Goal: Task Accomplishment & Management: Manage account settings

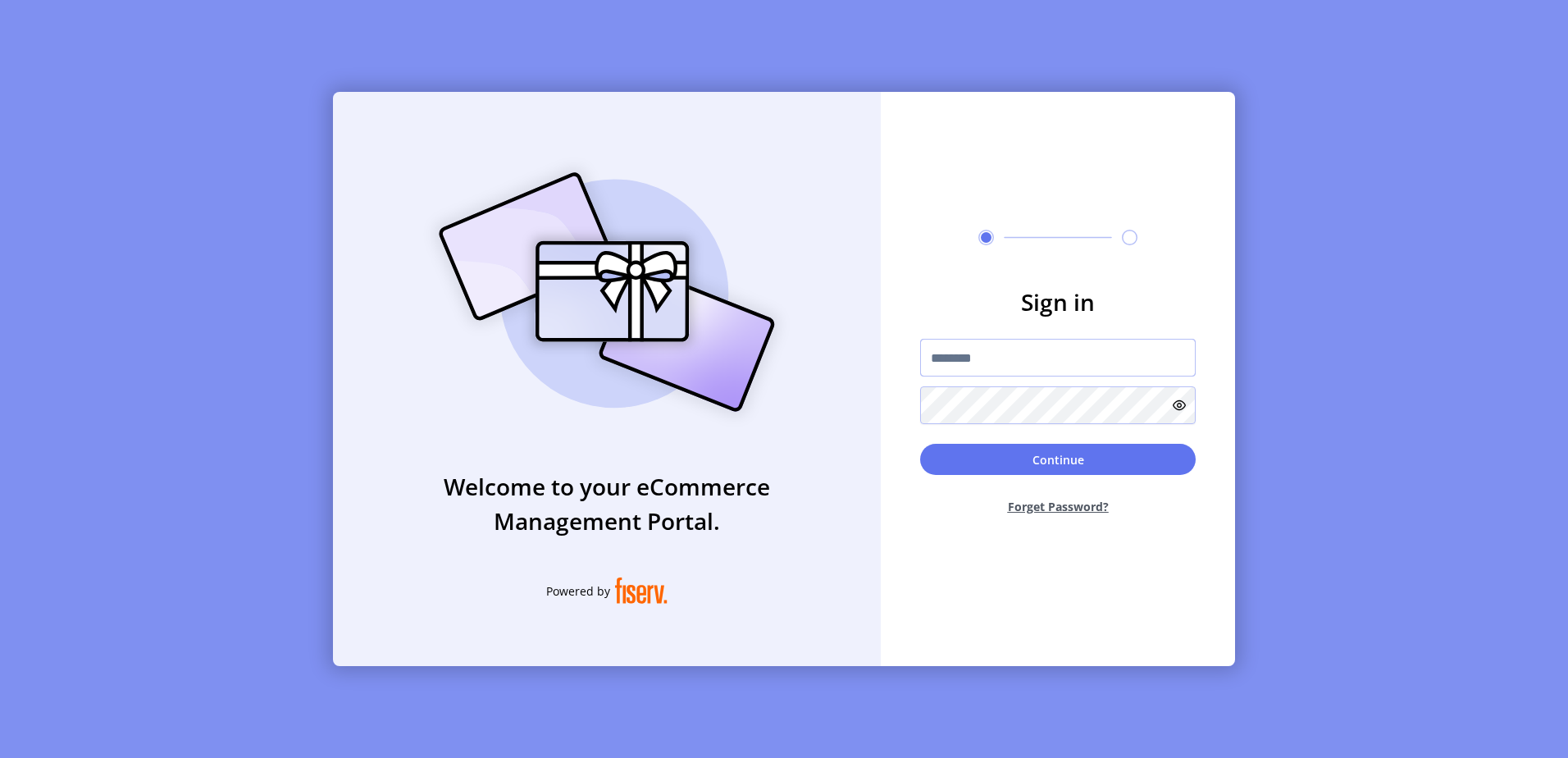
type input "**********"
click at [1299, 298] on div "**********" at bounding box center [784, 379] width 1568 height 758
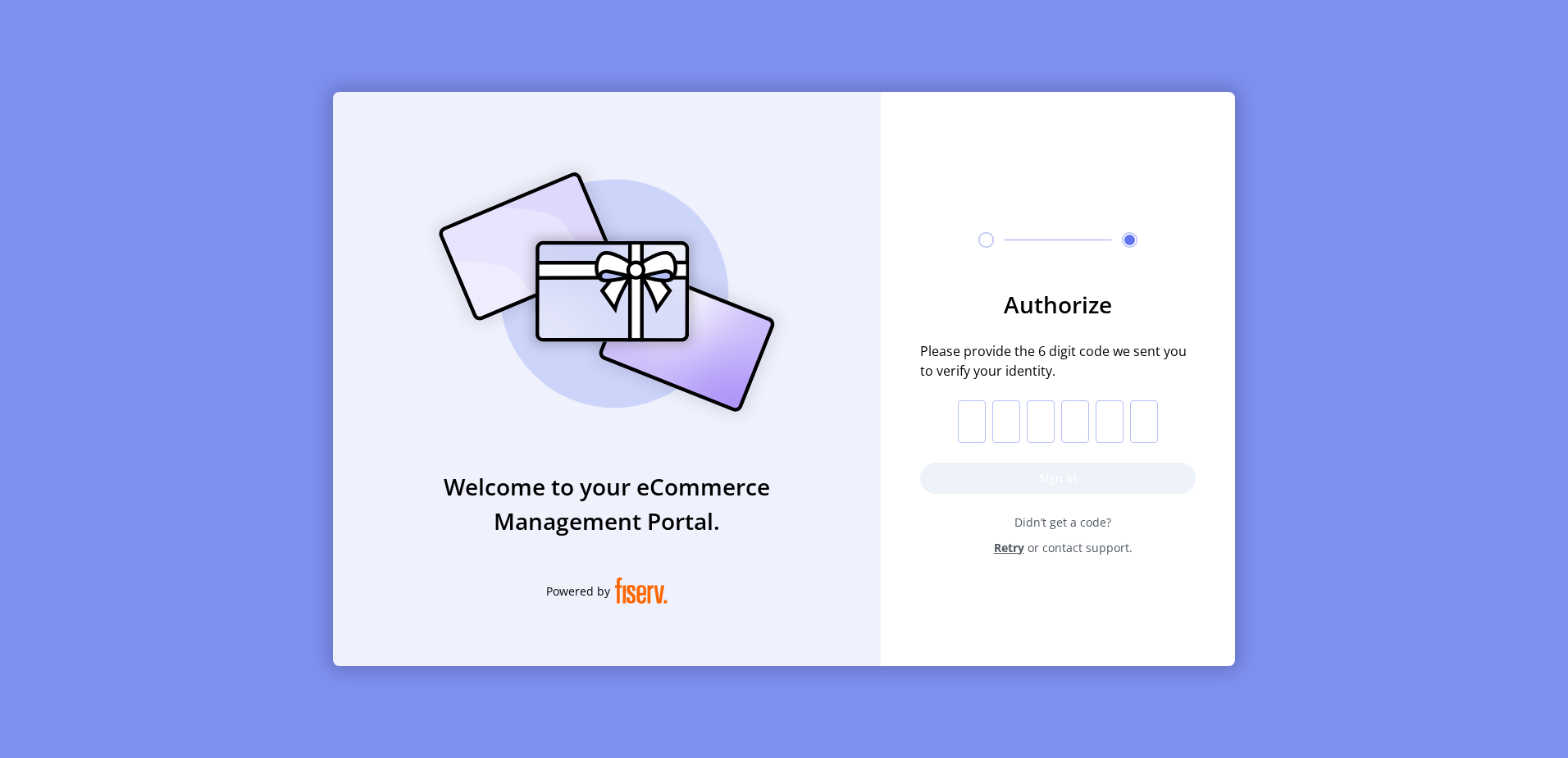
click at [963, 413] on input "text" at bounding box center [971, 422] width 28 height 43
type input "*"
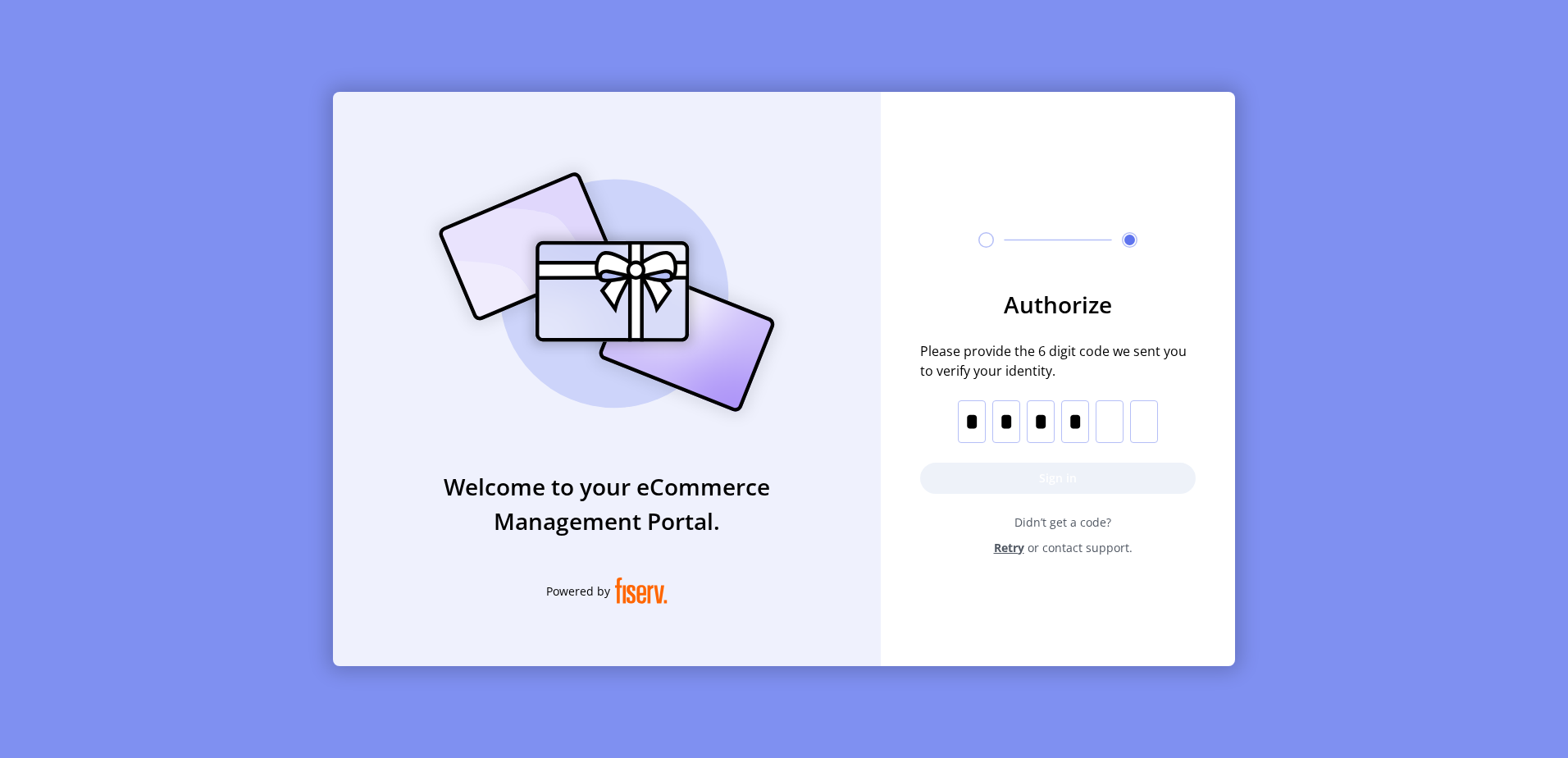
type input "*"
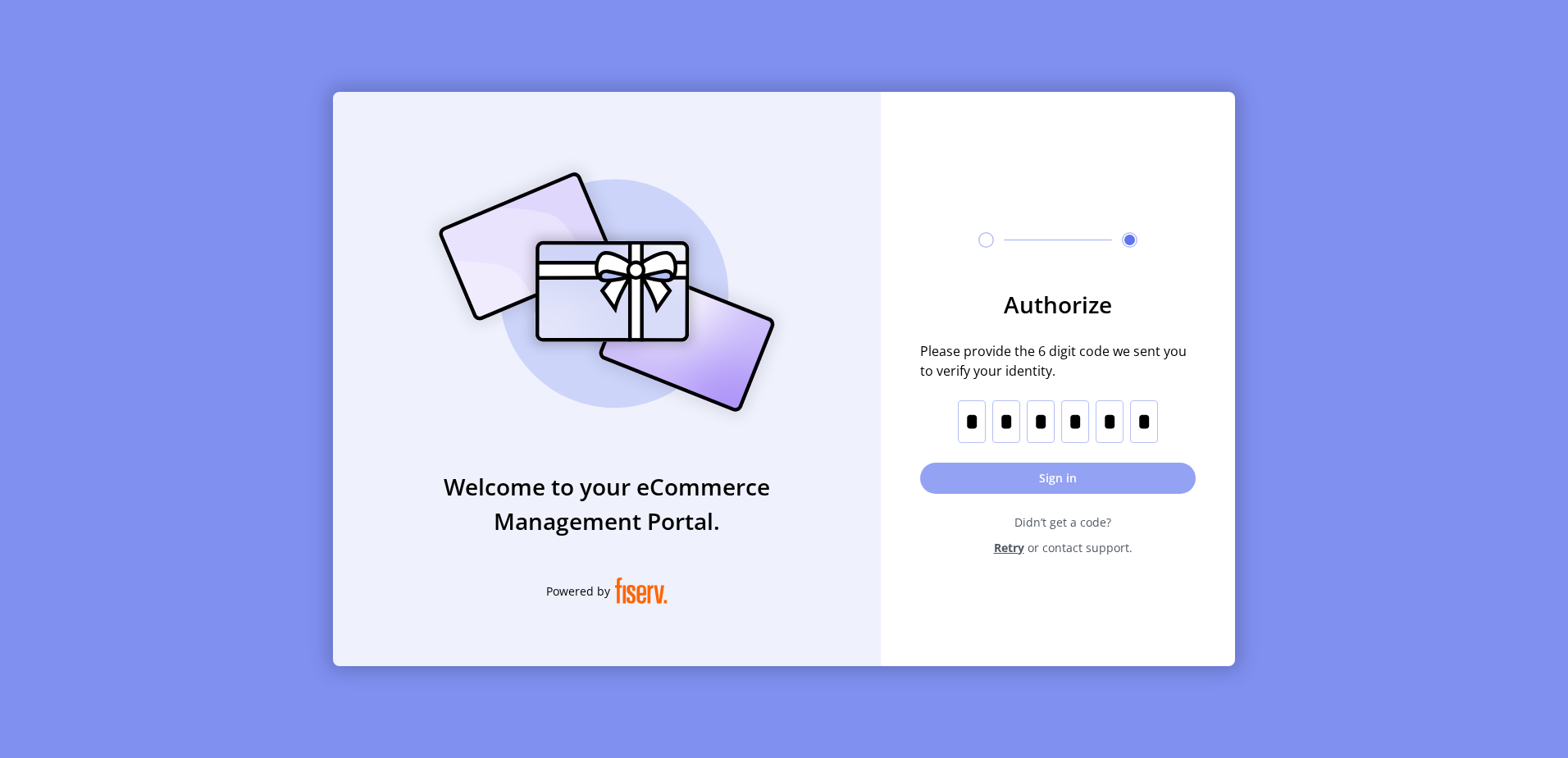
type input "*"
click at [1090, 479] on button "Sign in" at bounding box center [1058, 478] width 276 height 31
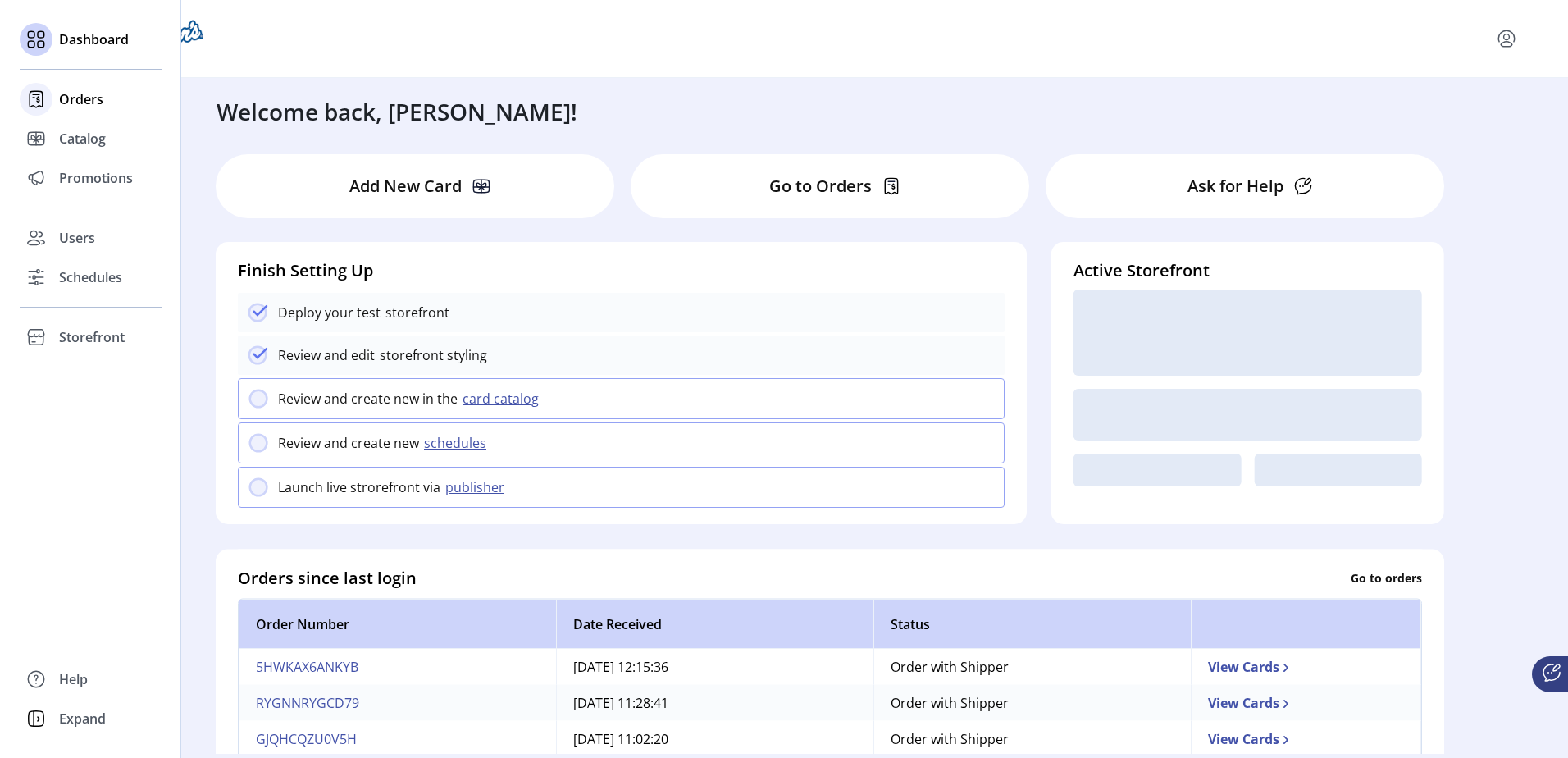
click at [31, 100] on icon at bounding box center [36, 100] width 27 height 27
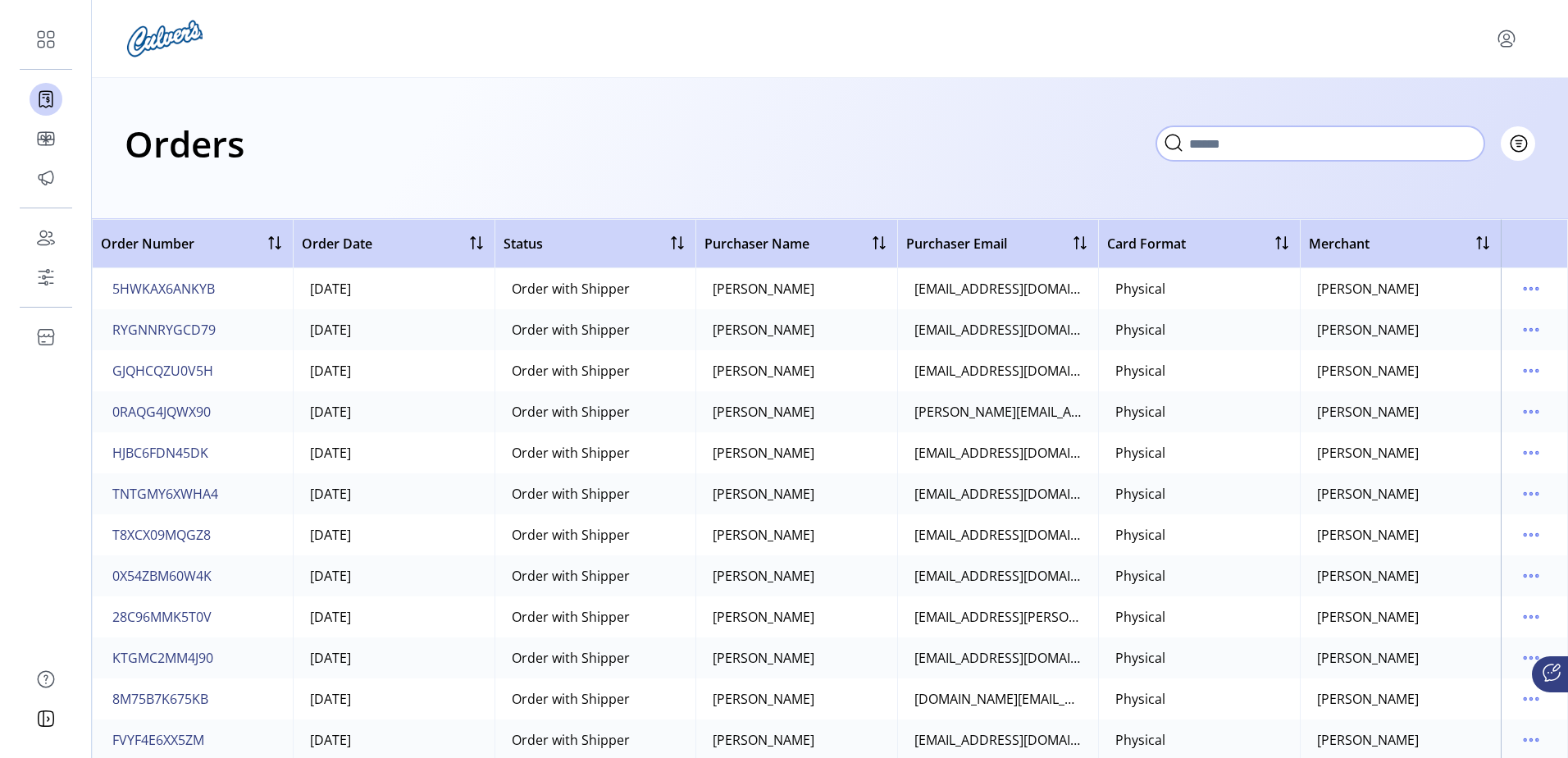
click at [1451, 141] on input "text" at bounding box center [1320, 143] width 328 height 35
type input "*****"
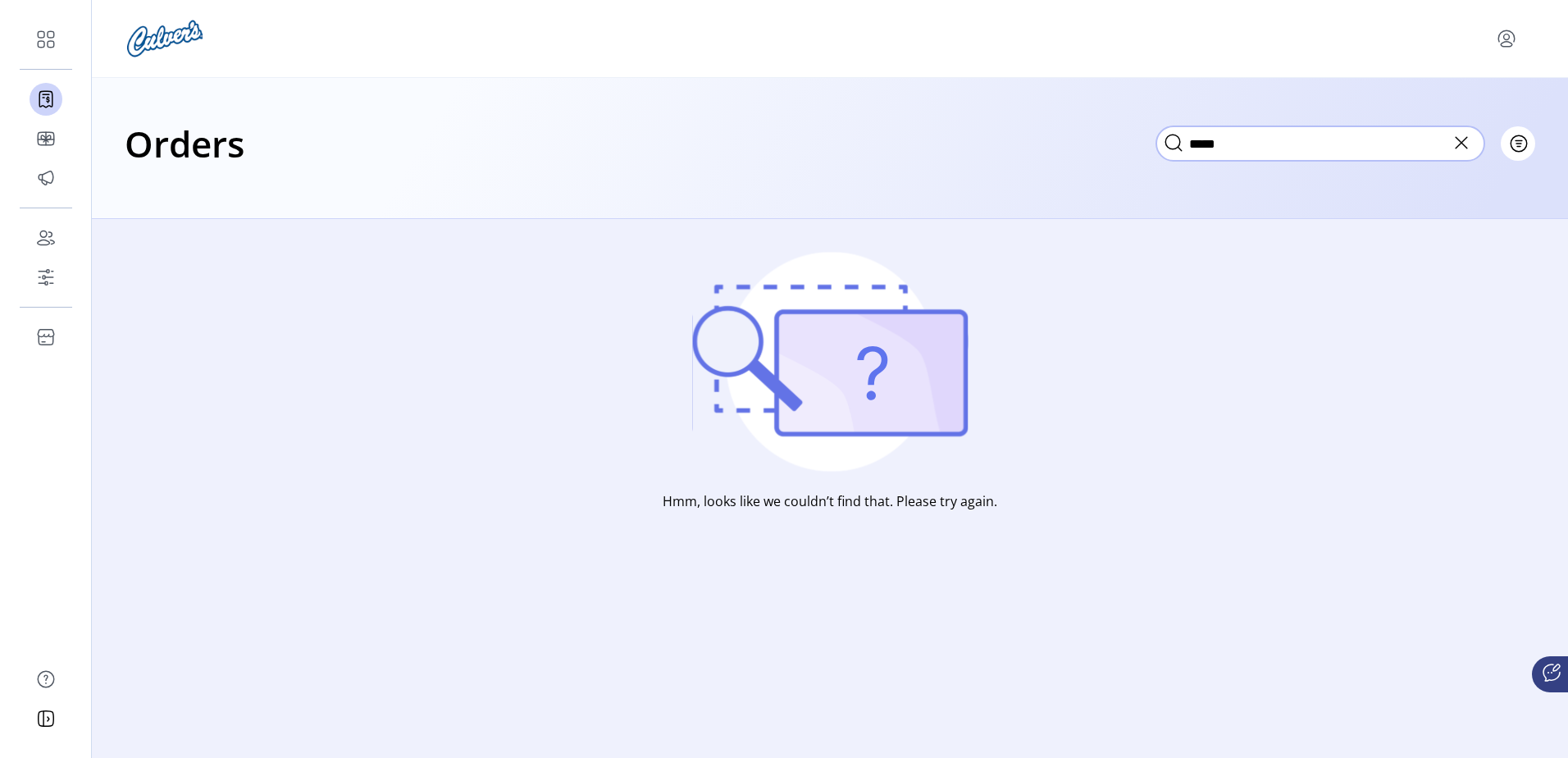
drag, startPoint x: 1279, startPoint y: 139, endPoint x: 1126, endPoint y: 143, distance: 153.1
click at [1126, 143] on div "Orders ***** Filter Focused All Orders" at bounding box center [830, 143] width 1411 height 58
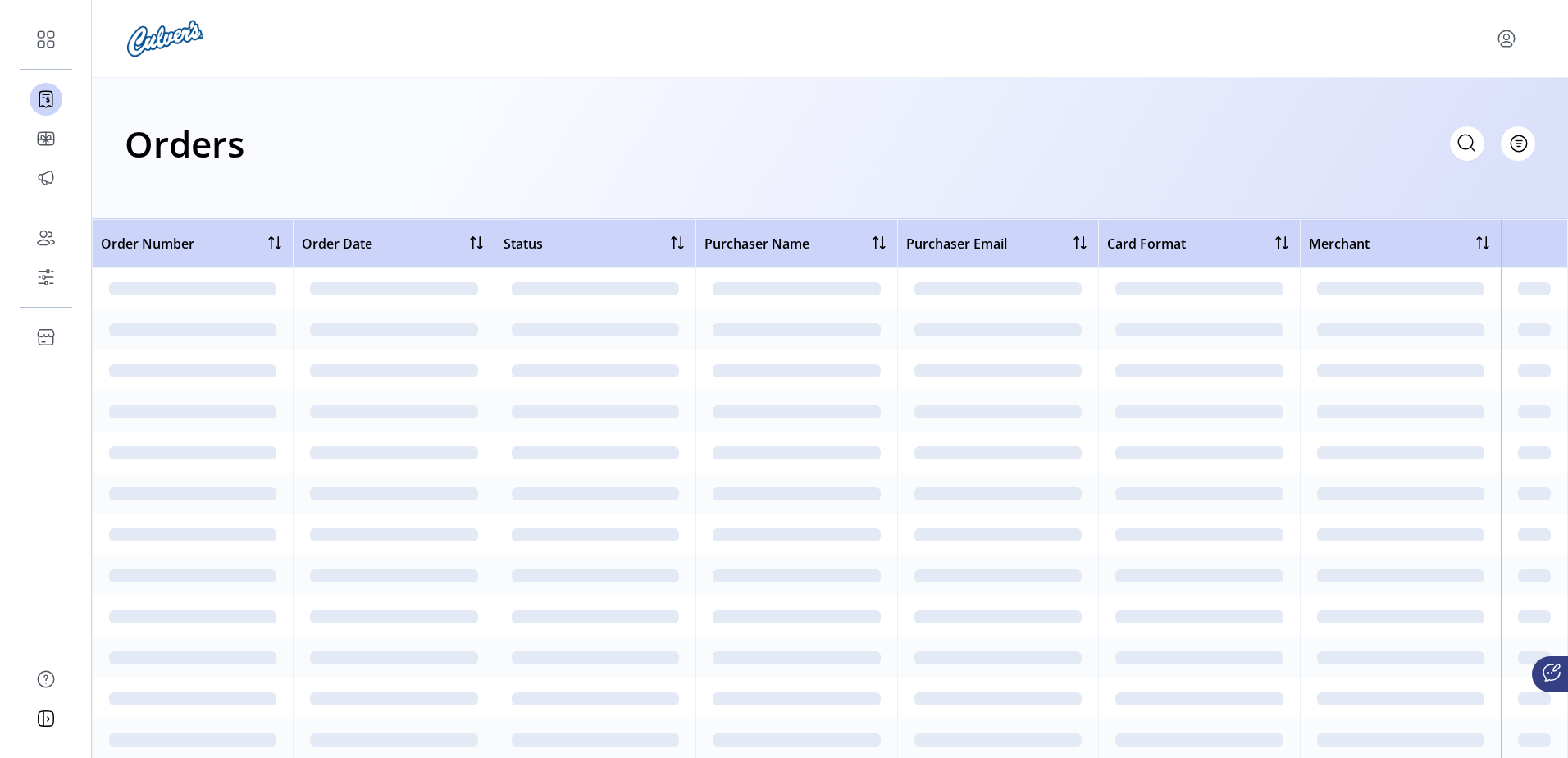
click at [752, 133] on div "Orders Filter Focused All Orders" at bounding box center [830, 143] width 1411 height 58
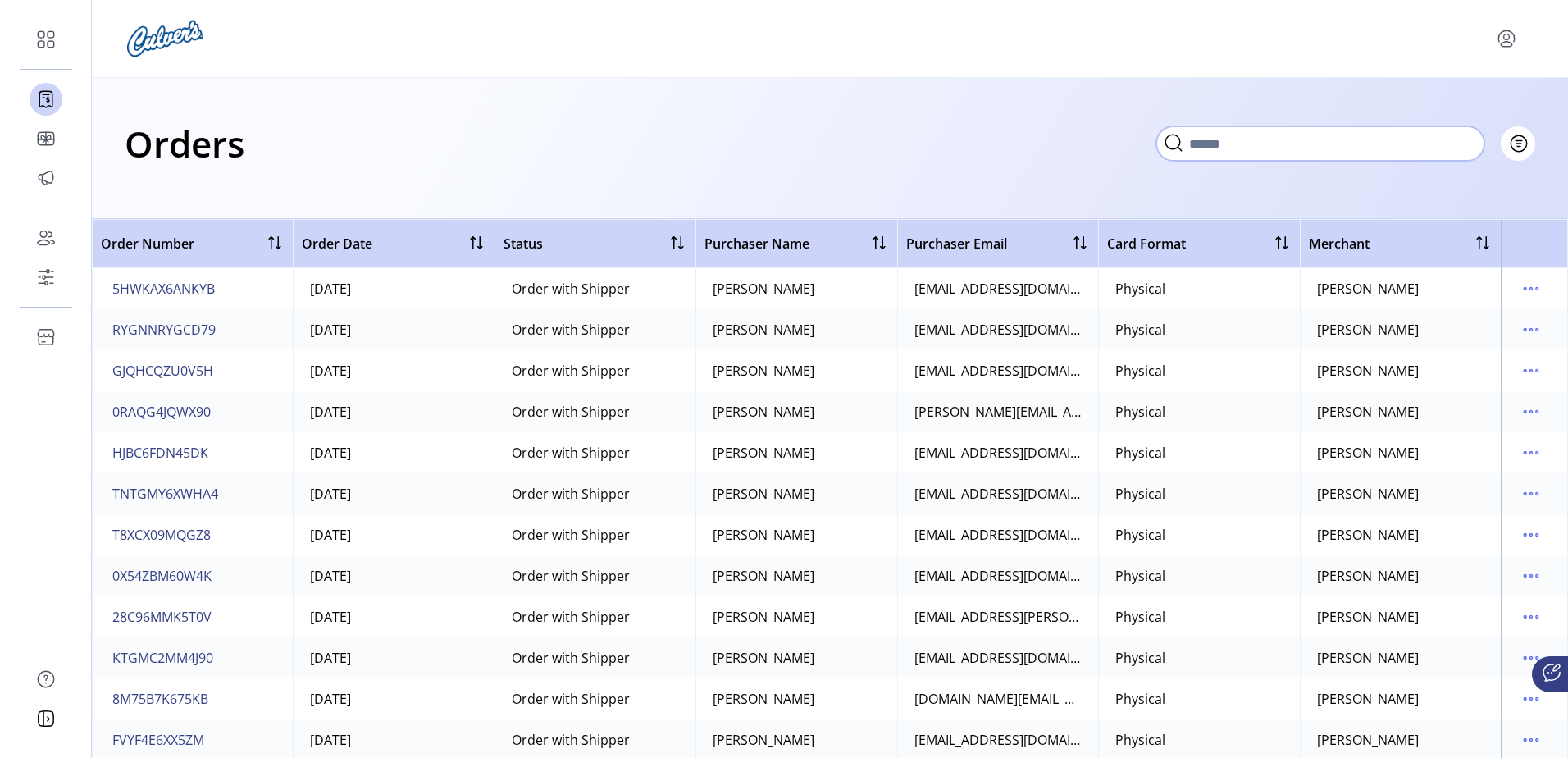
click at [1450, 148] on span at bounding box center [1320, 142] width 328 height 18
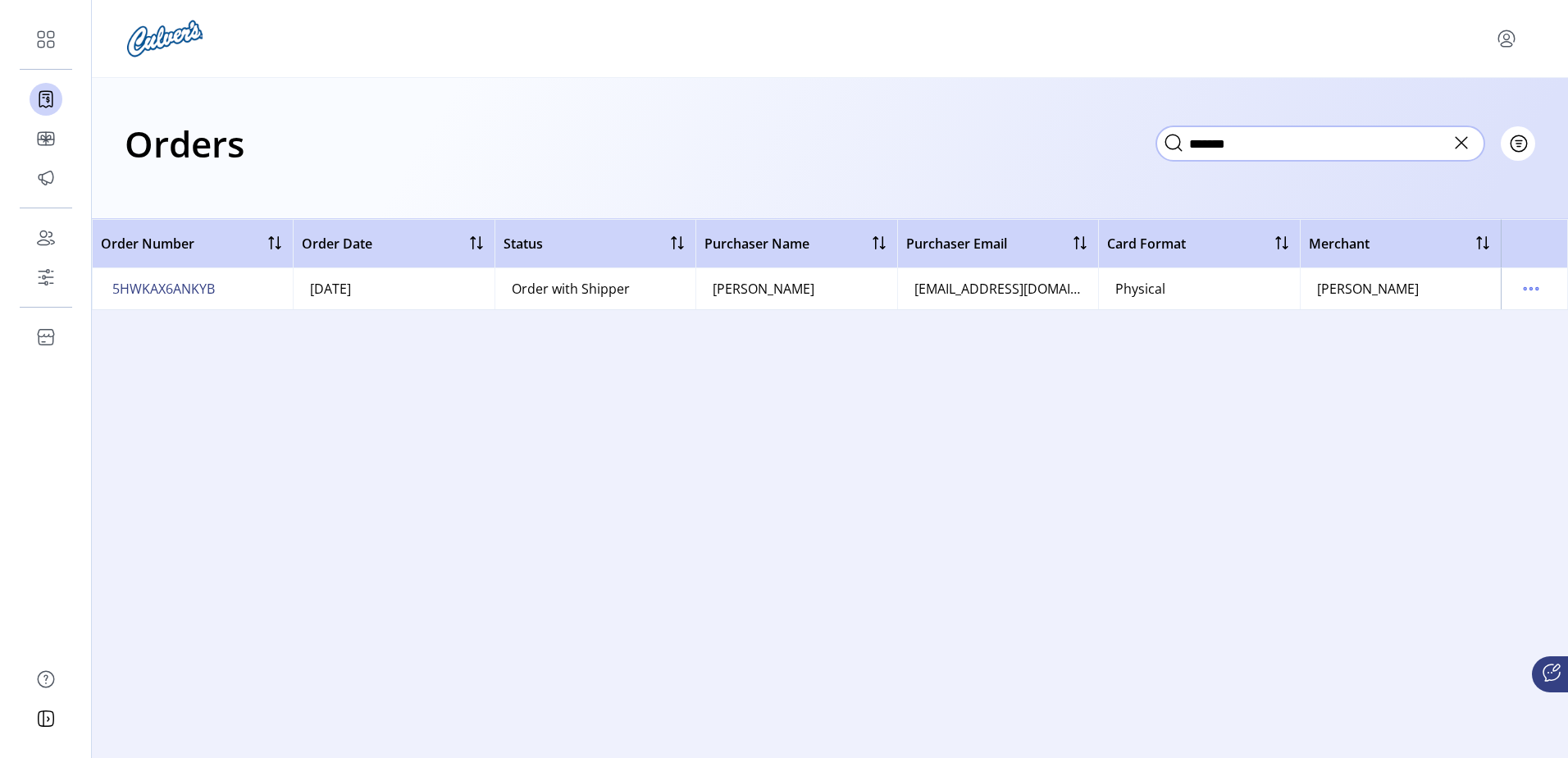
drag, startPoint x: 1278, startPoint y: 146, endPoint x: 1157, endPoint y: 155, distance: 121.3
click at [1157, 155] on app-search-field "*******" at bounding box center [1320, 143] width 328 height 35
type input "*****"
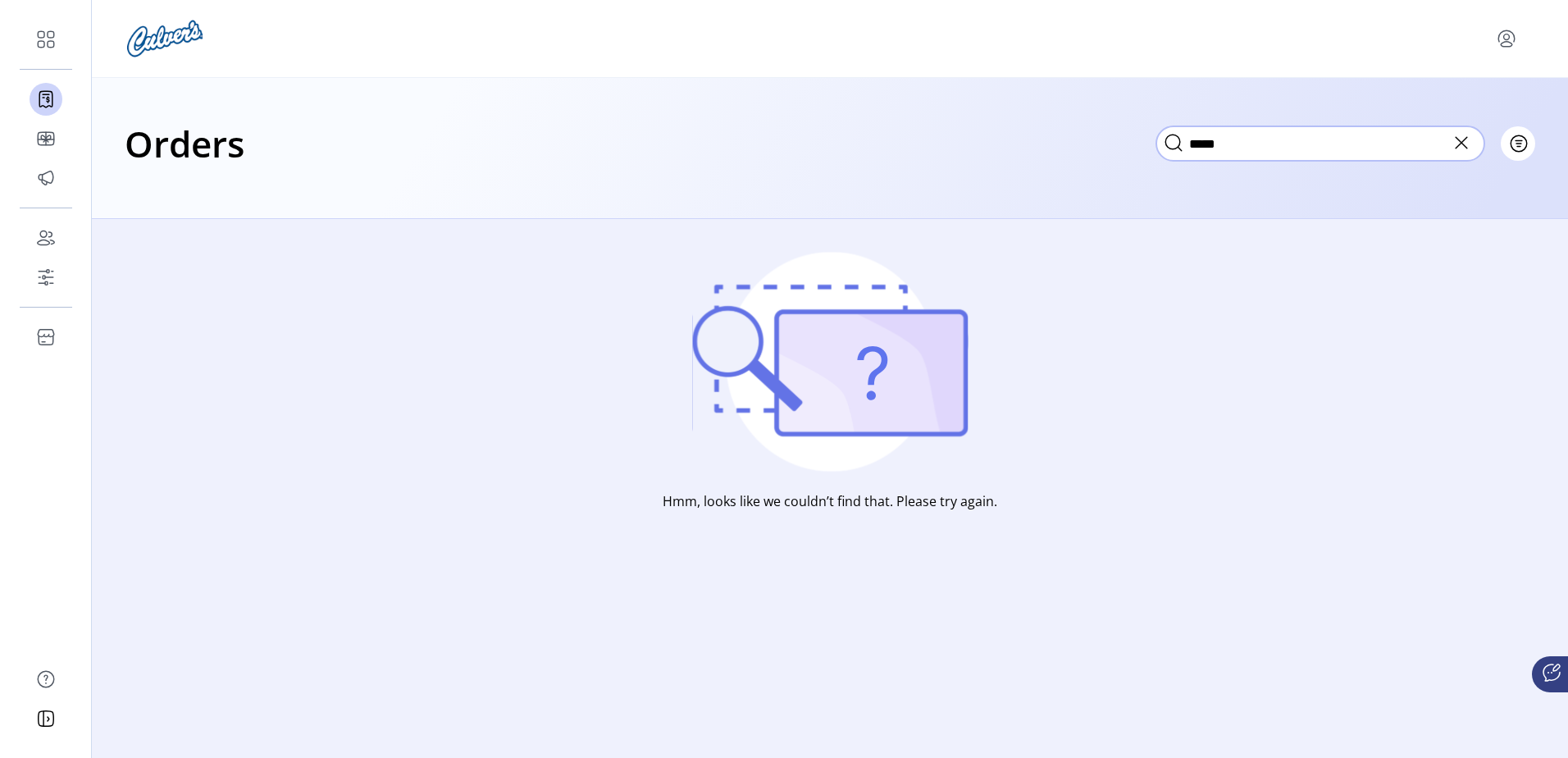
drag, startPoint x: 1148, startPoint y: 133, endPoint x: 1076, endPoint y: 132, distance: 72.0
click at [1076, 132] on div "Orders ***** Filter Focused All Orders" at bounding box center [830, 143] width 1411 height 58
type input "*******"
drag, startPoint x: 1266, startPoint y: 142, endPoint x: 1037, endPoint y: 142, distance: 229.0
click at [1037, 142] on div "Orders ******* Filter Focused All Orders" at bounding box center [830, 143] width 1411 height 58
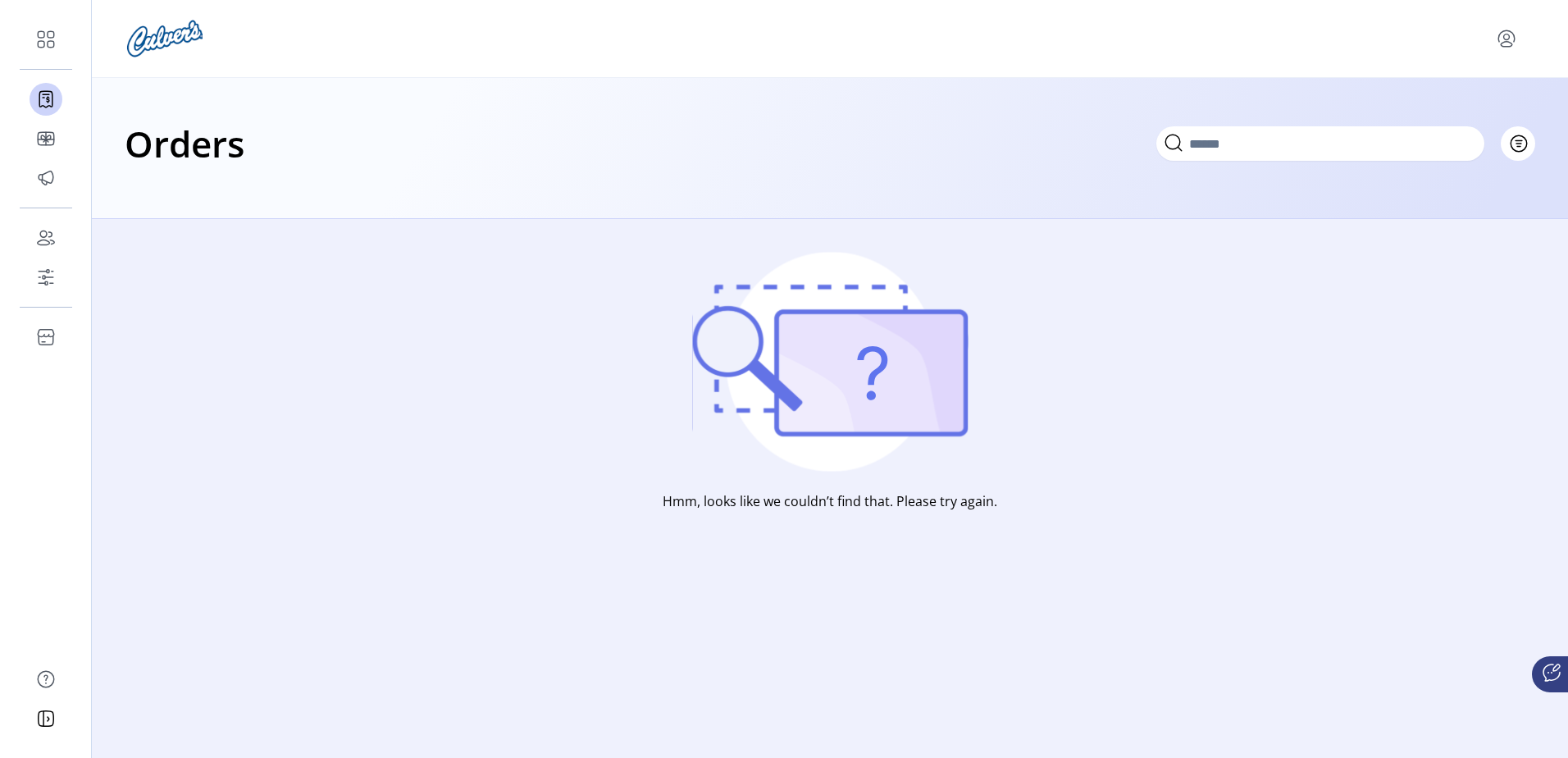
click at [997, 178] on div "Orders Filter Focused All Orders" at bounding box center [830, 149] width 1476 height 141
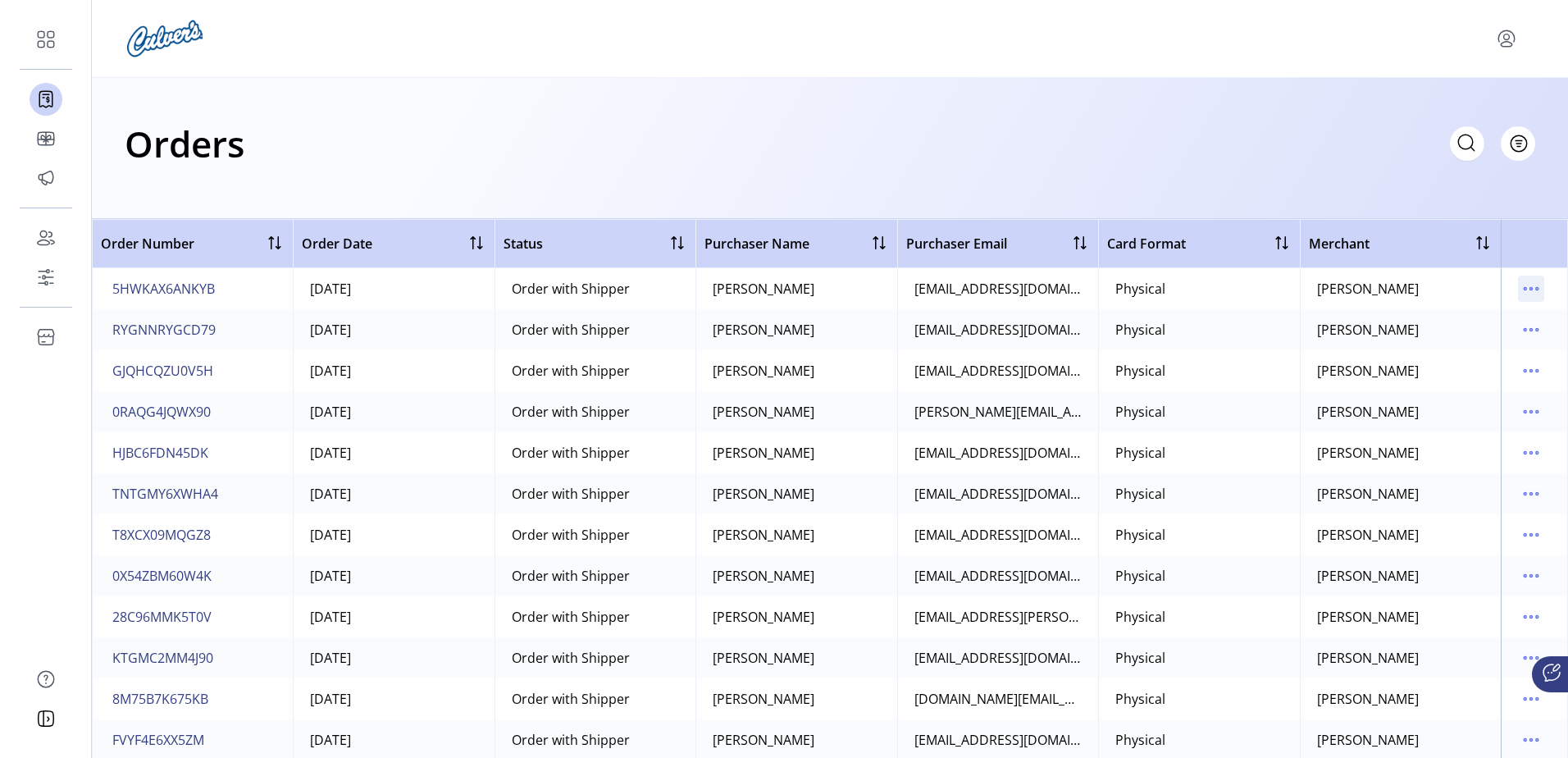
click at [1530, 288] on icon "menu" at bounding box center [1531, 289] width 3 height 3
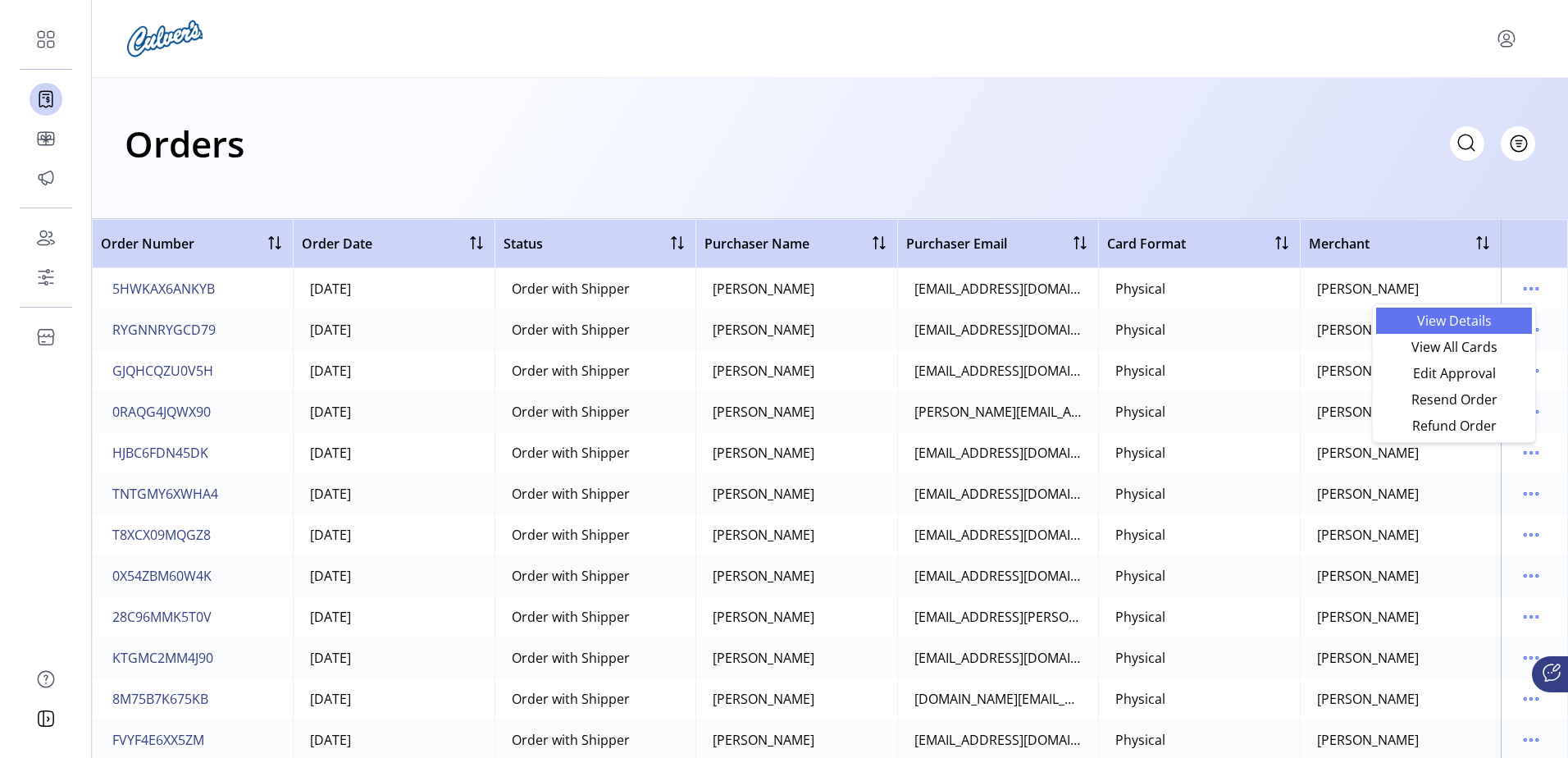
click at [1484, 315] on span "View Details" at bounding box center [1453, 320] width 136 height 13
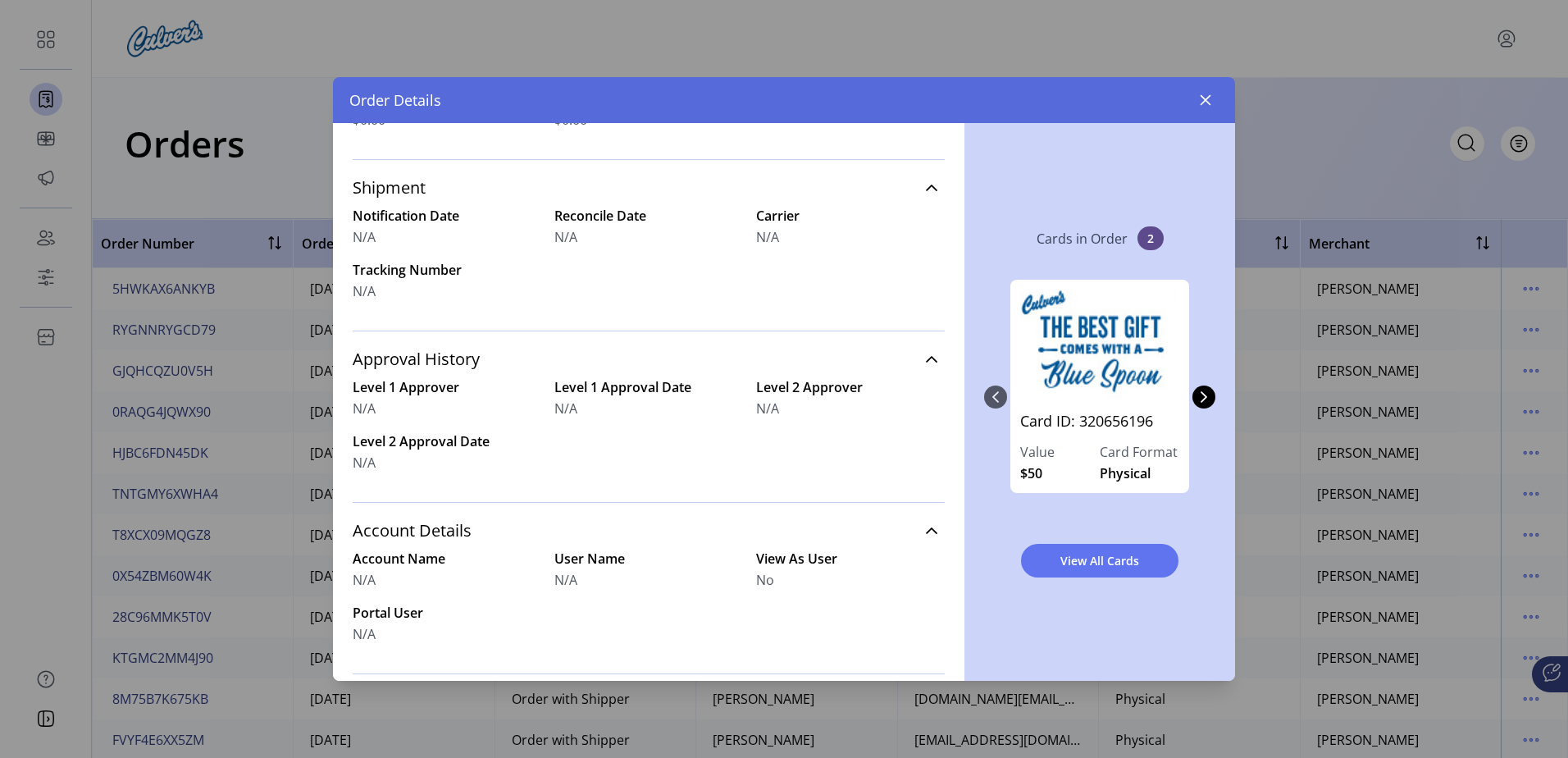
scroll to position [597, 0]
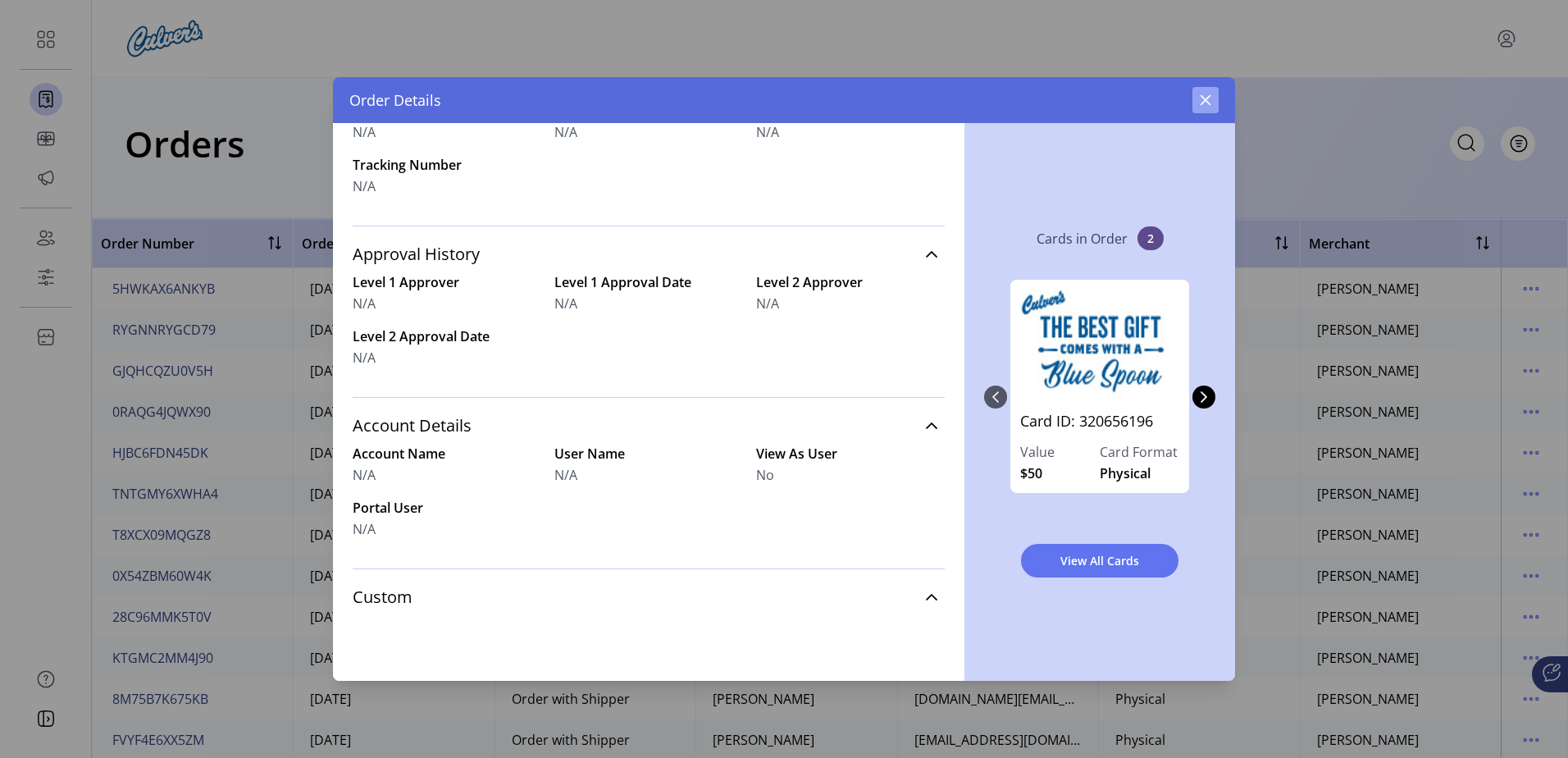
click at [1194, 100] on button "button" at bounding box center [1206, 101] width 27 height 27
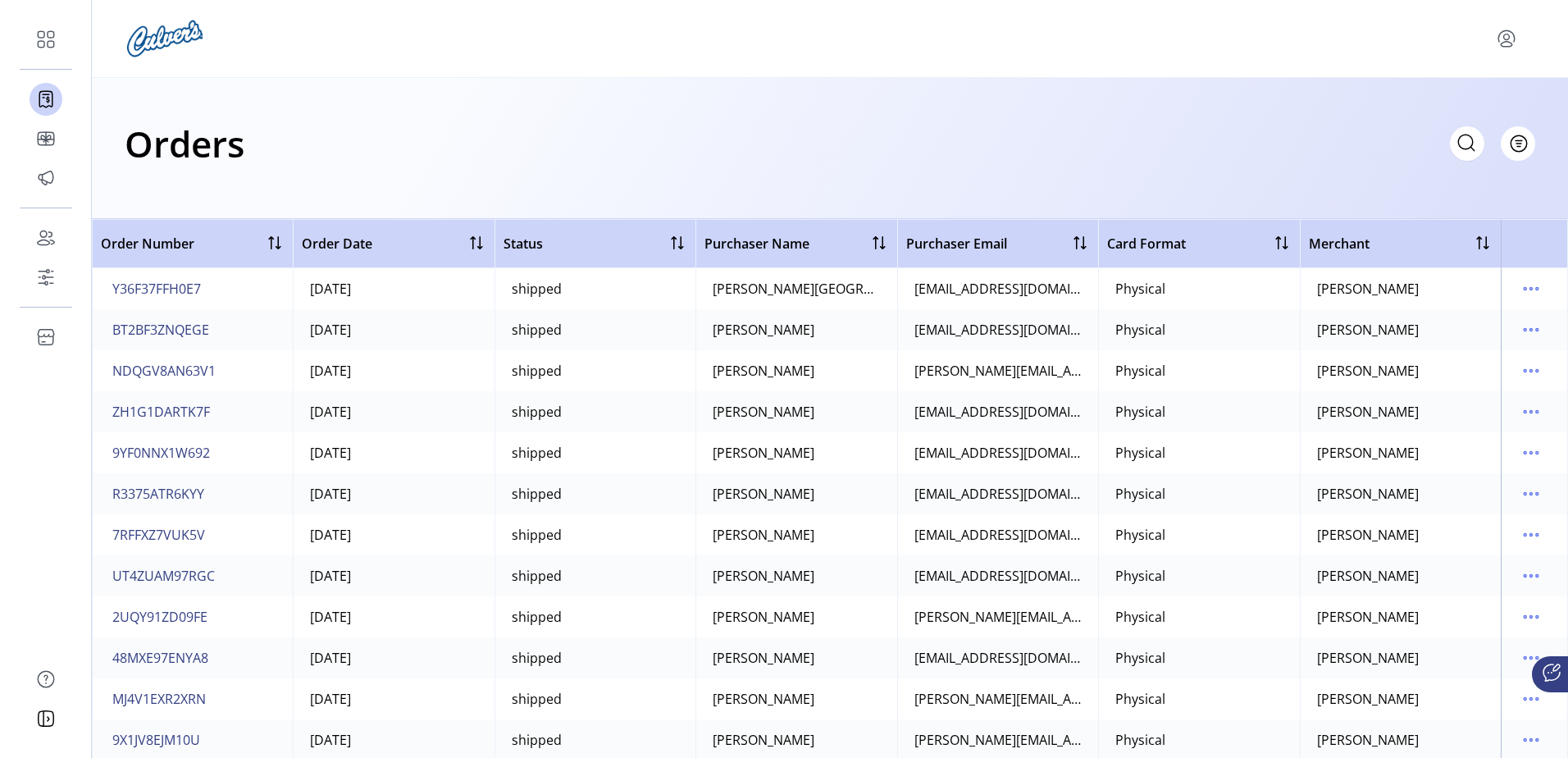
scroll to position [2543, 0]
click at [1468, 146] on icon at bounding box center [1467, 143] width 27 height 27
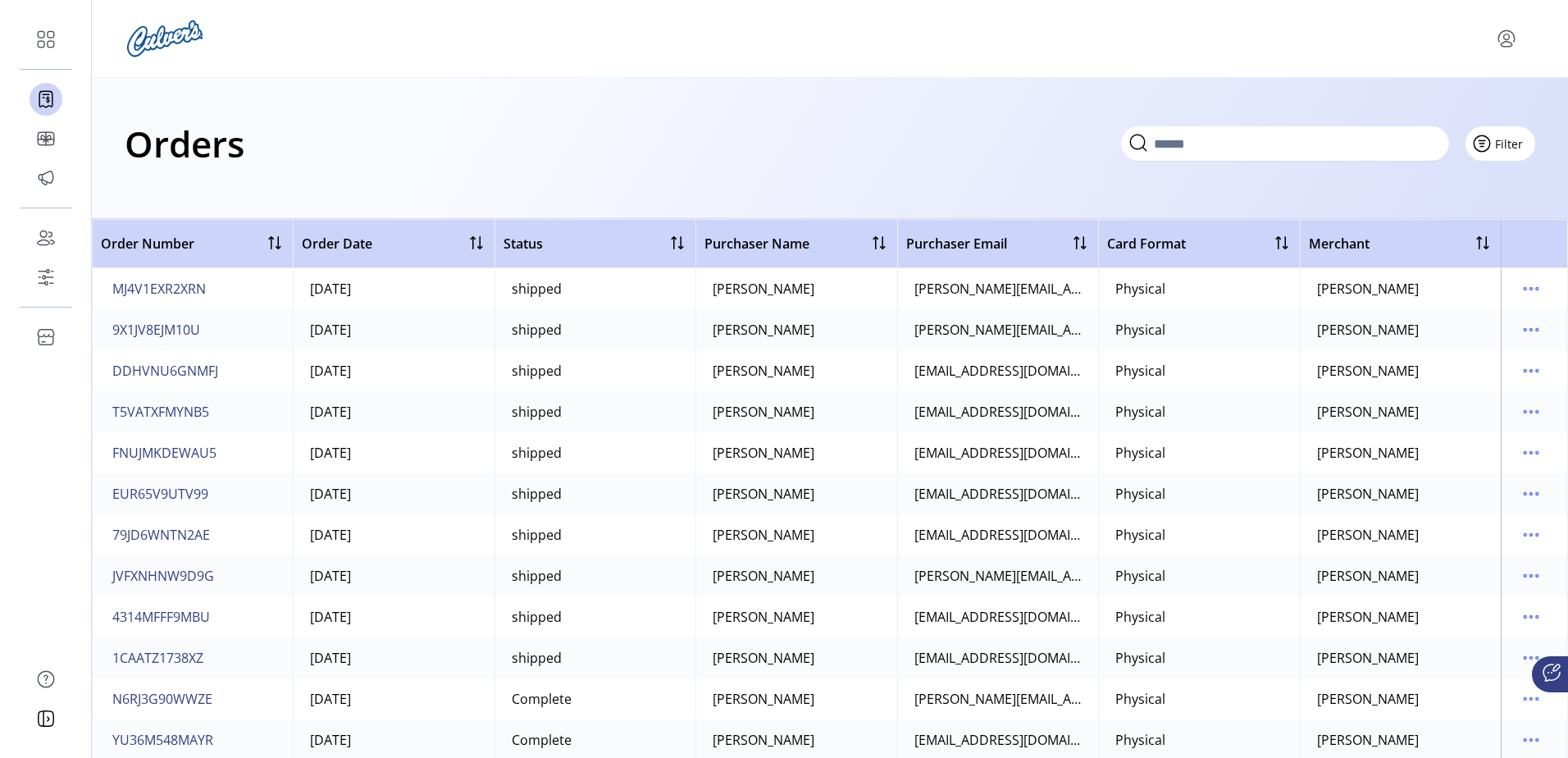
click at [1508, 145] on span "Filter" at bounding box center [1508, 143] width 28 height 17
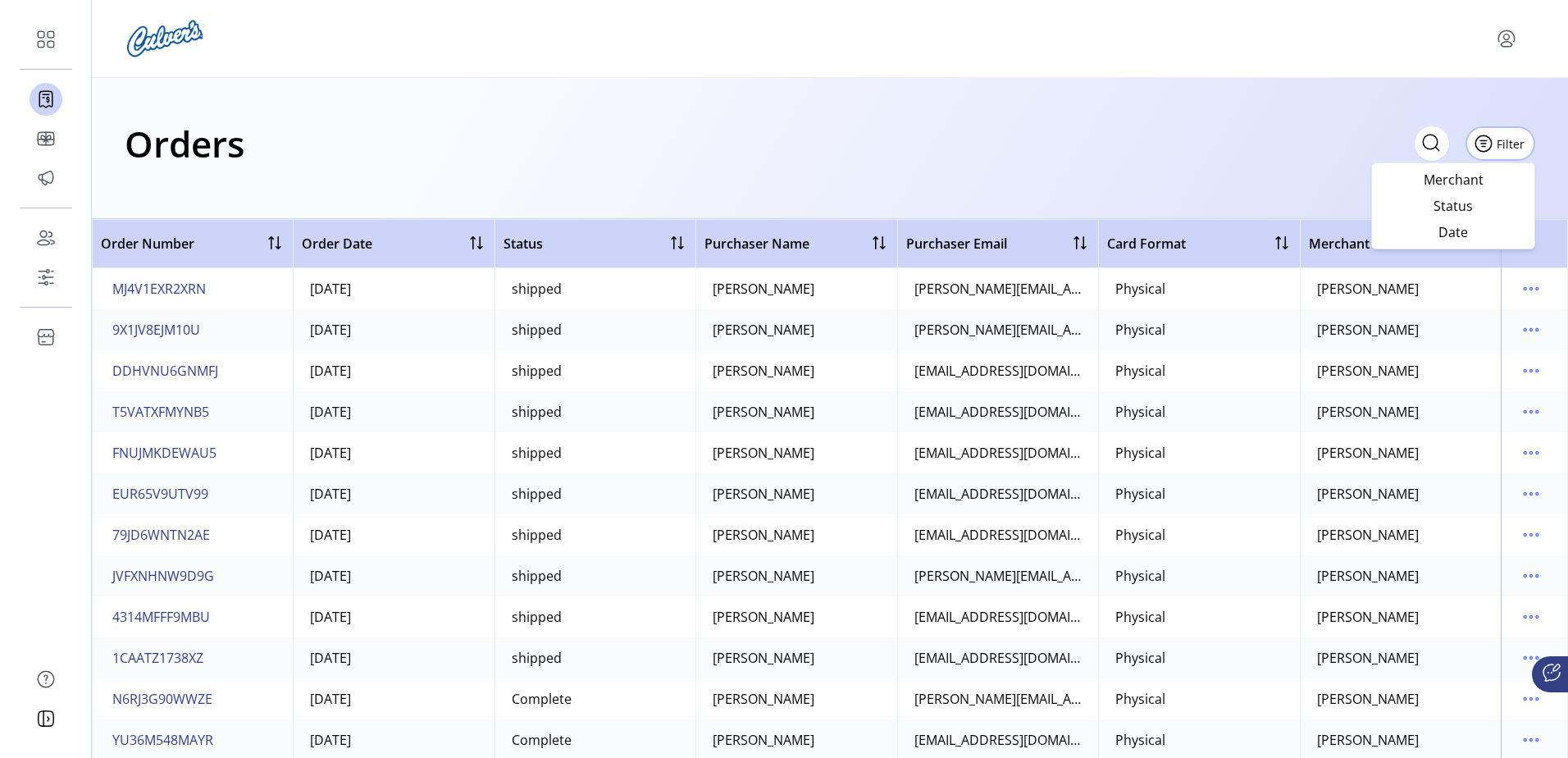
click at [1220, 149] on div "Orders Filter Focused All Orders" at bounding box center [830, 143] width 1411 height 58
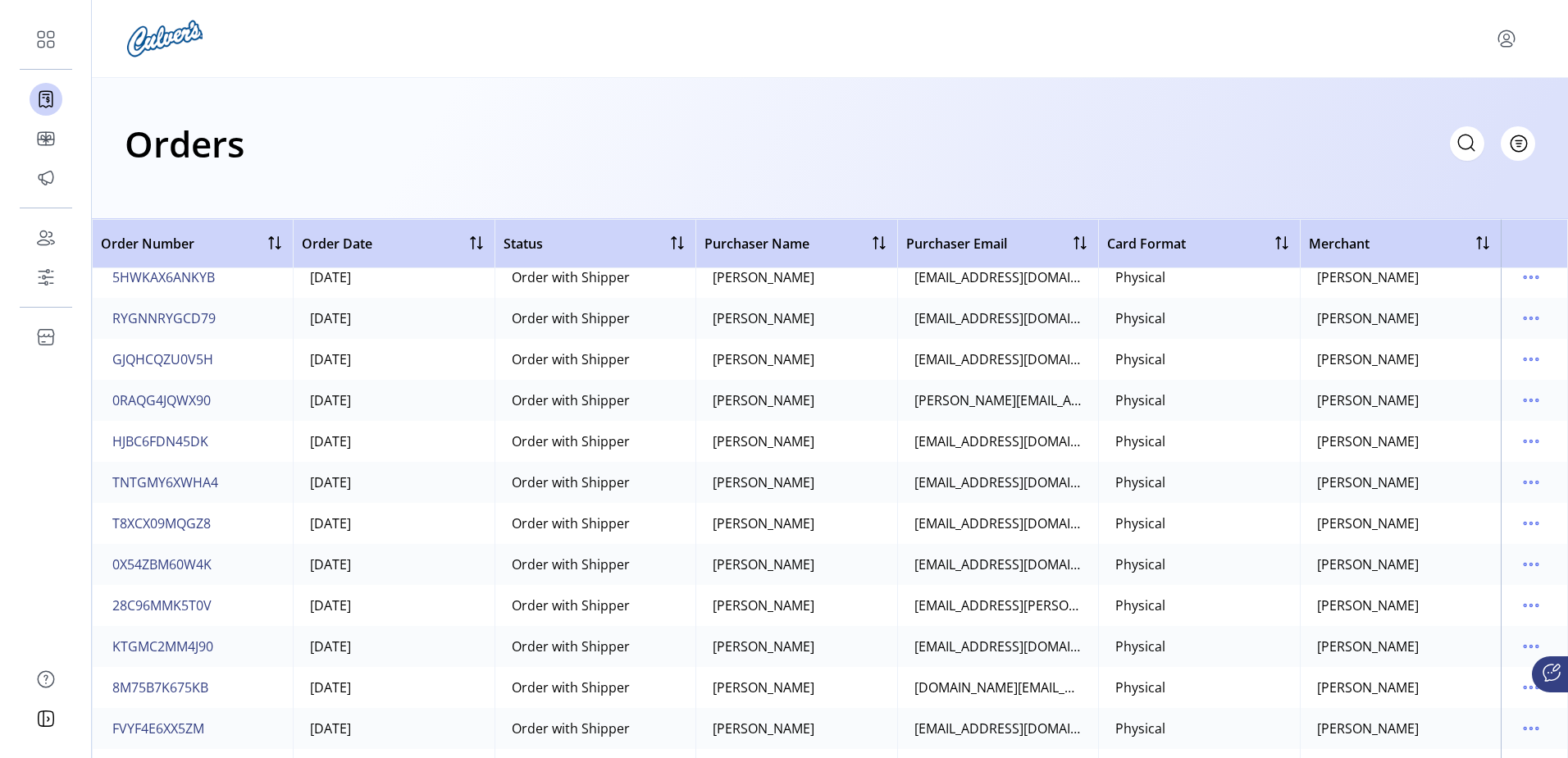
scroll to position [0, 0]
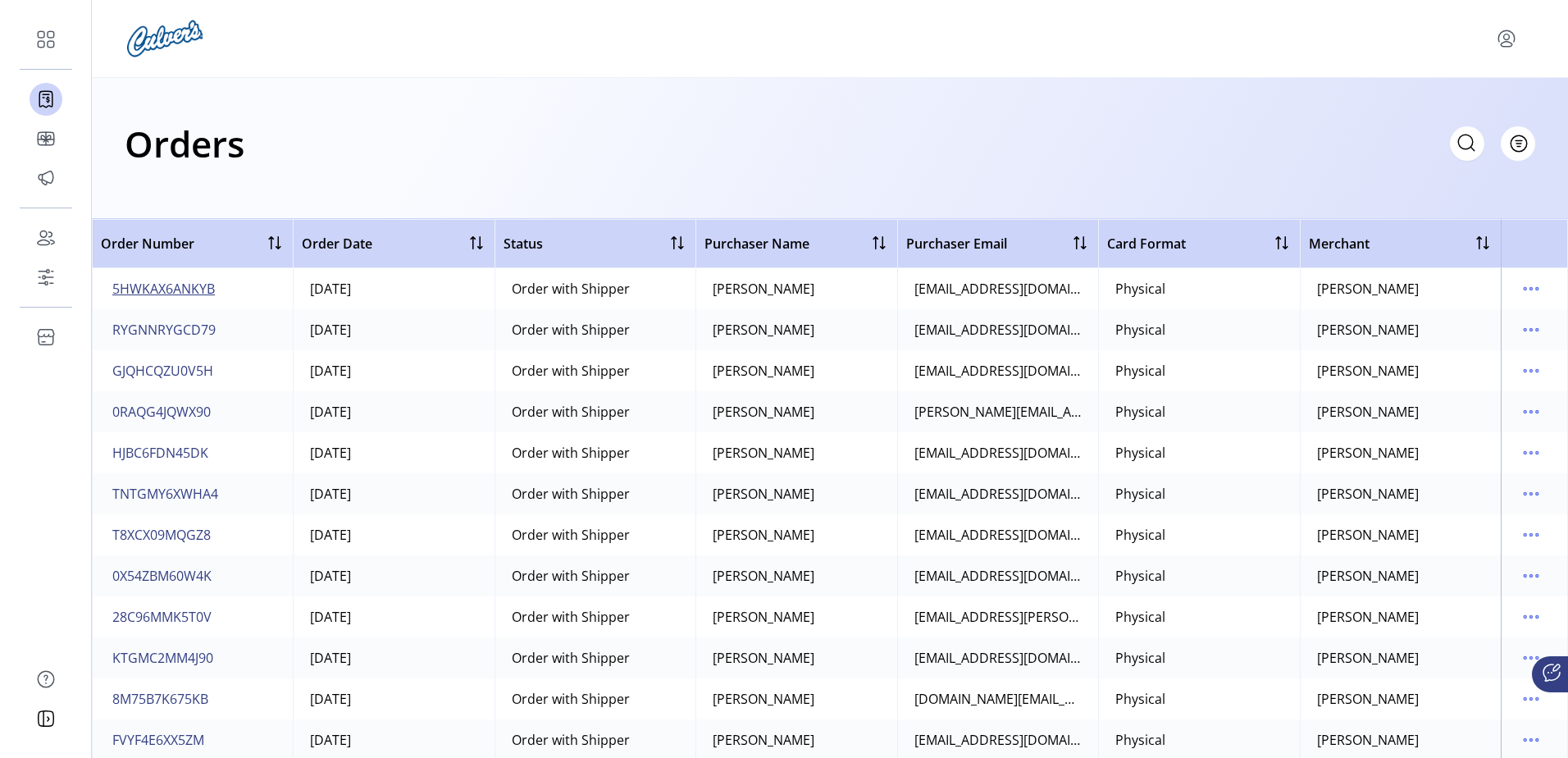
click at [168, 284] on span "5HWKAX6ANKYB" at bounding box center [163, 288] width 102 height 20
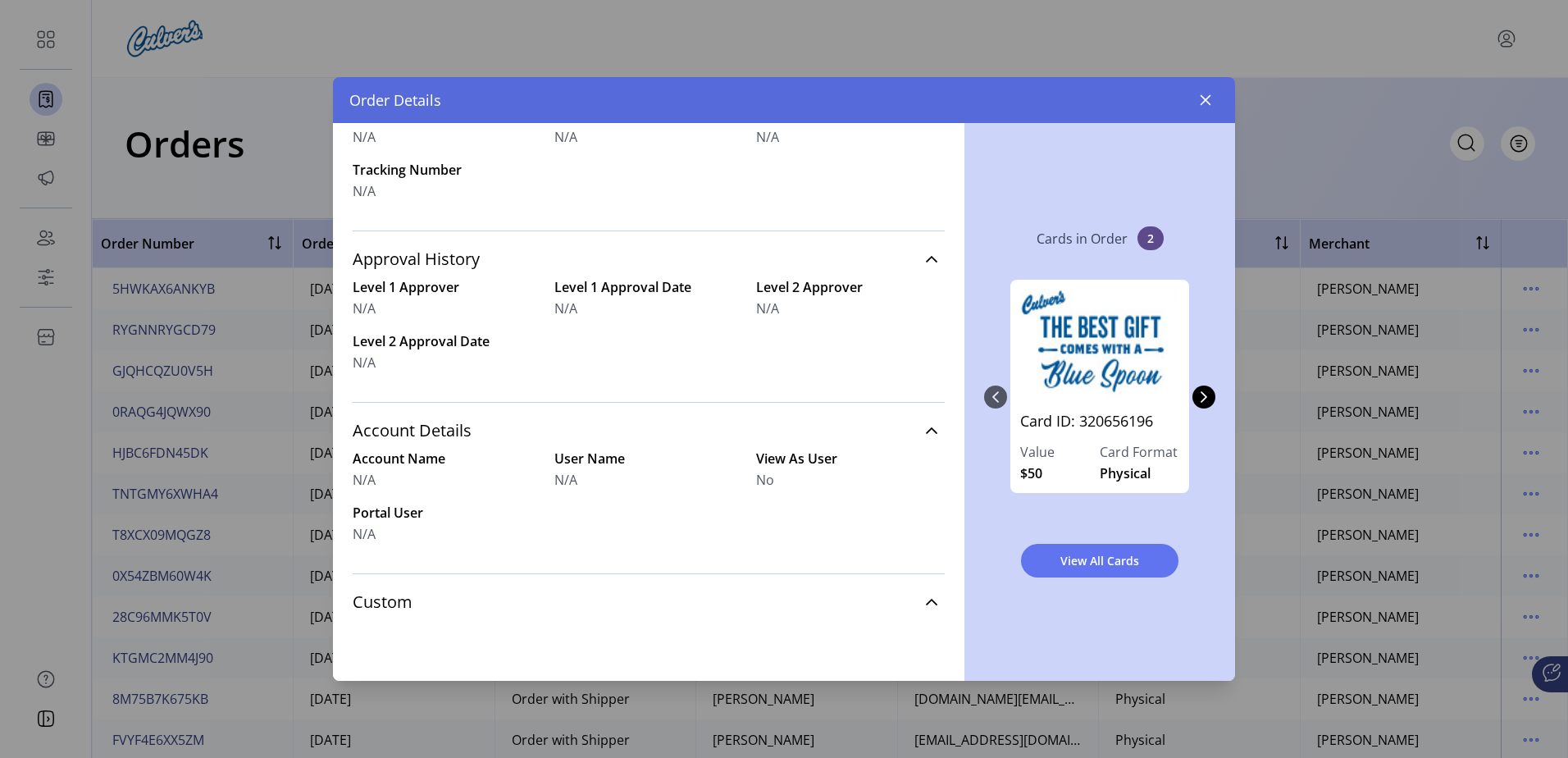
scroll to position [597, 0]
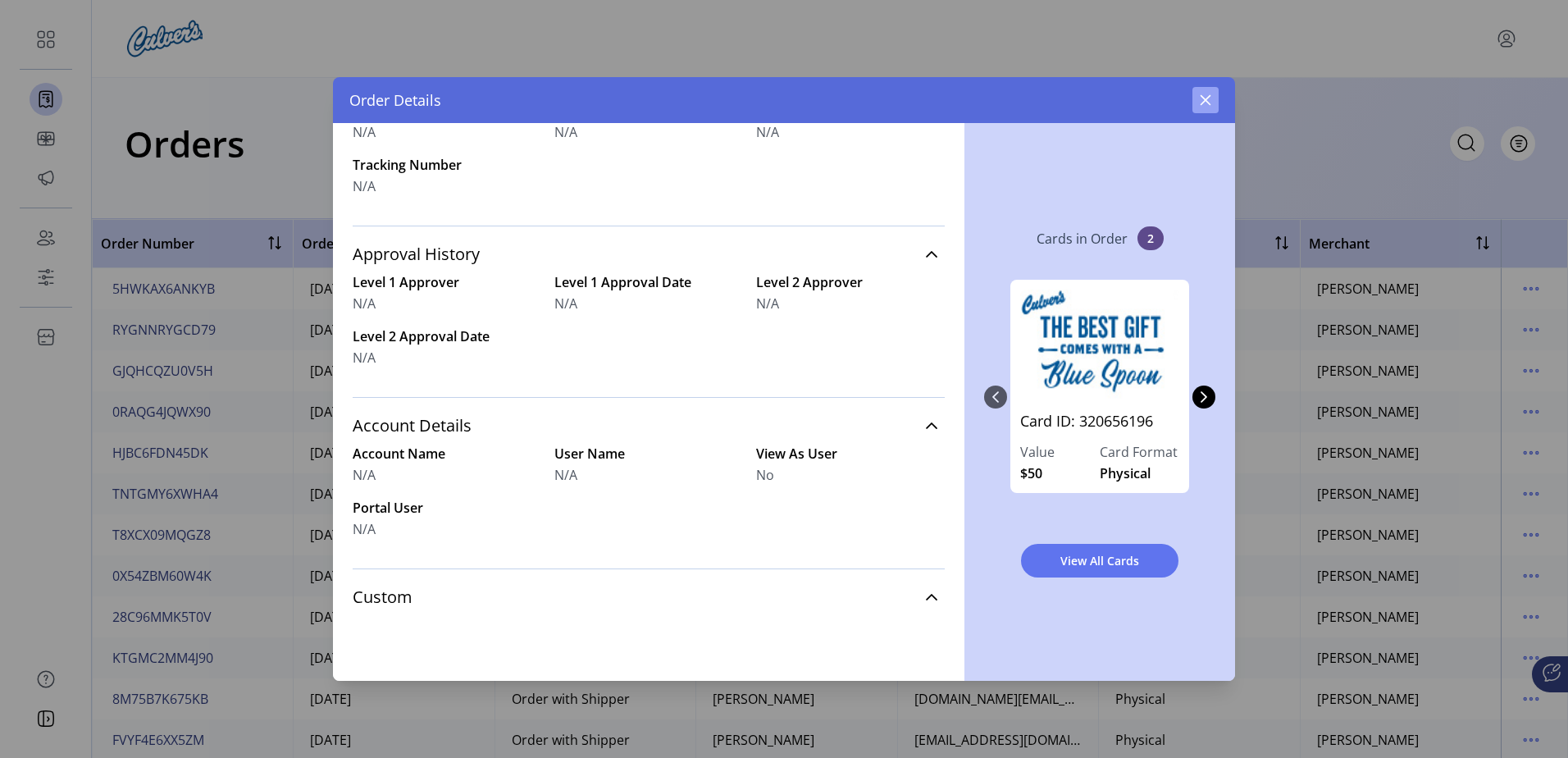
click at [1210, 104] on icon "button" at bounding box center [1206, 101] width 11 height 11
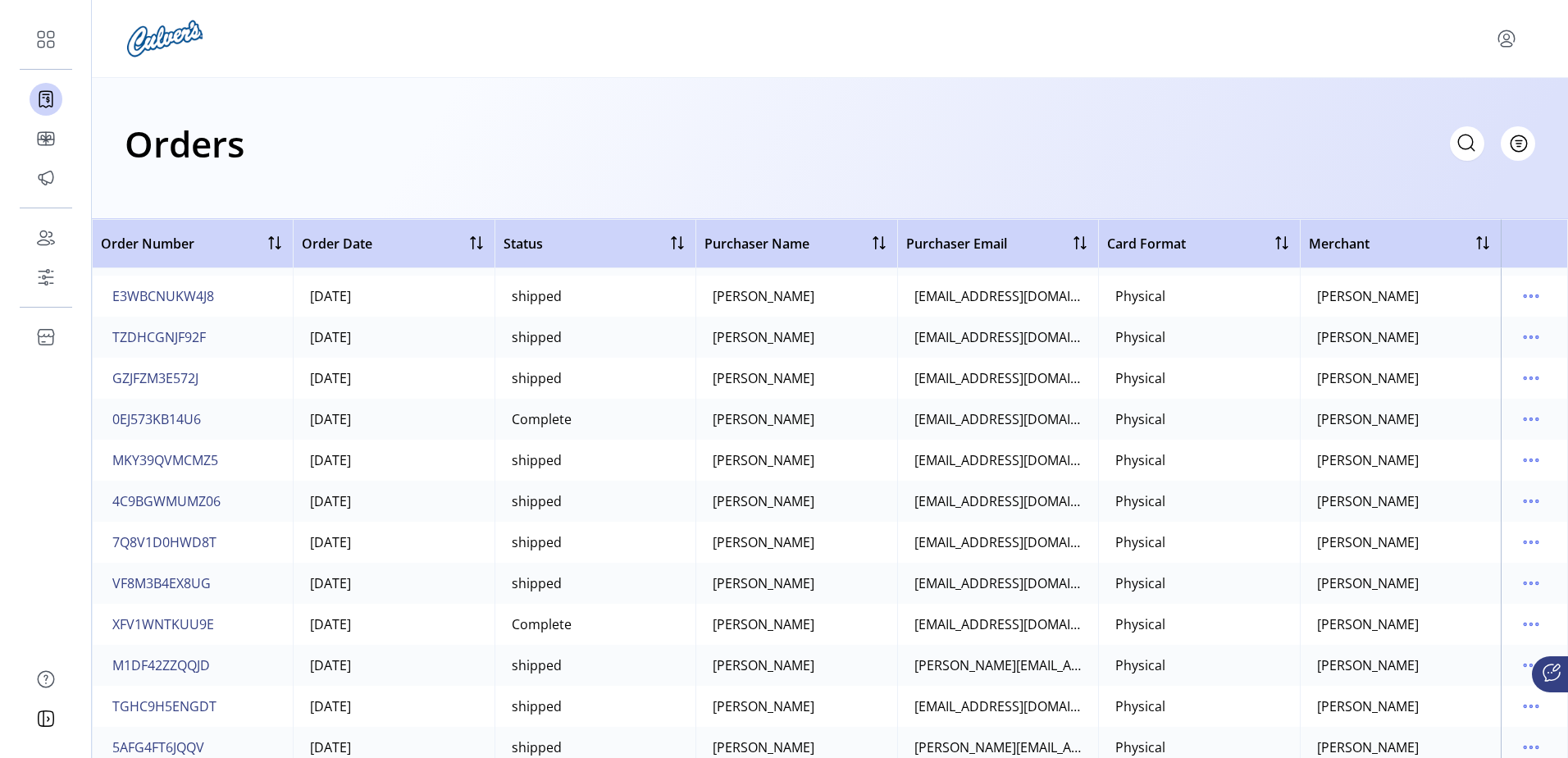
scroll to position [6562, 0]
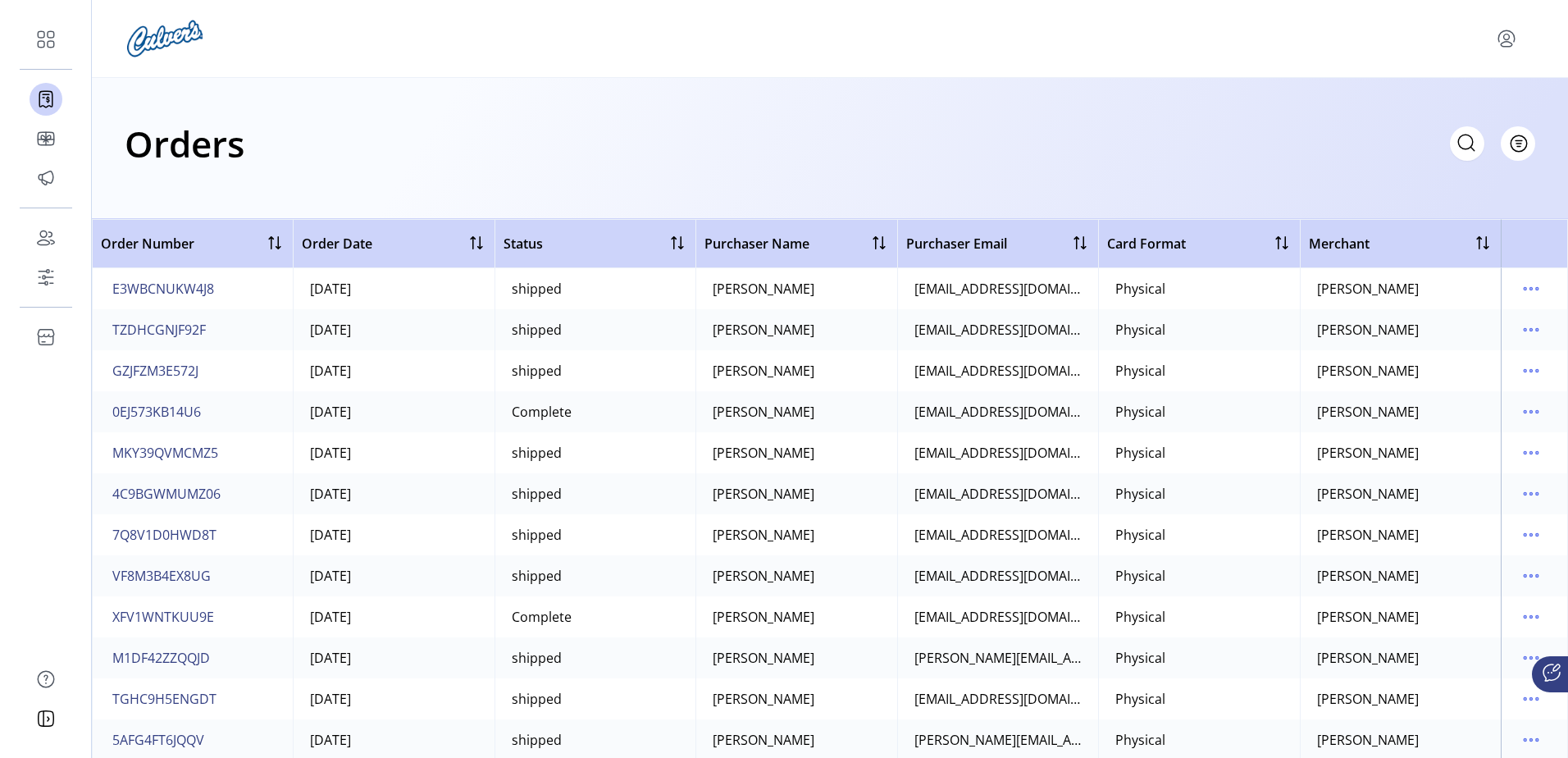
click at [1456, 142] on icon at bounding box center [1467, 143] width 27 height 27
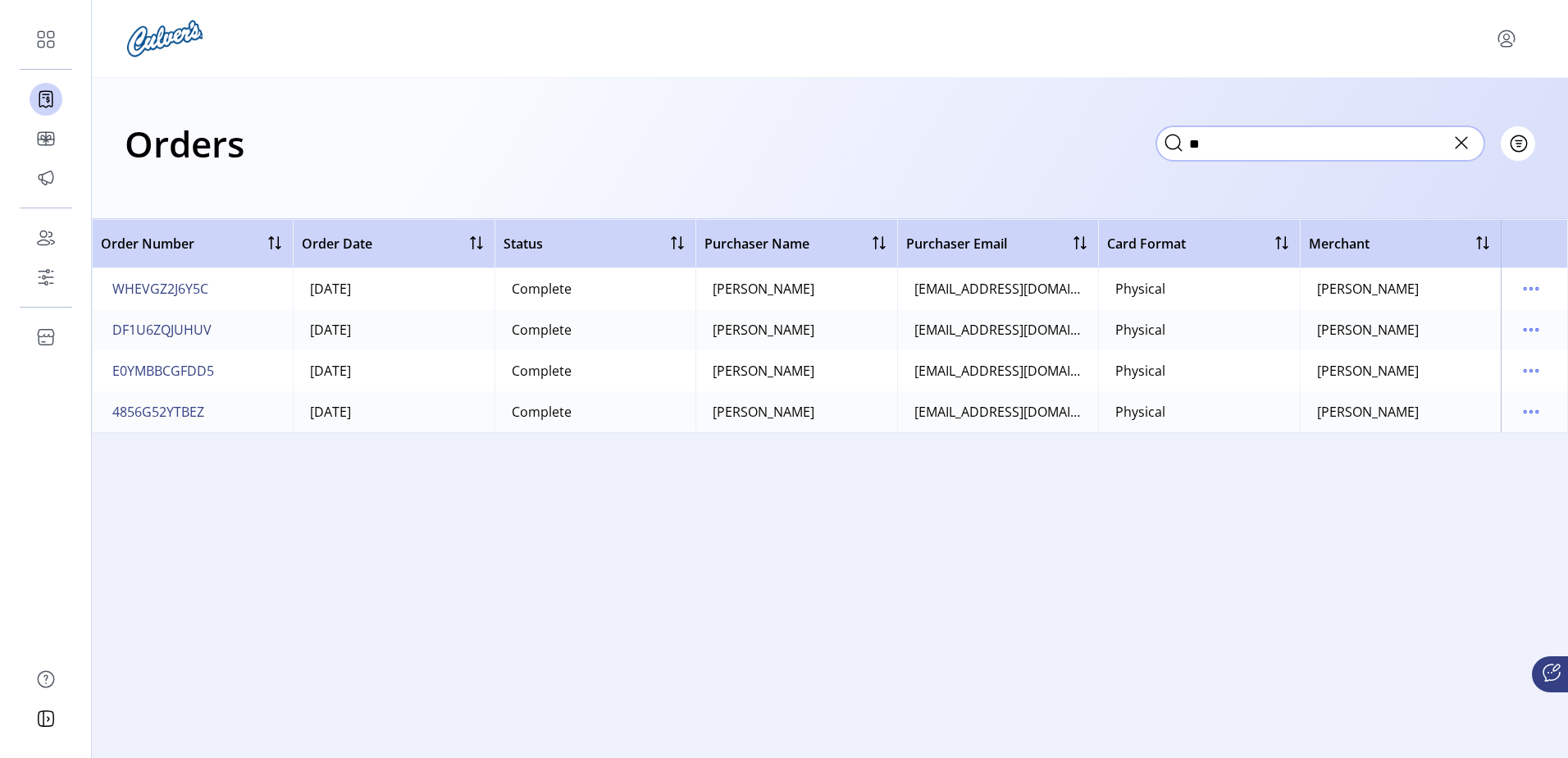
type input "*"
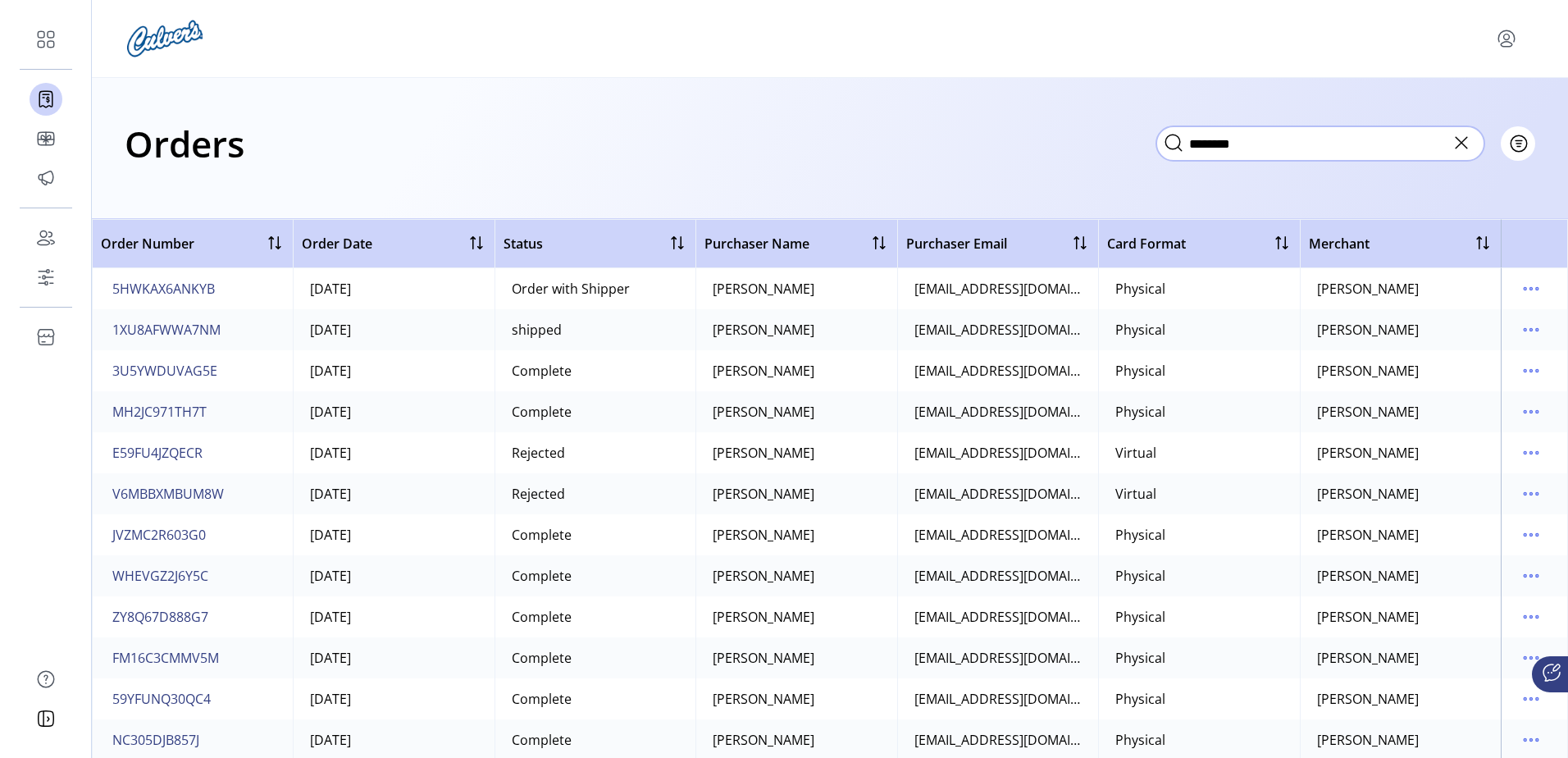
drag, startPoint x: 1254, startPoint y: 147, endPoint x: 1141, endPoint y: 147, distance: 113.0
click at [1141, 147] on div "Orders ******** Filter Focused All Orders" at bounding box center [830, 143] width 1411 height 58
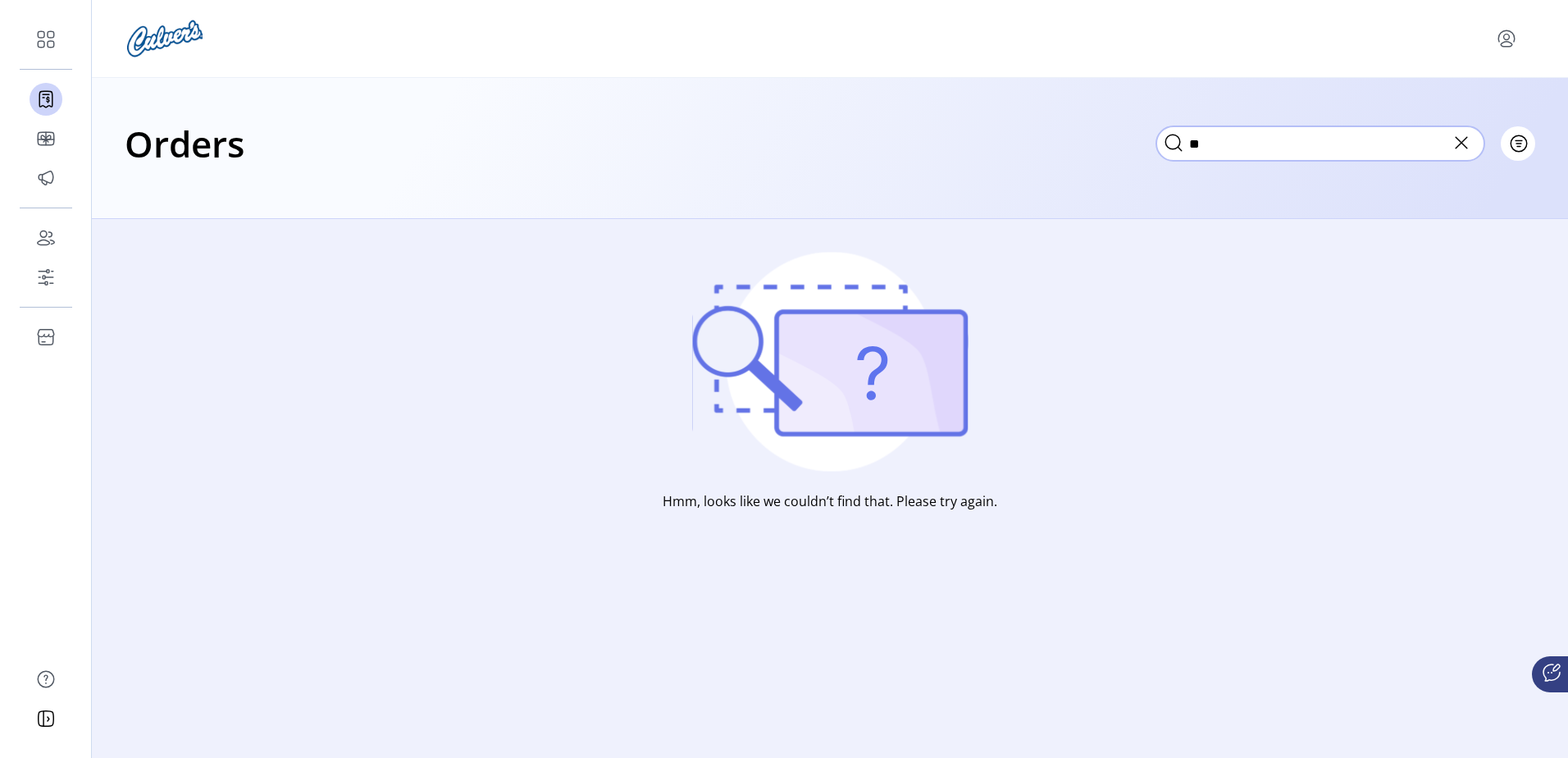
type input "*"
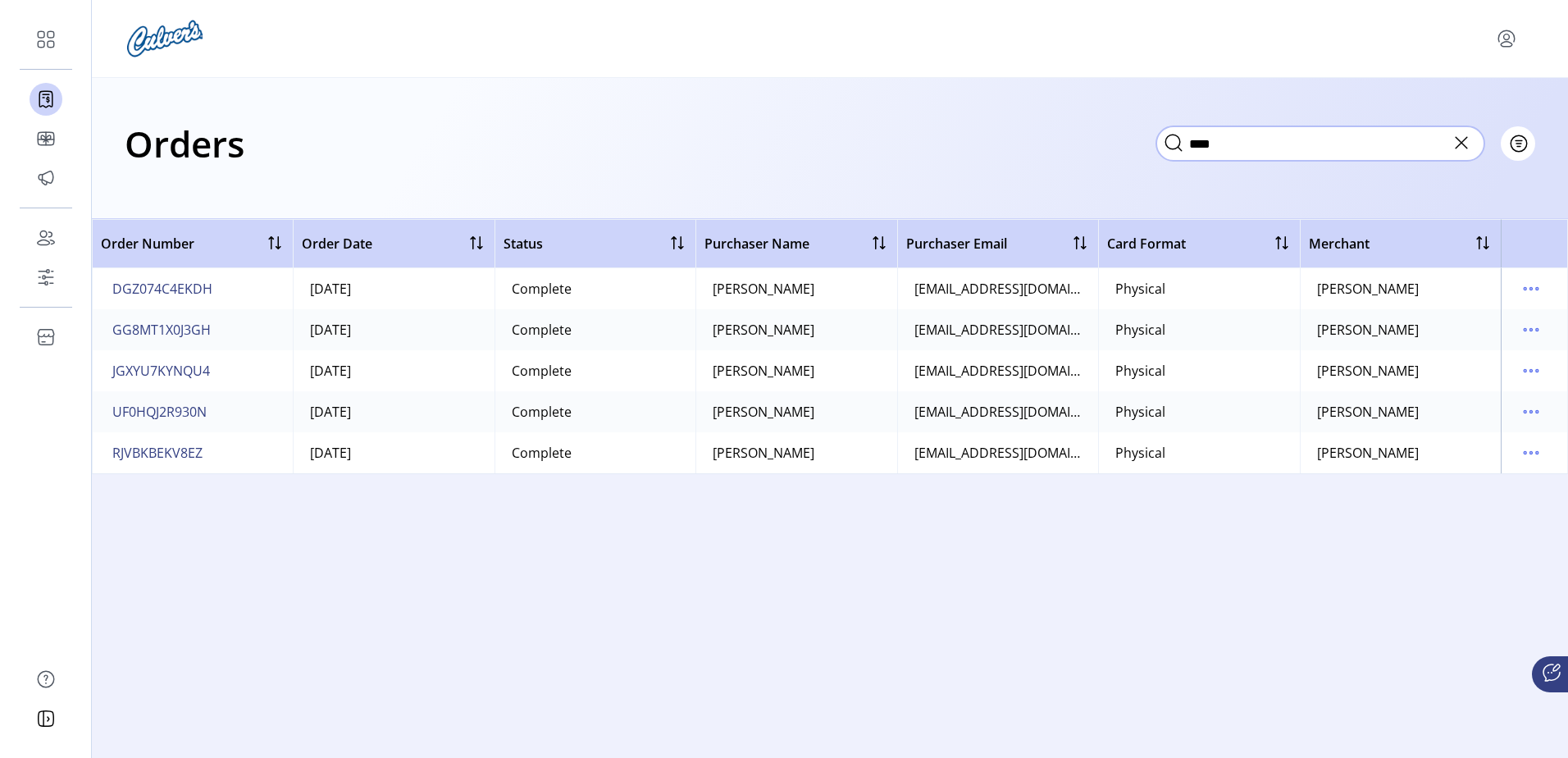
drag, startPoint x: 1147, startPoint y: 141, endPoint x: 1130, endPoint y: 141, distance: 17.0
click at [1130, 141] on div "Orders **** Filter Focused All Orders" at bounding box center [830, 143] width 1411 height 58
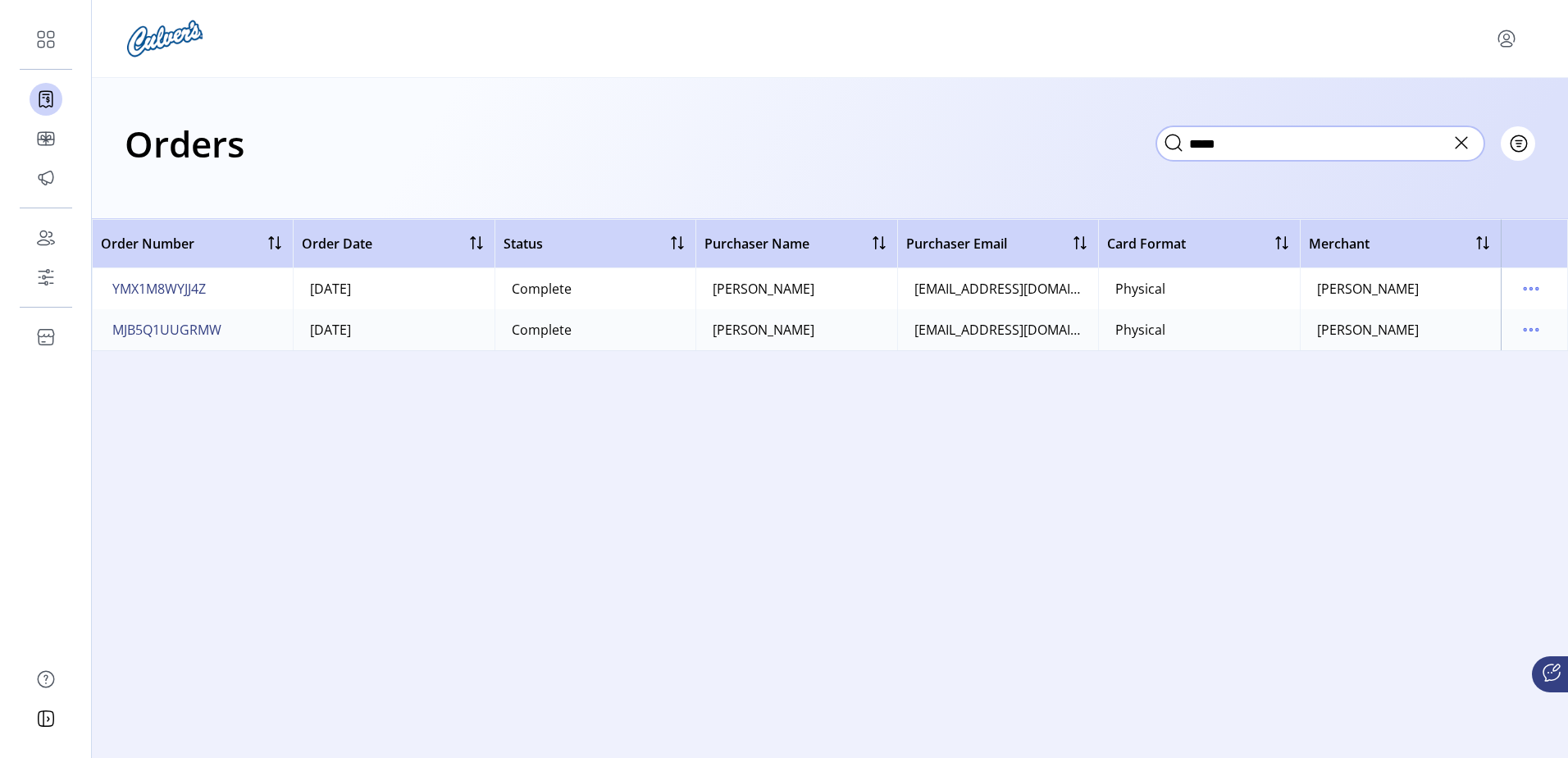
type input "*****"
click at [808, 285] on td "[PERSON_NAME]" at bounding box center [796, 289] width 201 height 41
click at [1532, 285] on icon "menu" at bounding box center [1532, 289] width 27 height 27
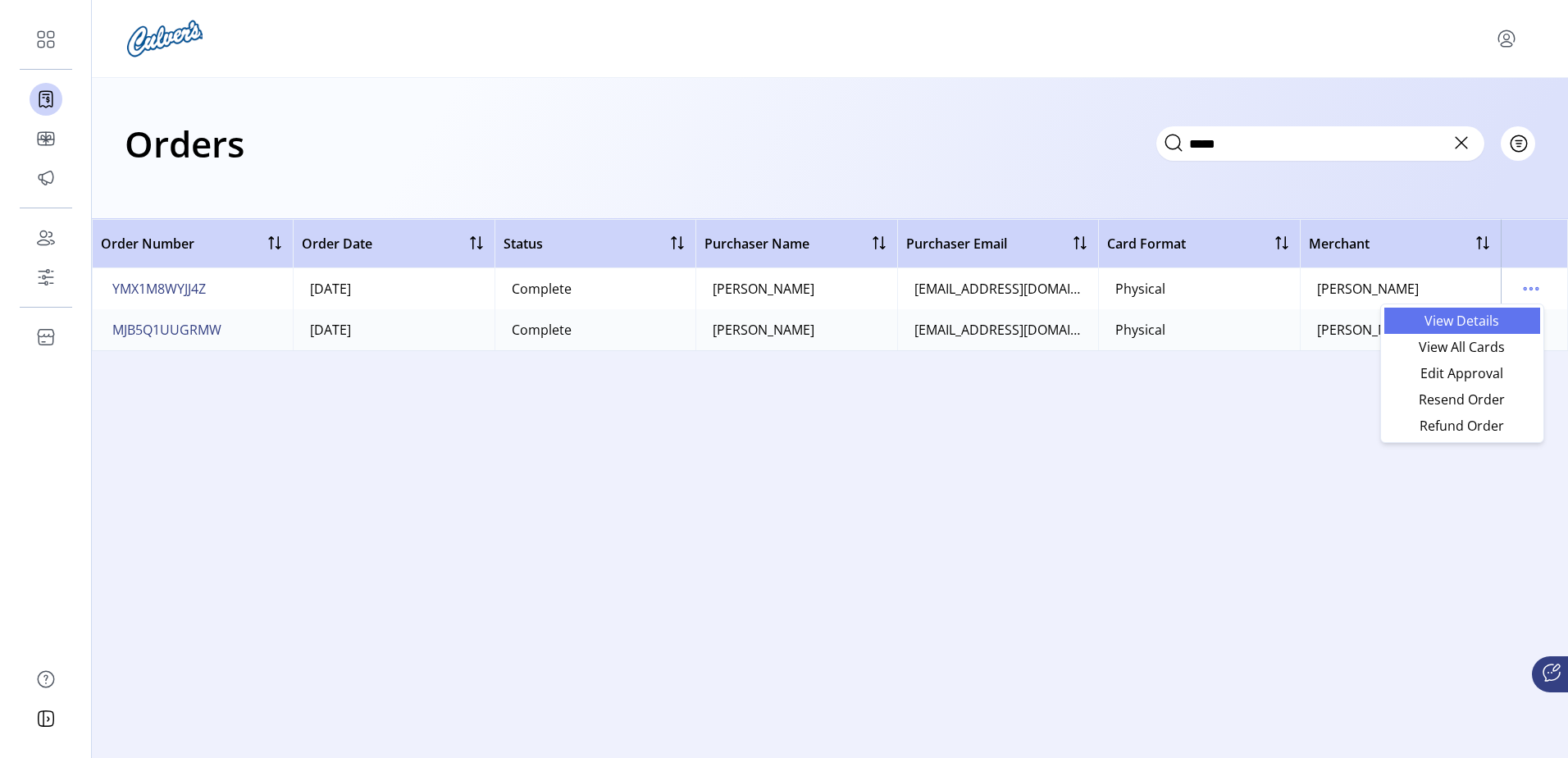
click at [1490, 314] on span "View Details" at bounding box center [1461, 320] width 136 height 13
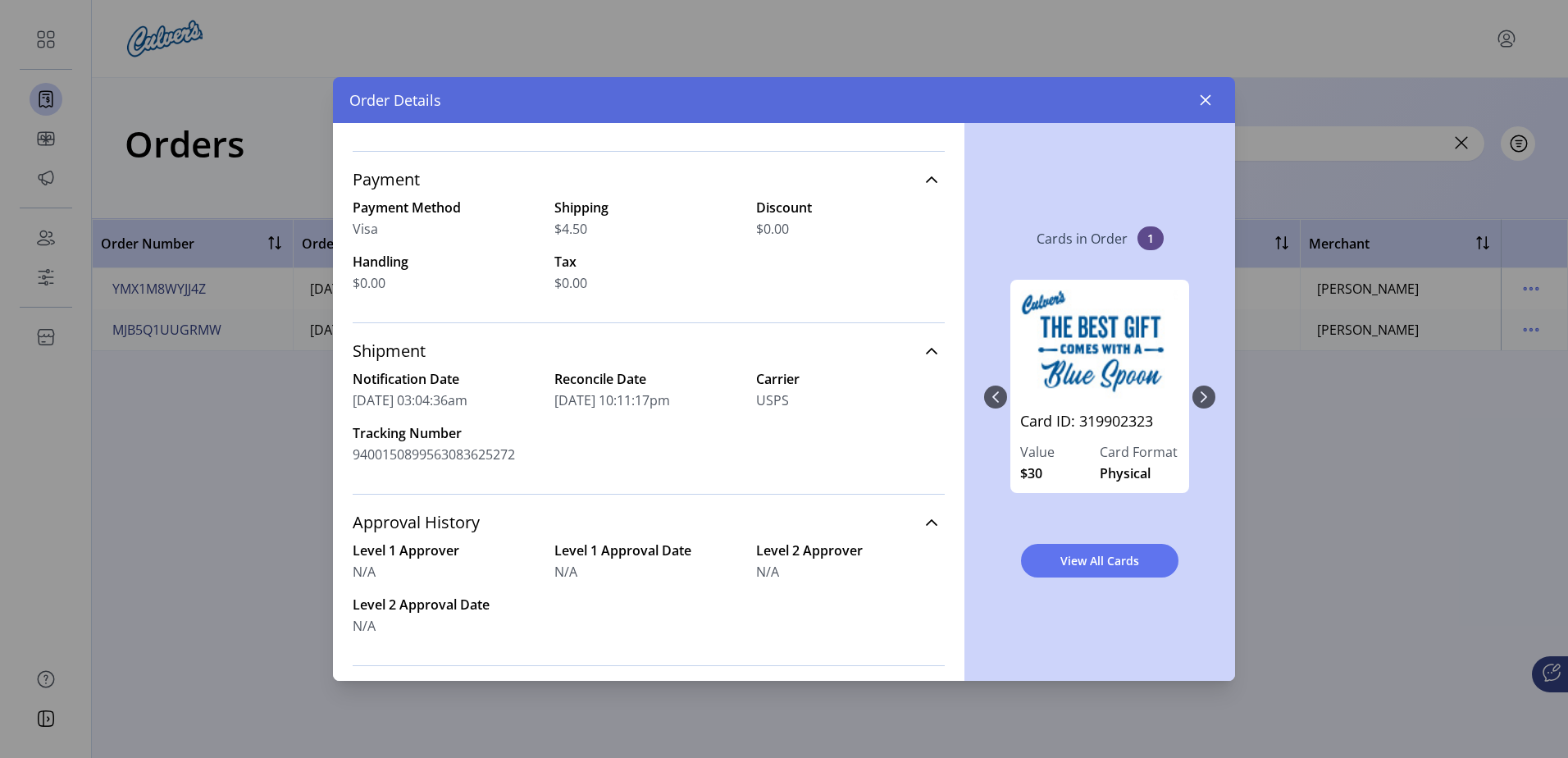
scroll to position [328, 0]
click at [446, 460] on span "9400150899563083625272" at bounding box center [433, 456] width 163 height 20
copy span "9400150899563083625272"
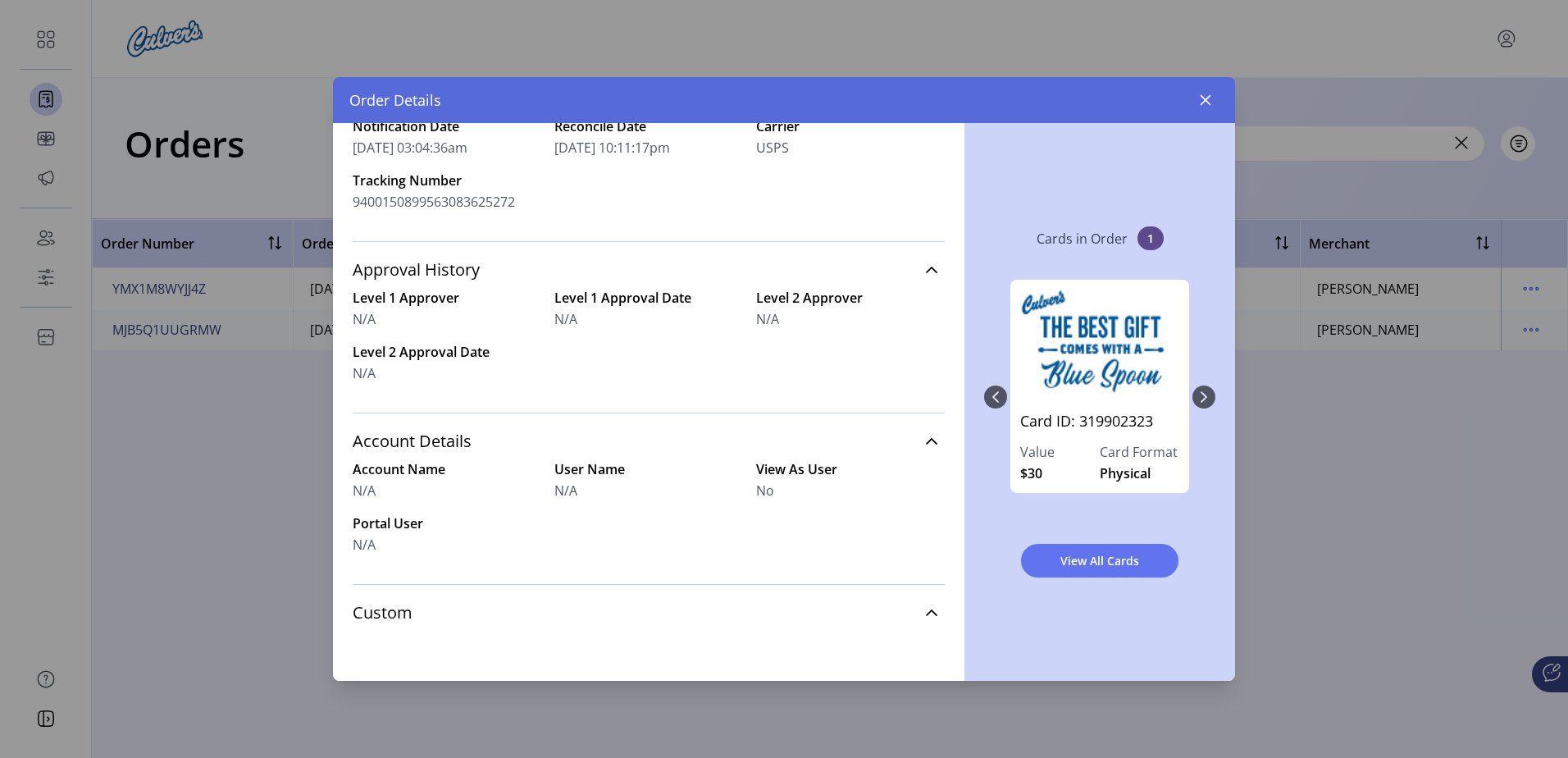
scroll to position [597, 0]
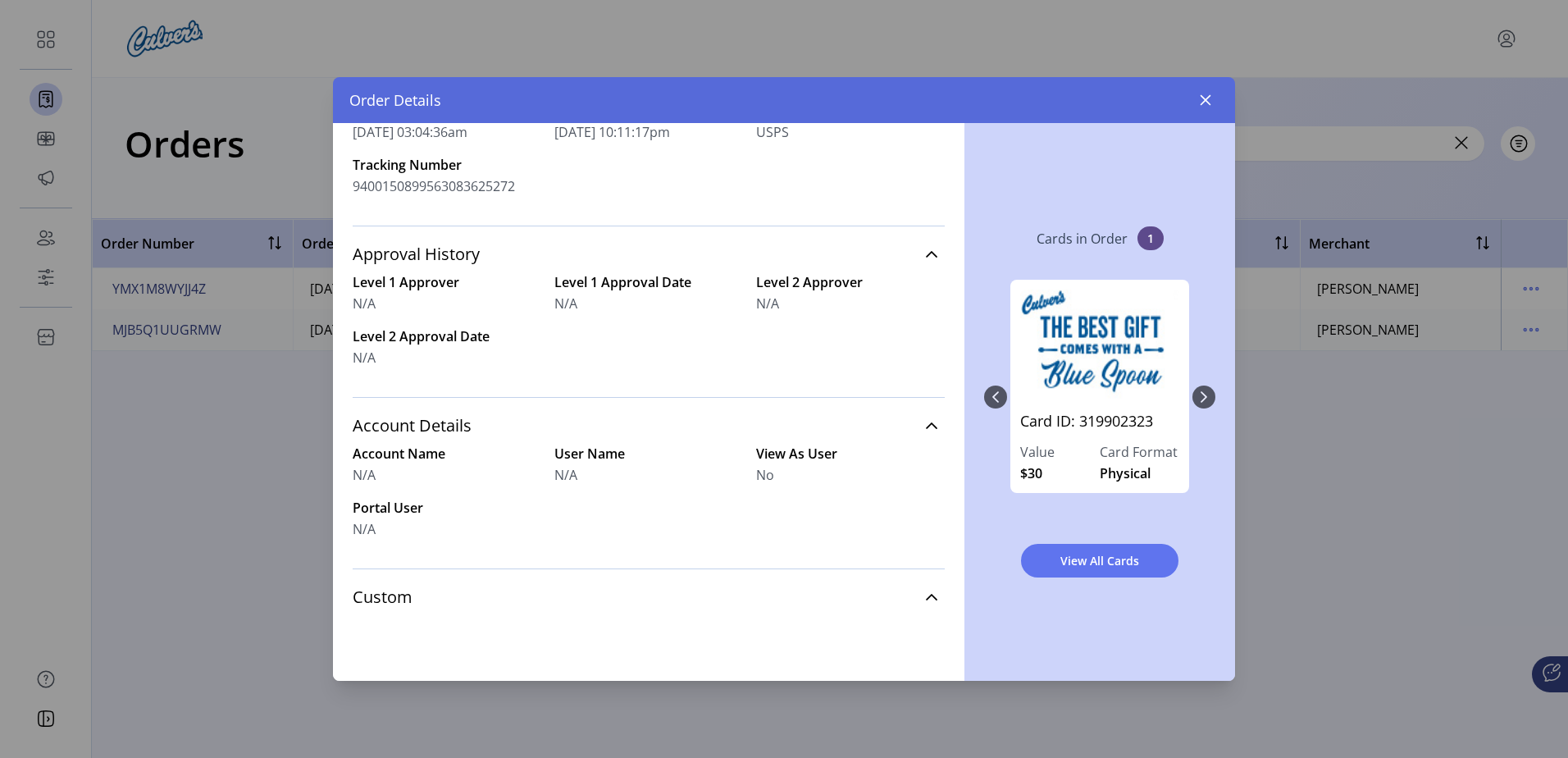
click at [1215, 404] on div "Cards in Order 1 Card ID: 319902323 Value $30 Card Format Physical View All Car…" at bounding box center [1099, 401] width 270 height 558
click at [1215, 395] on div "Card ID: 319902323 Value $30 Card Format Physical" at bounding box center [1099, 397] width 231 height 268
click at [1210, 395] on div "Card ID: 319902323 Value $30 Card Format Physical" at bounding box center [1099, 397] width 231 height 268
click at [1210, 398] on div "Card ID: 319902323 Value $30 Card Format Physical" at bounding box center [1099, 397] width 231 height 268
click at [1198, 90] on button "button" at bounding box center [1206, 101] width 27 height 27
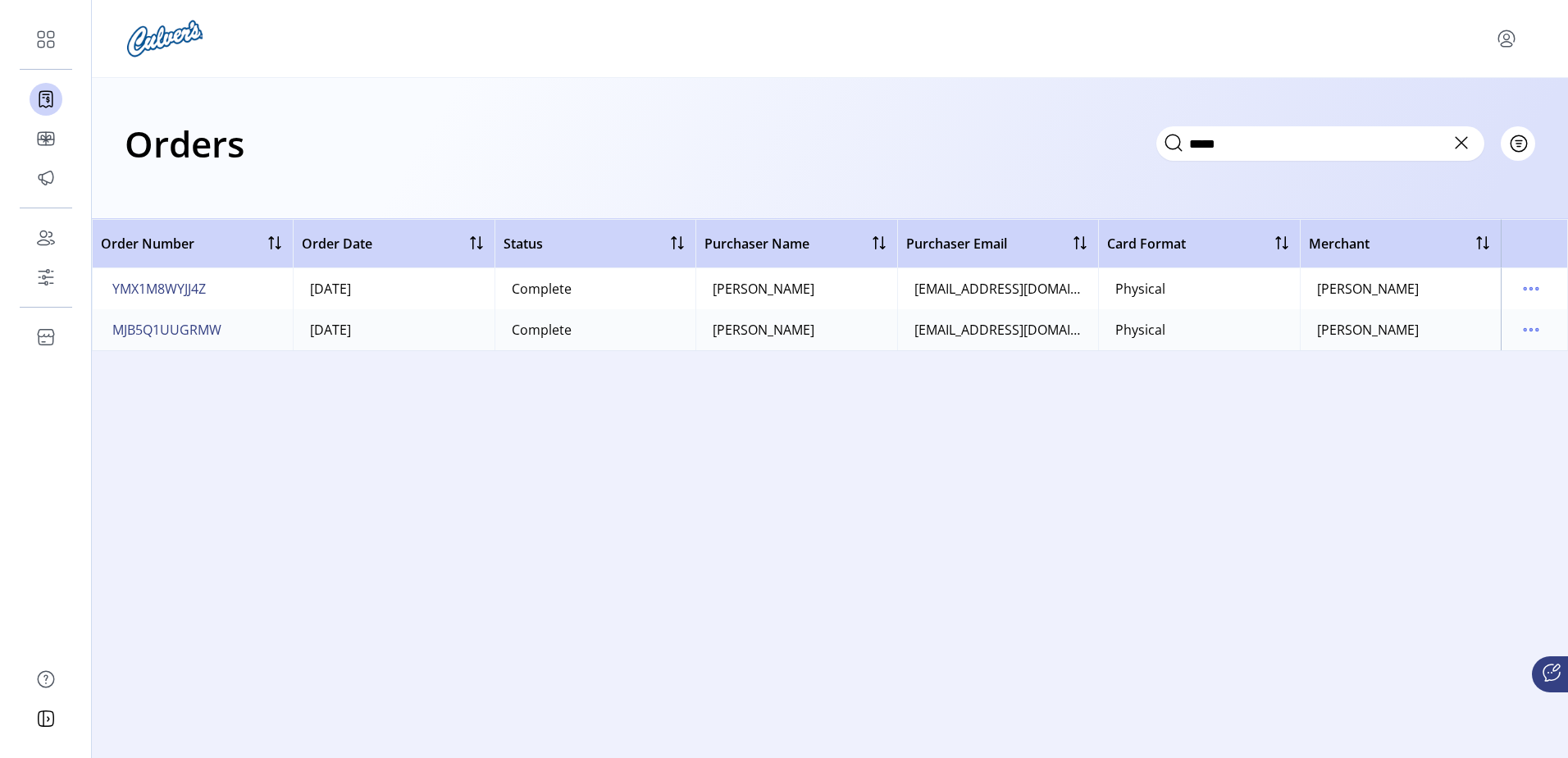
click at [1514, 285] on td at bounding box center [1534, 289] width 68 height 41
click at [1520, 288] on icon "menu" at bounding box center [1532, 289] width 27 height 27
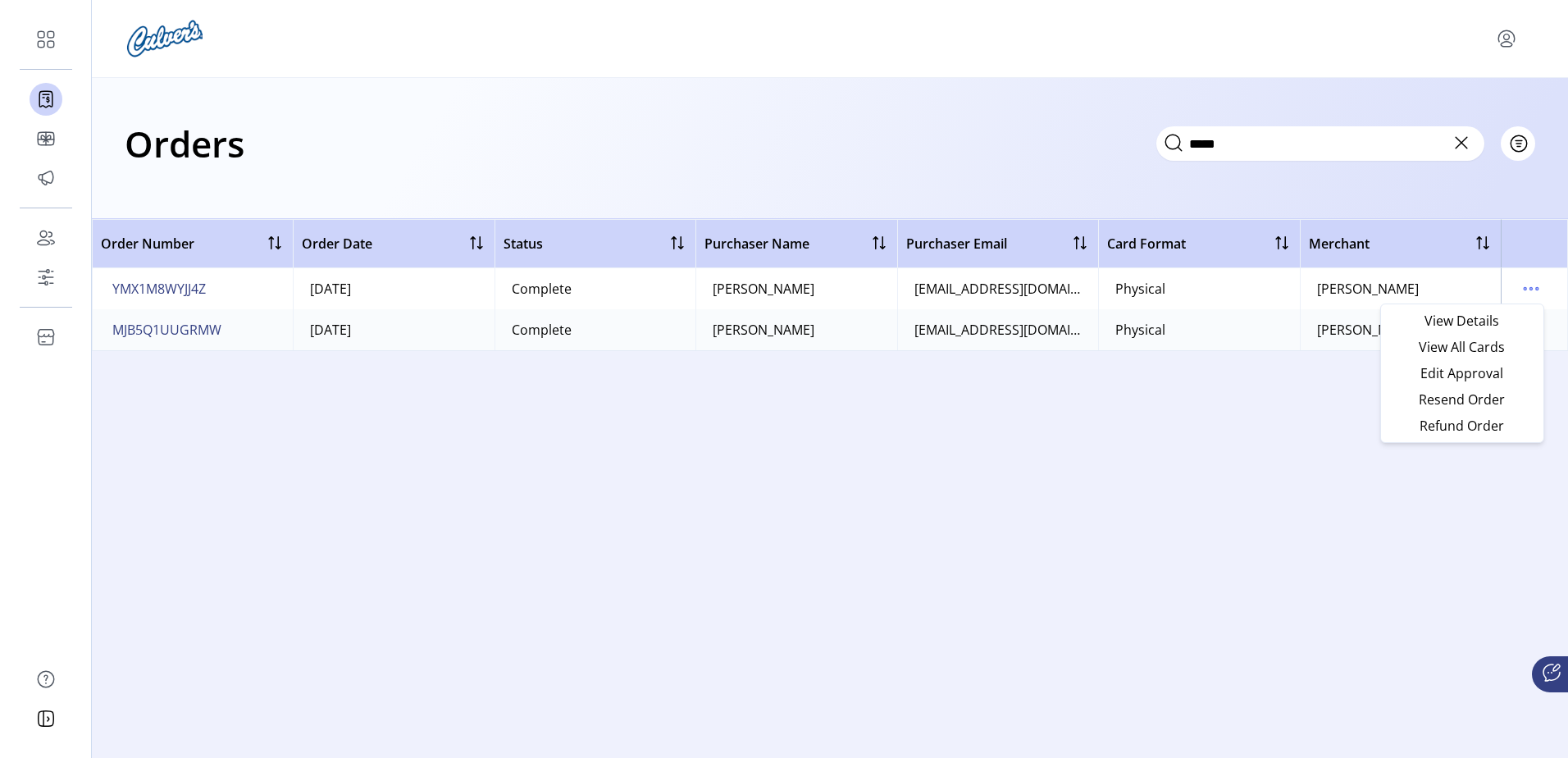
click at [1165, 454] on div "Order Number Order Date Status Purchaser Name Purchaser Email Card Format Merch…" at bounding box center [830, 488] width 1476 height 539
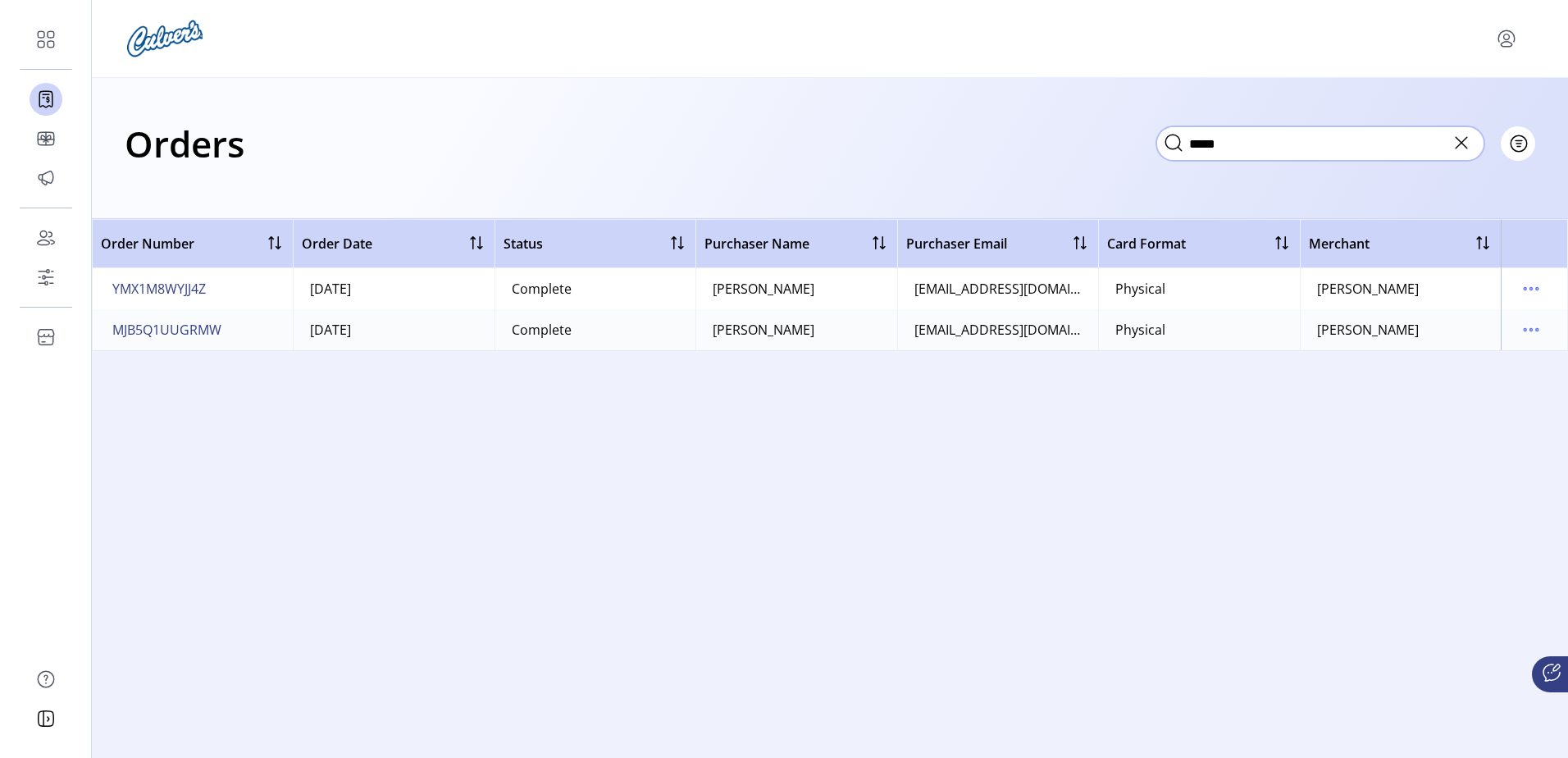
drag, startPoint x: 1247, startPoint y: 143, endPoint x: 1093, endPoint y: 129, distance: 154.6
click at [1093, 129] on div "Orders ***** Filter Focused All Orders" at bounding box center [830, 143] width 1411 height 58
click at [1525, 288] on icon "menu" at bounding box center [1524, 289] width 3 height 3
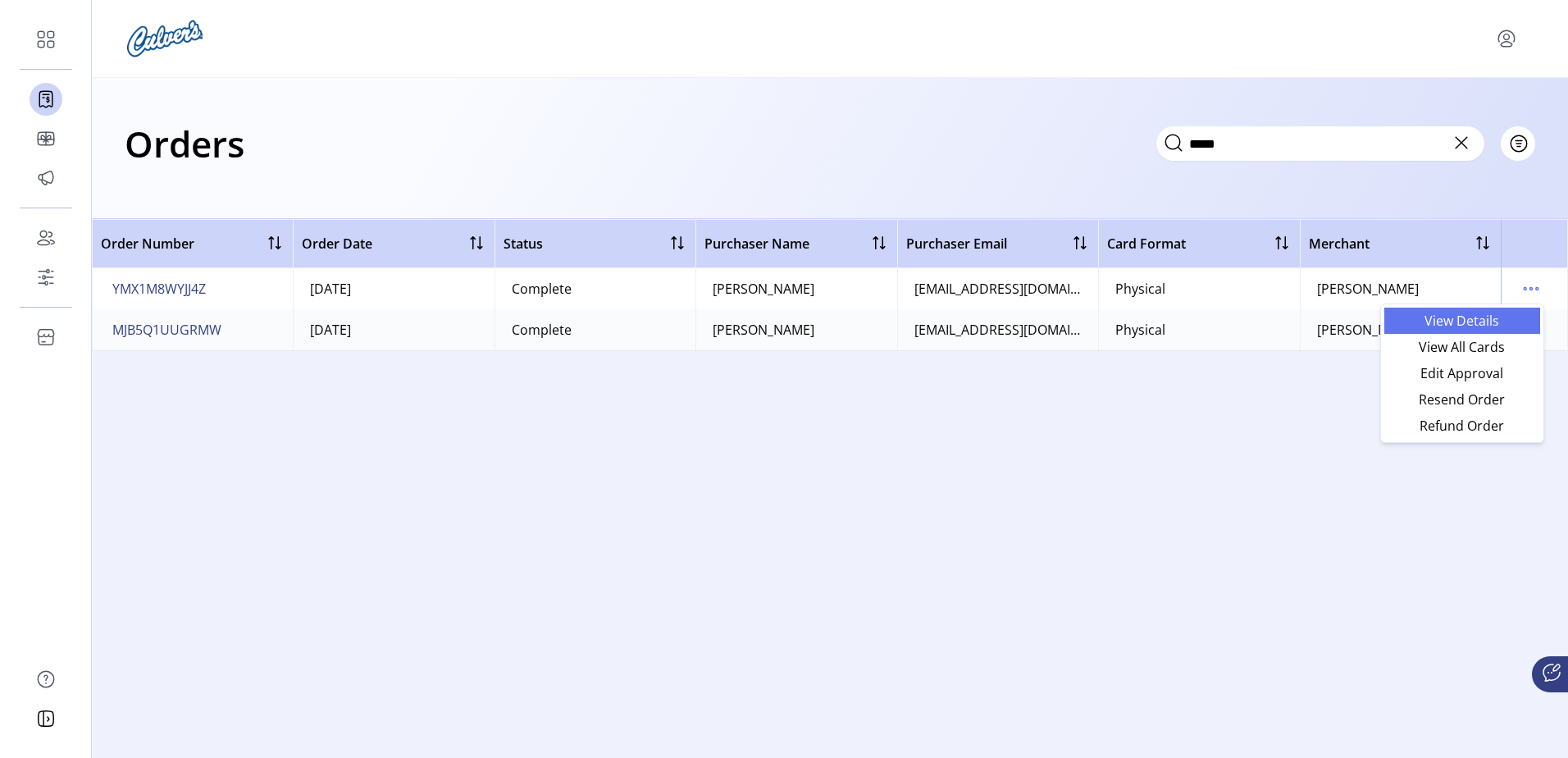
click at [1476, 321] on span "View Details" at bounding box center [1461, 320] width 136 height 13
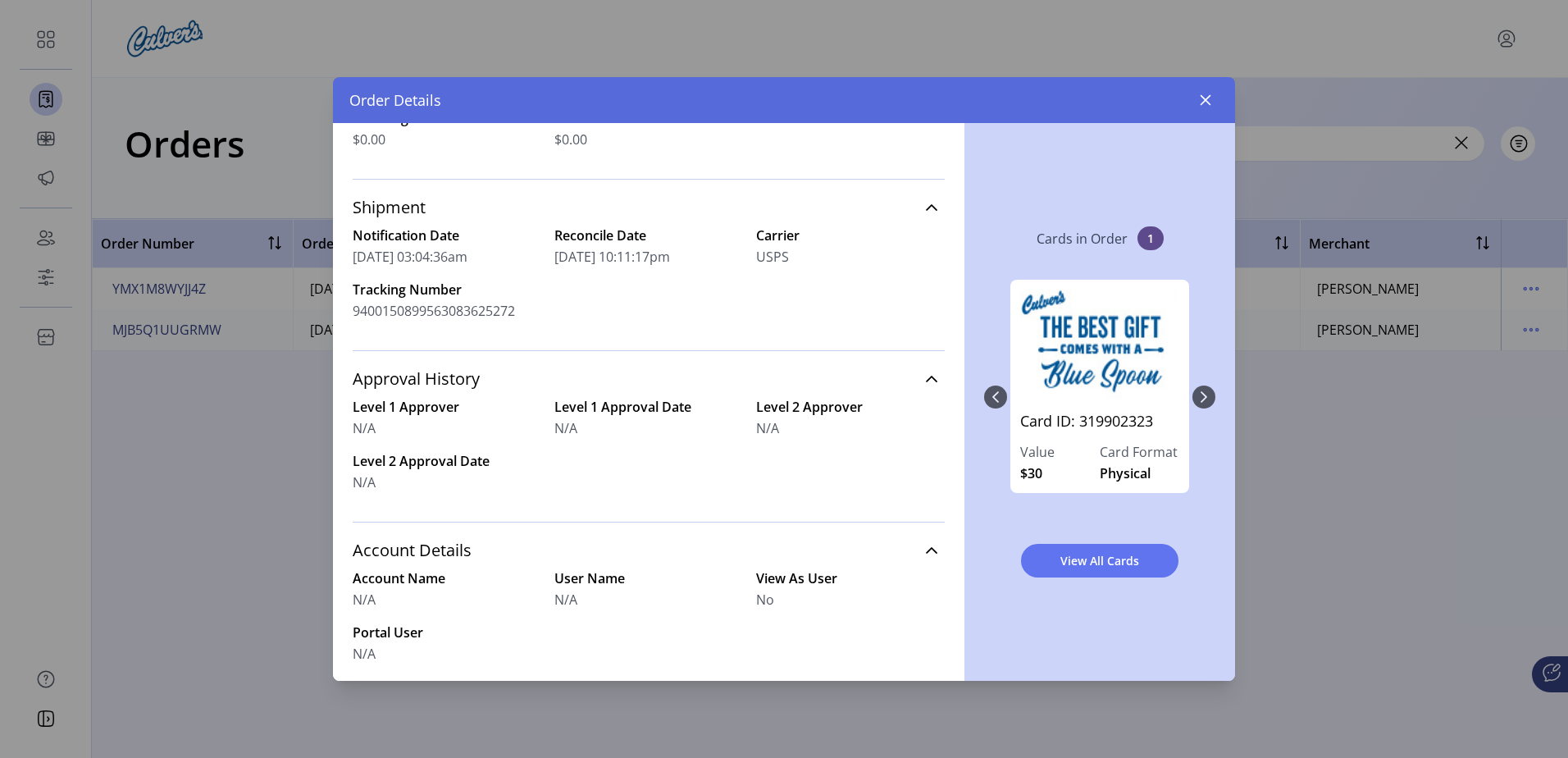
scroll to position [269, 0]
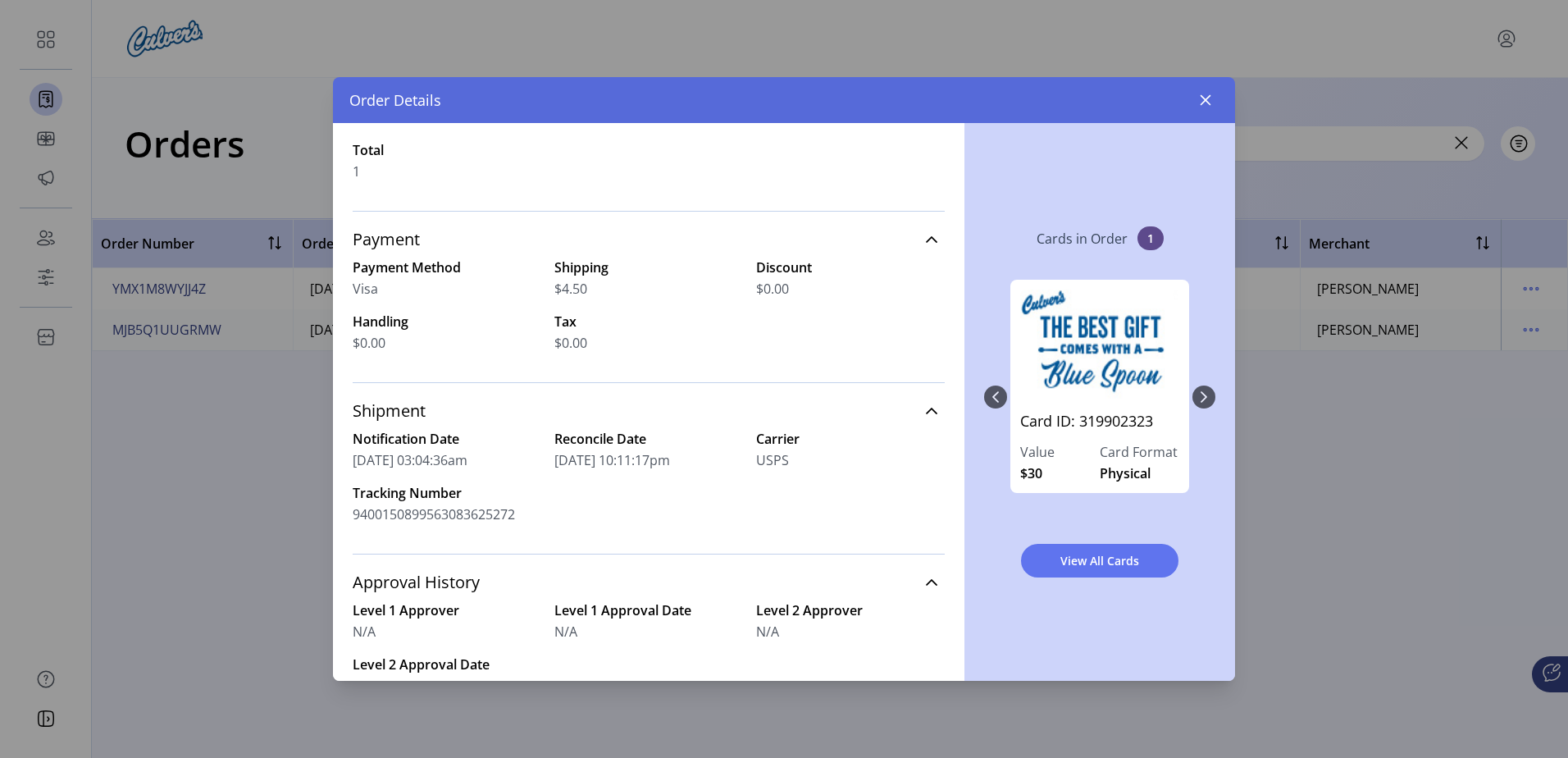
click at [983, 393] on div "Cards in Order 1 Card ID: 319902323 Value $30 Card Format Physical View All Car…" at bounding box center [1099, 401] width 270 height 558
click at [1202, 403] on div "Card ID: 319902323 Value $30 Card Format Physical" at bounding box center [1099, 397] width 231 height 268
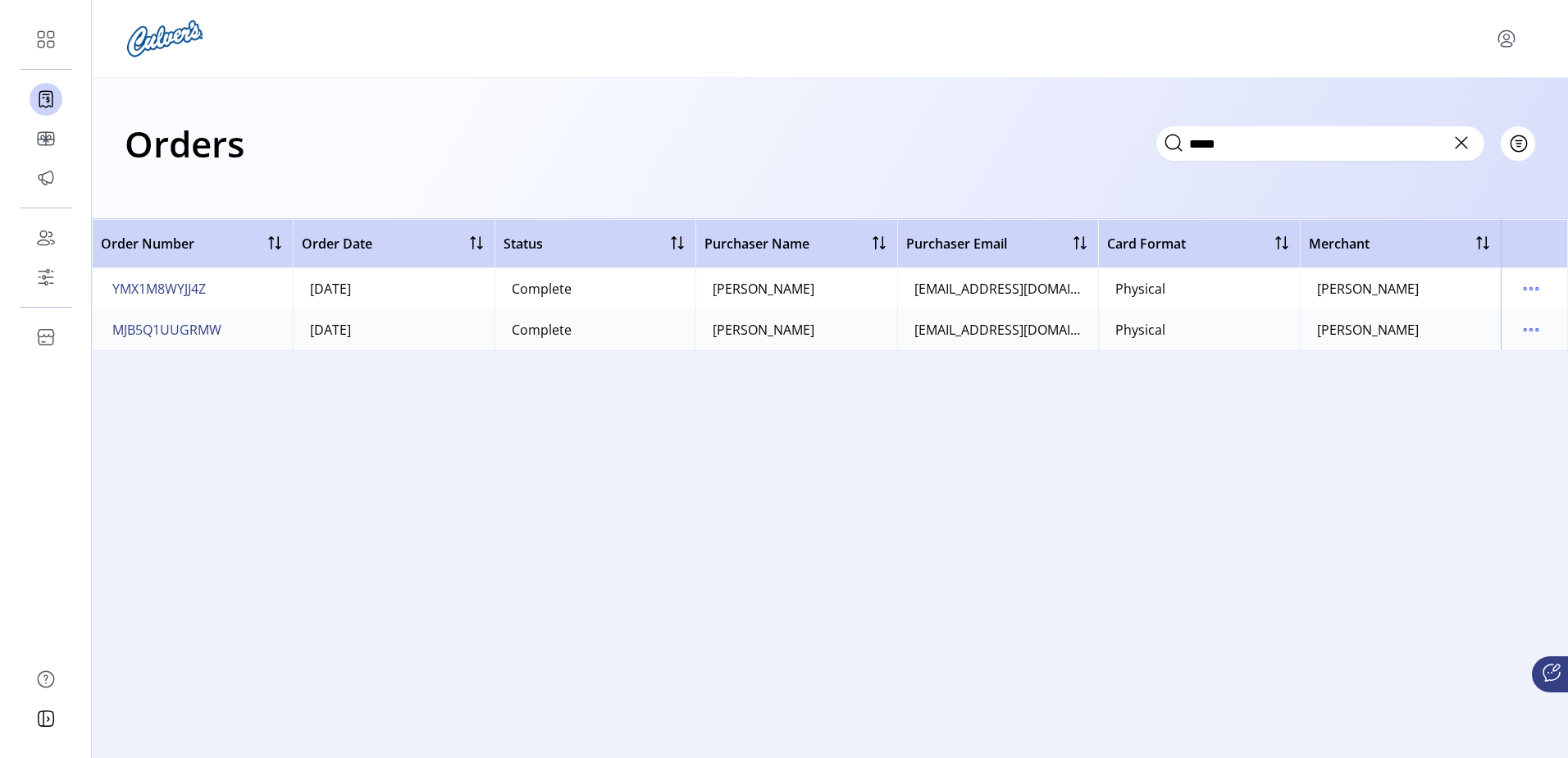
click at [1507, 289] on td at bounding box center [1534, 289] width 68 height 41
click at [1553, 291] on td at bounding box center [1534, 289] width 68 height 41
click at [1545, 286] on td at bounding box center [1534, 289] width 68 height 41
click at [1532, 286] on icon "menu" at bounding box center [1532, 289] width 27 height 27
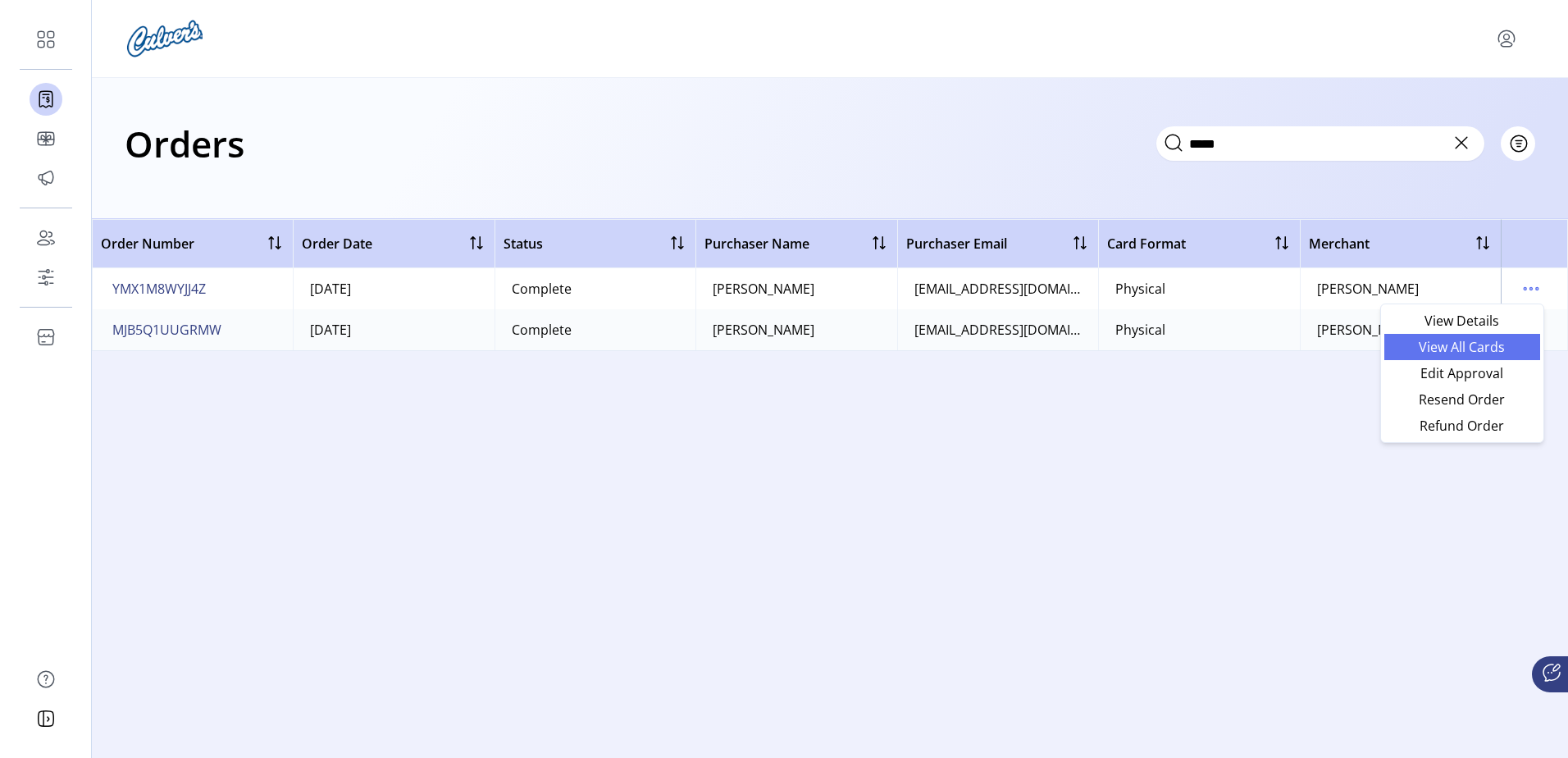
click at [1499, 351] on span "View All Cards" at bounding box center [1461, 347] width 136 height 13
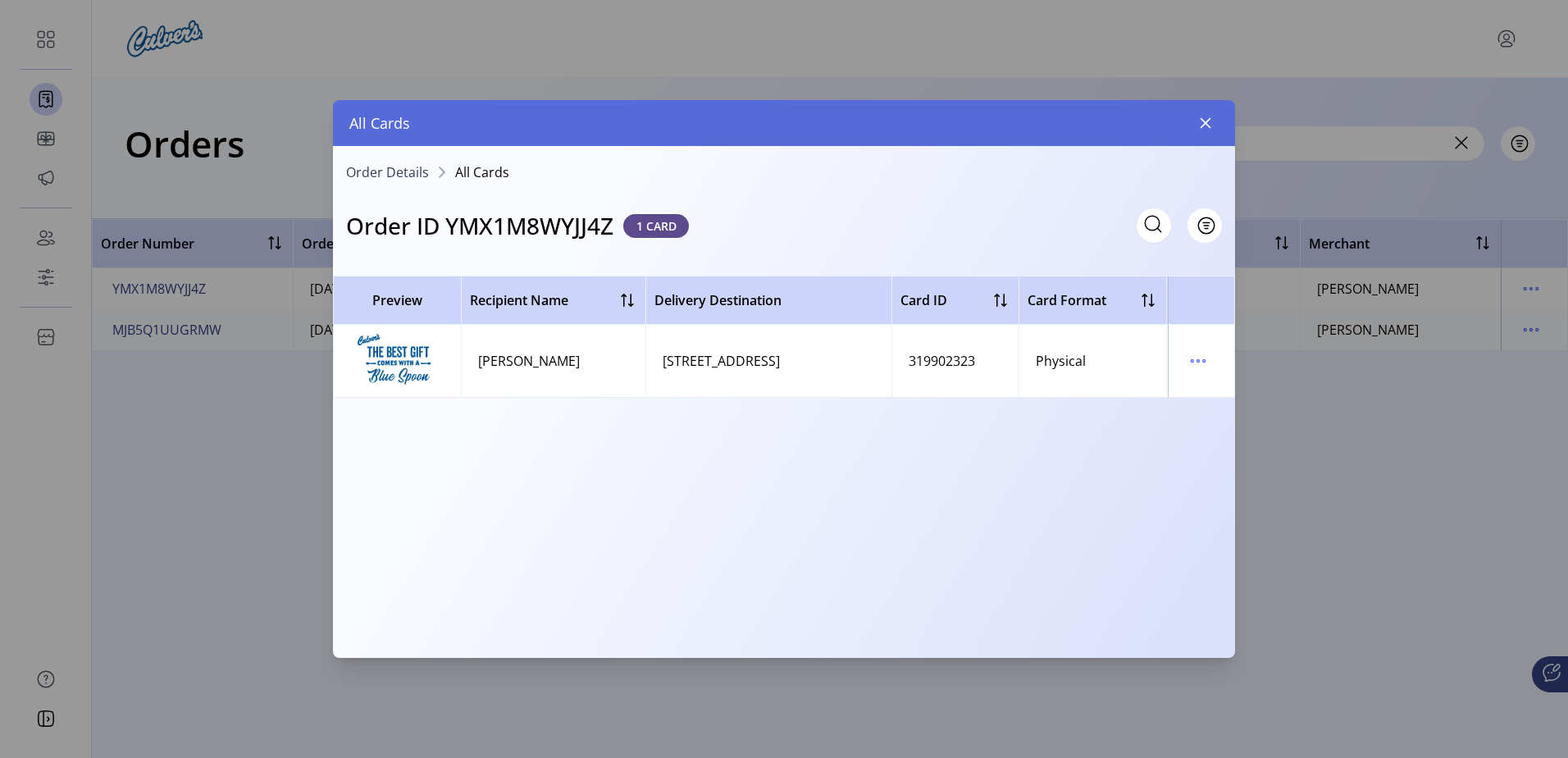
click at [1215, 121] on button "button" at bounding box center [1206, 124] width 27 height 27
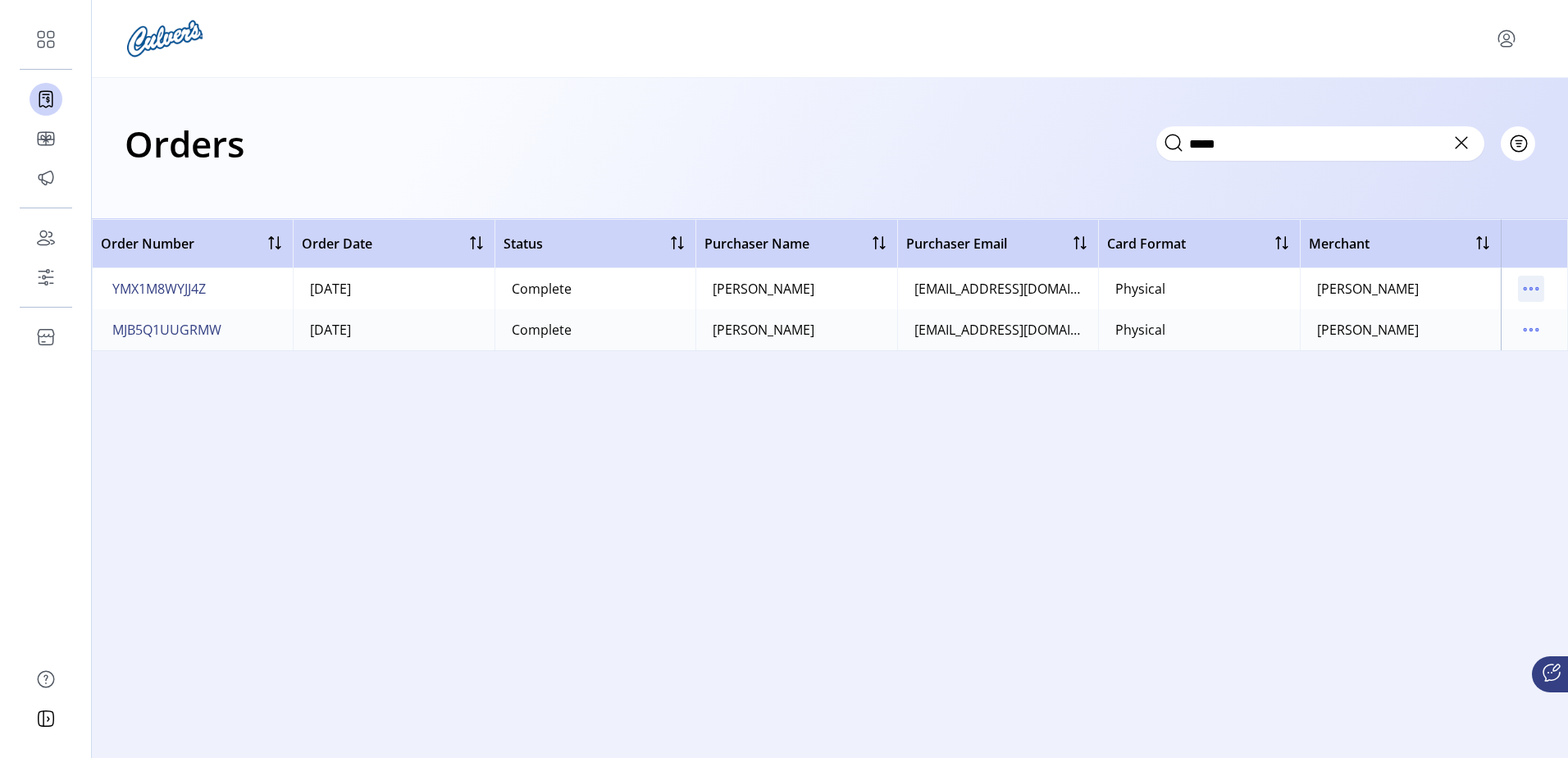
click at [1532, 289] on icon "menu" at bounding box center [1531, 289] width 3 height 3
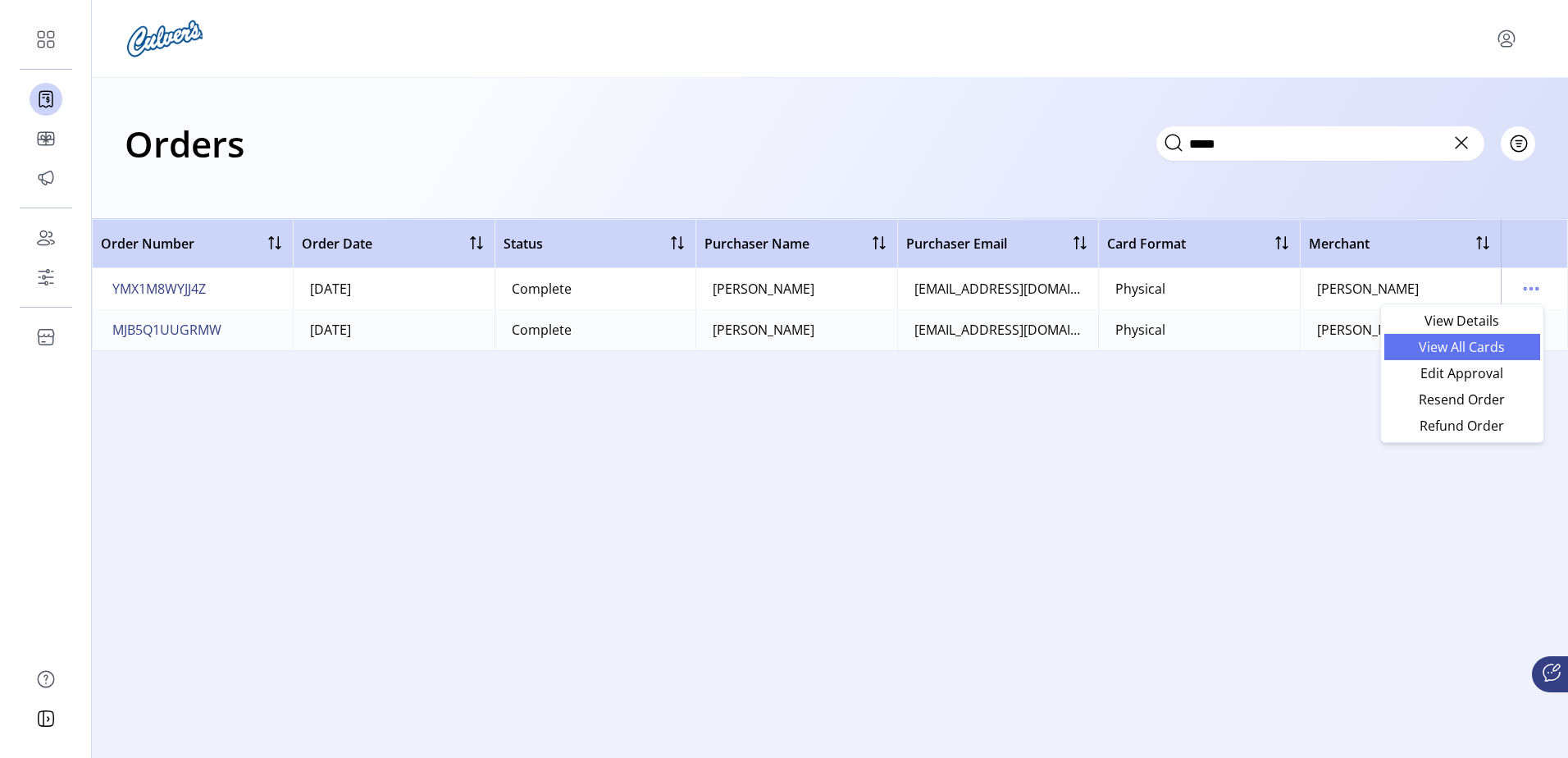
click at [1484, 353] on span "View All Cards" at bounding box center [1461, 347] width 136 height 13
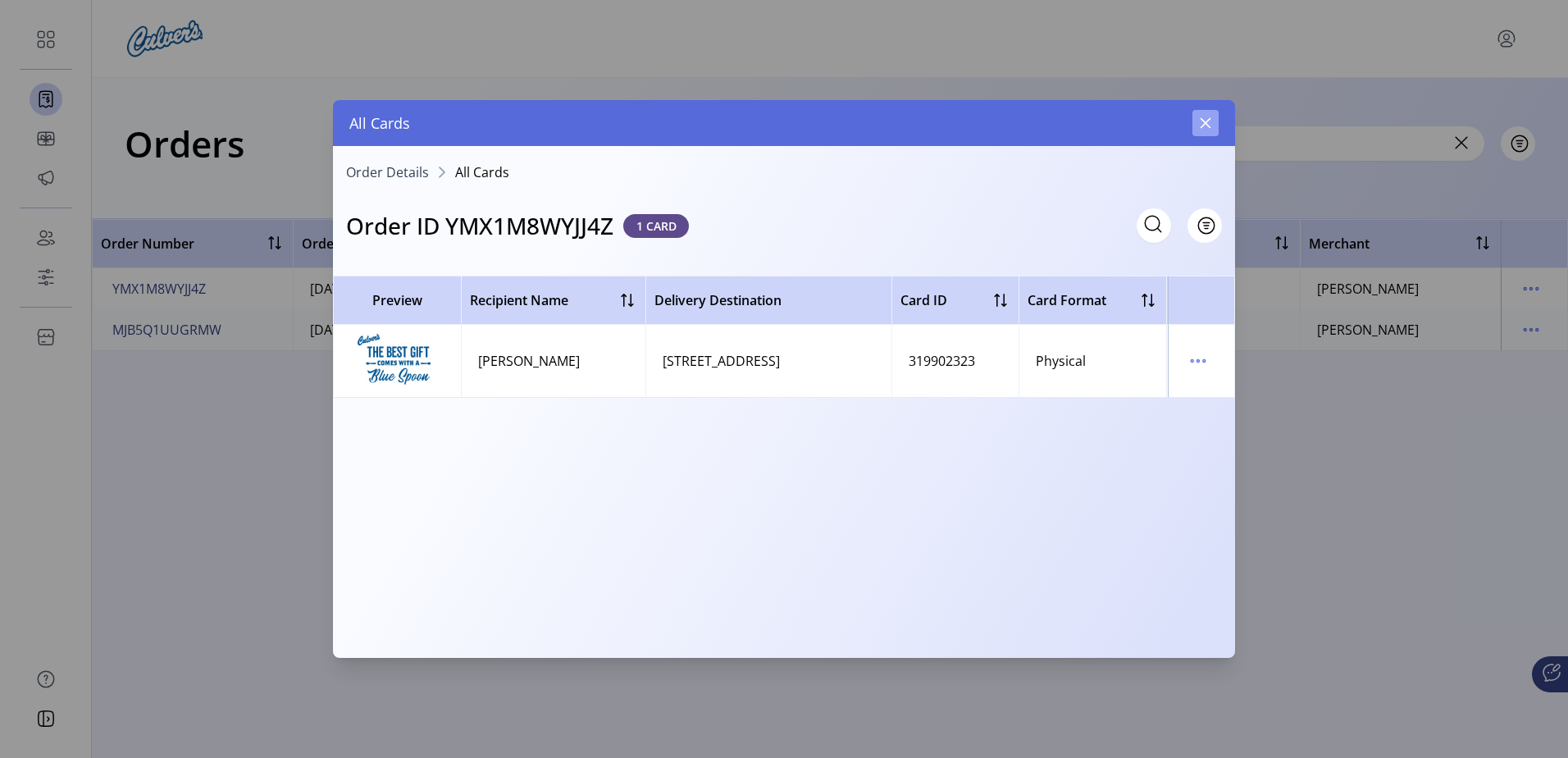
click at [1215, 124] on button "button" at bounding box center [1206, 124] width 27 height 27
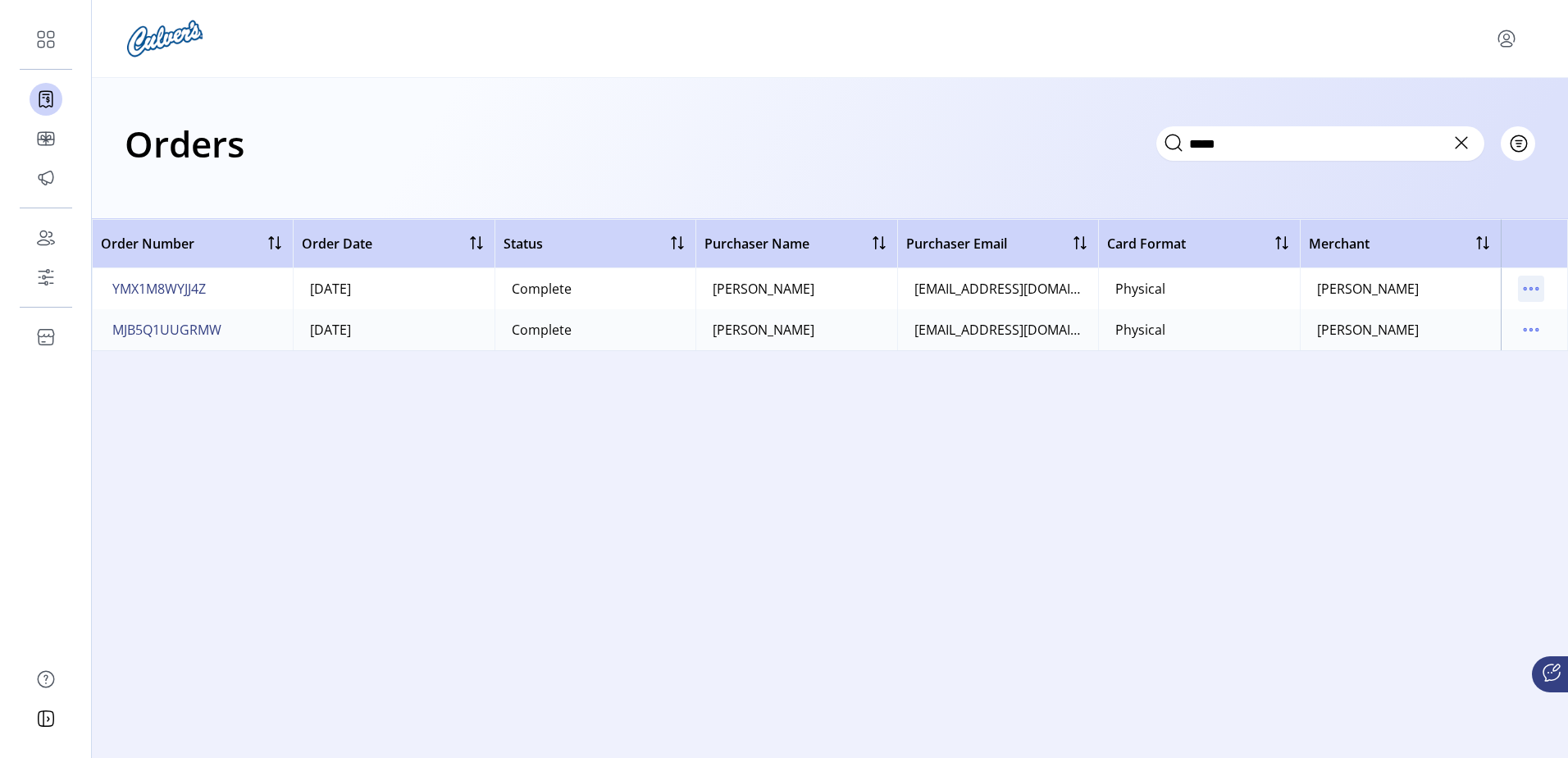
click at [1528, 292] on icon "menu" at bounding box center [1532, 289] width 27 height 27
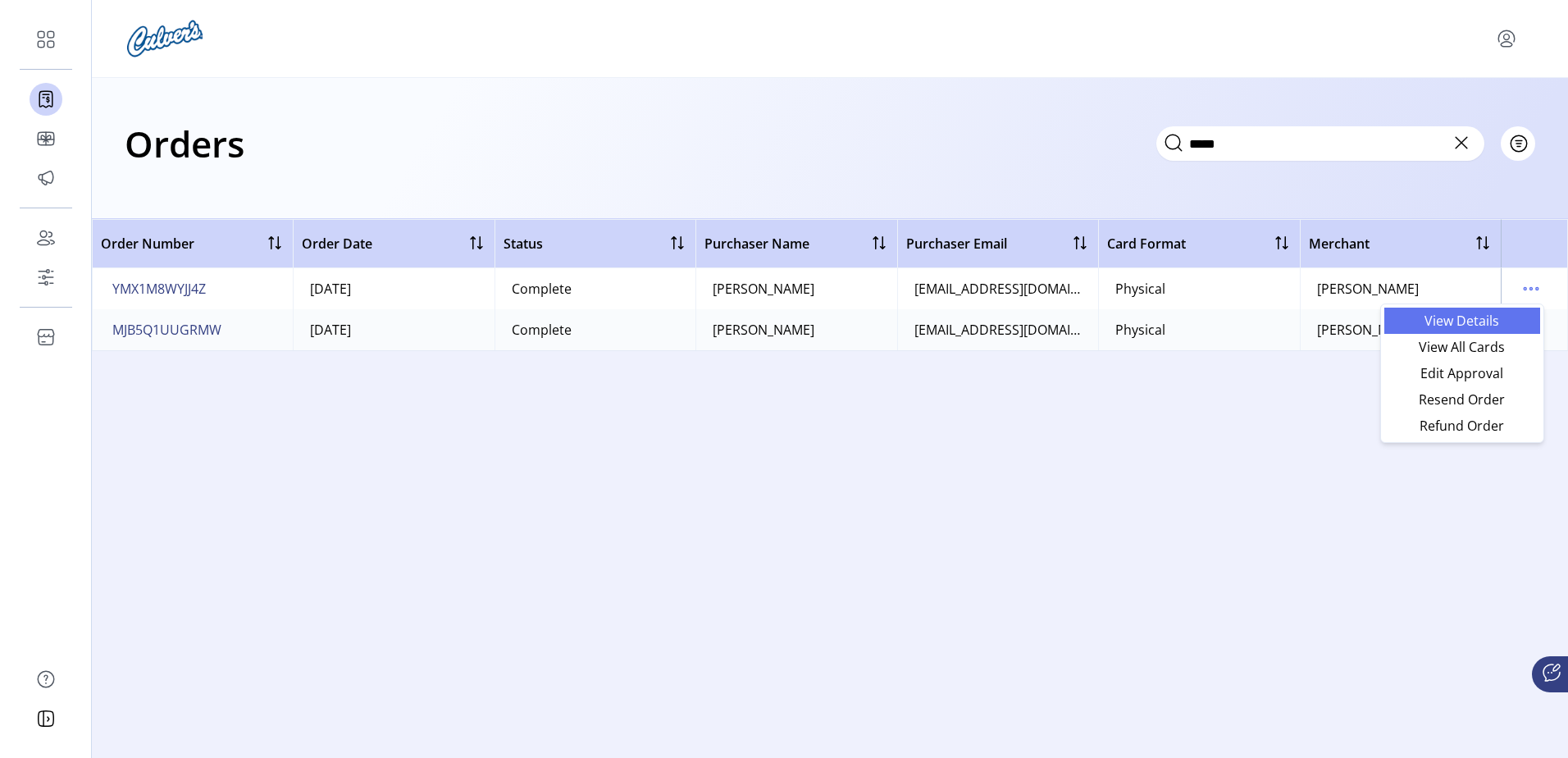
click at [1478, 315] on span "View Details" at bounding box center [1461, 320] width 136 height 13
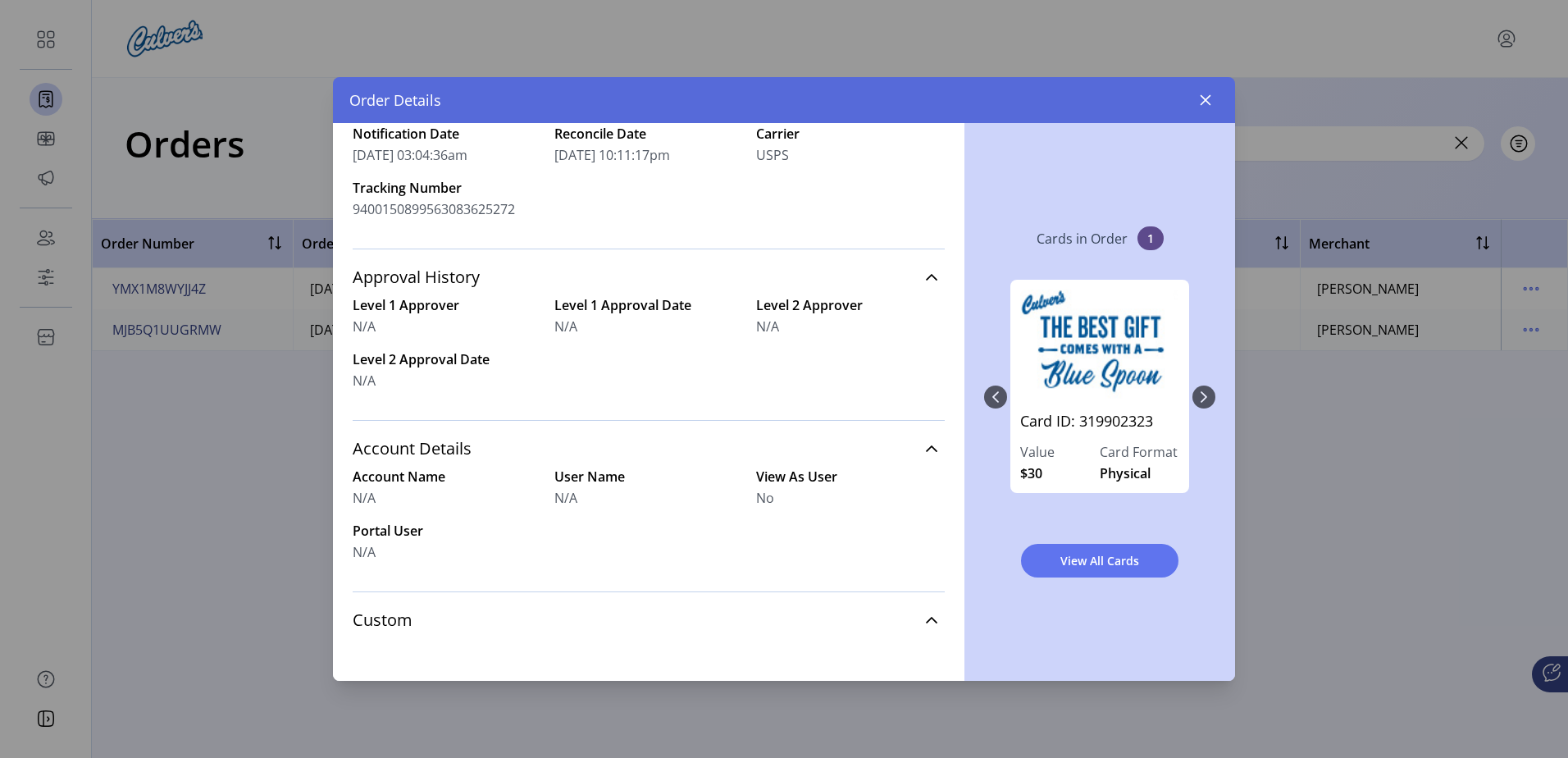
scroll to position [597, 0]
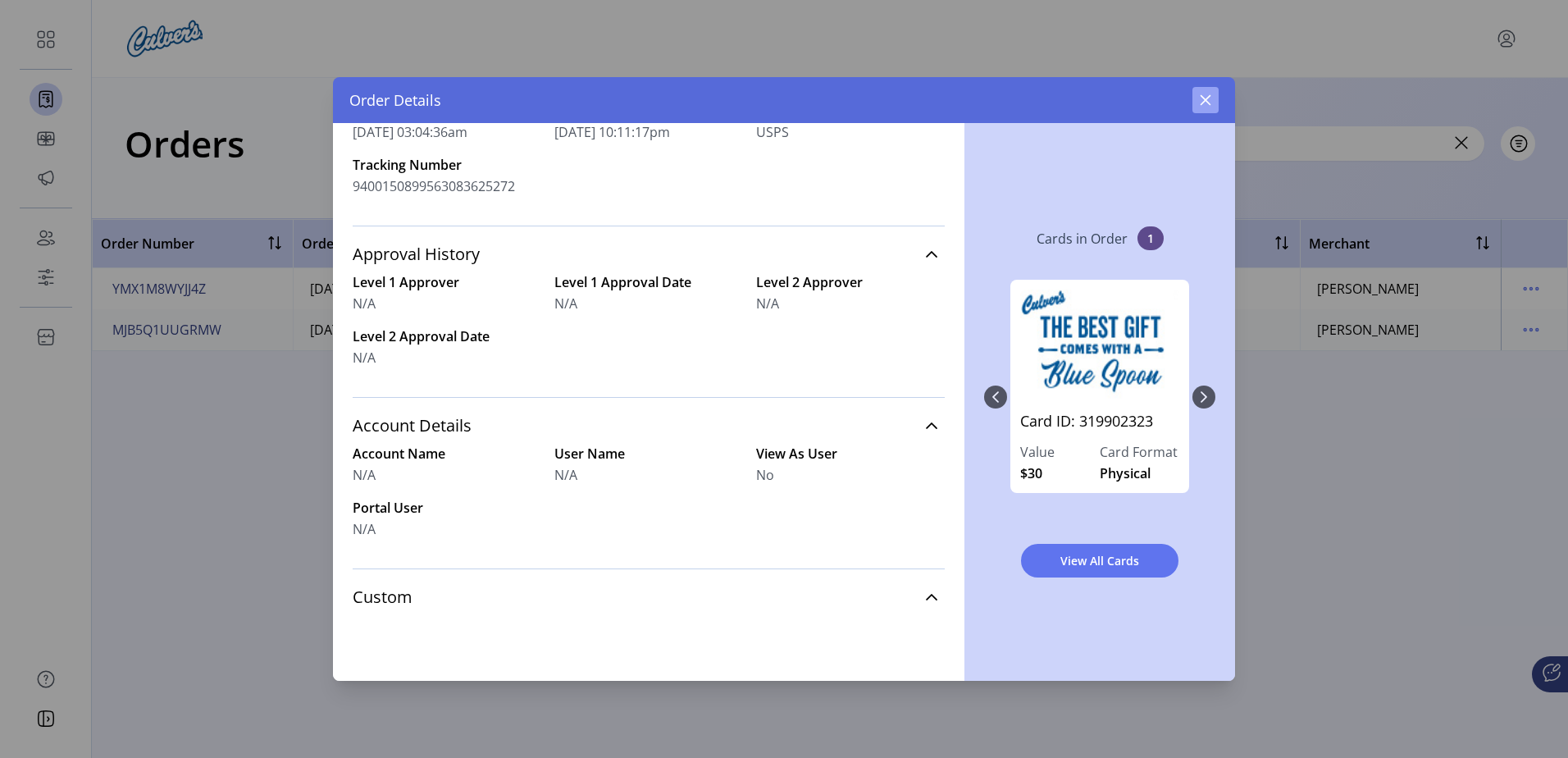
click at [1215, 97] on button "button" at bounding box center [1206, 101] width 27 height 27
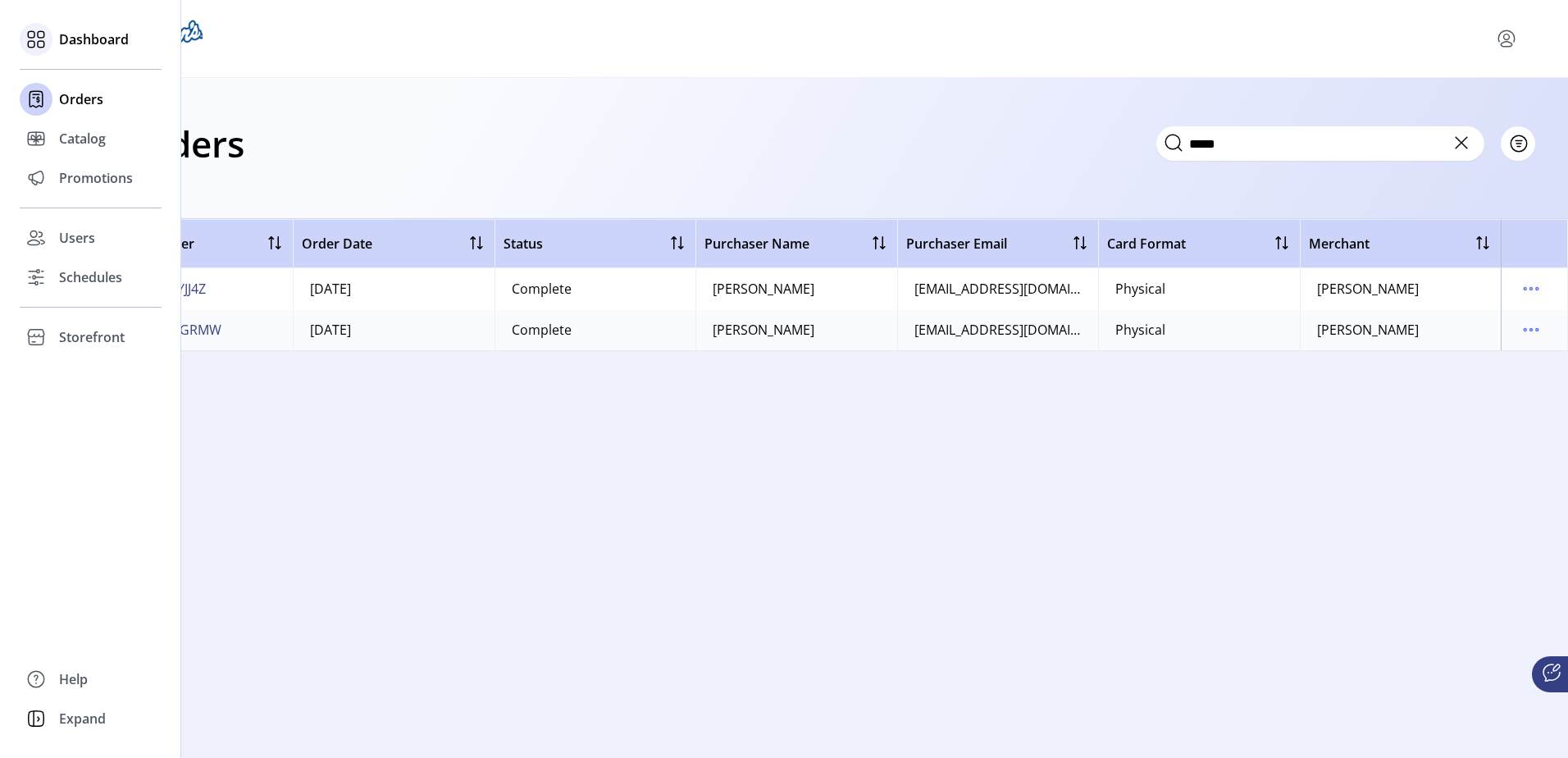
click at [68, 38] on span "Dashboard" at bounding box center [93, 39] width 69 height 20
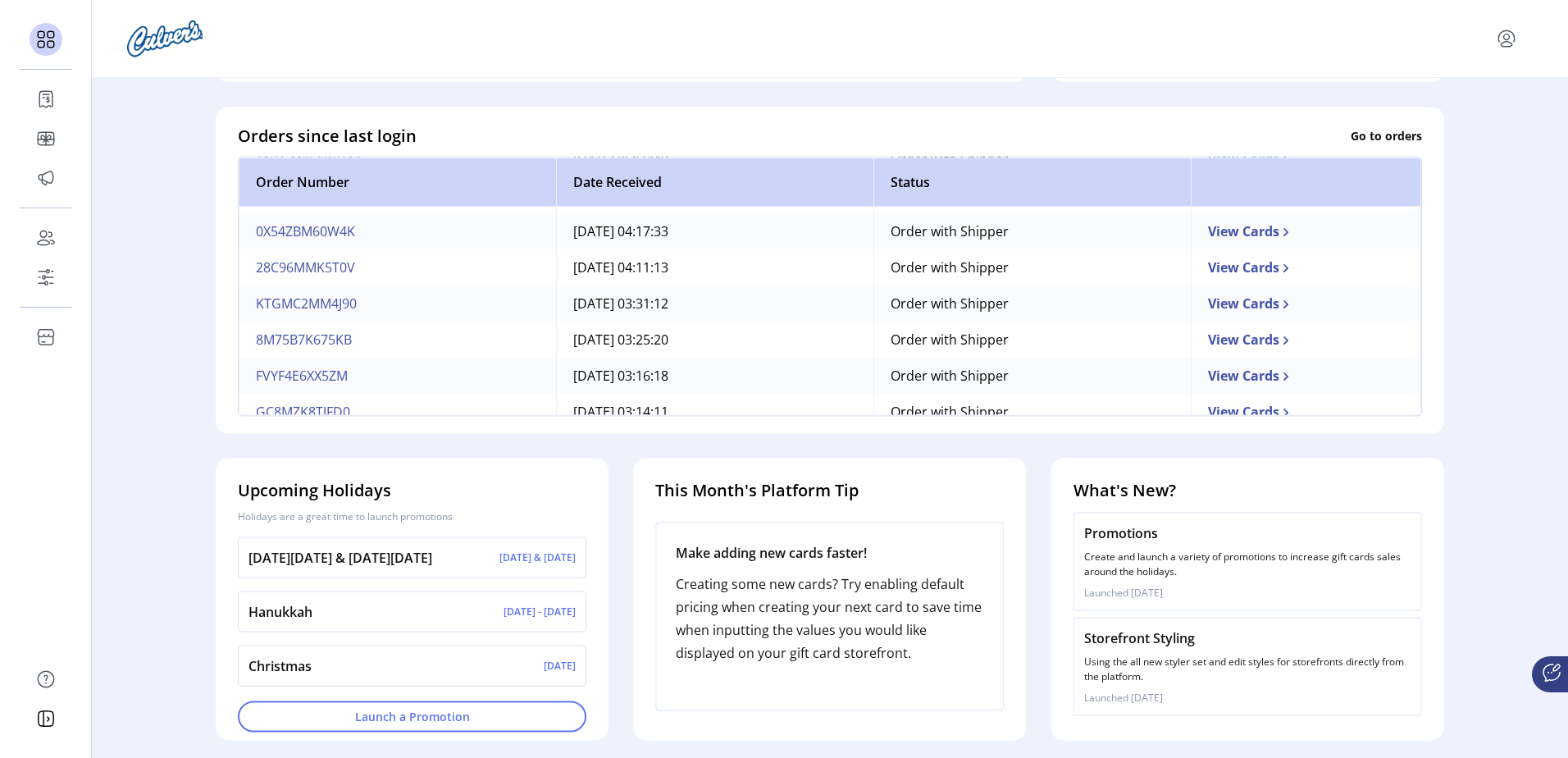
scroll to position [445, 0]
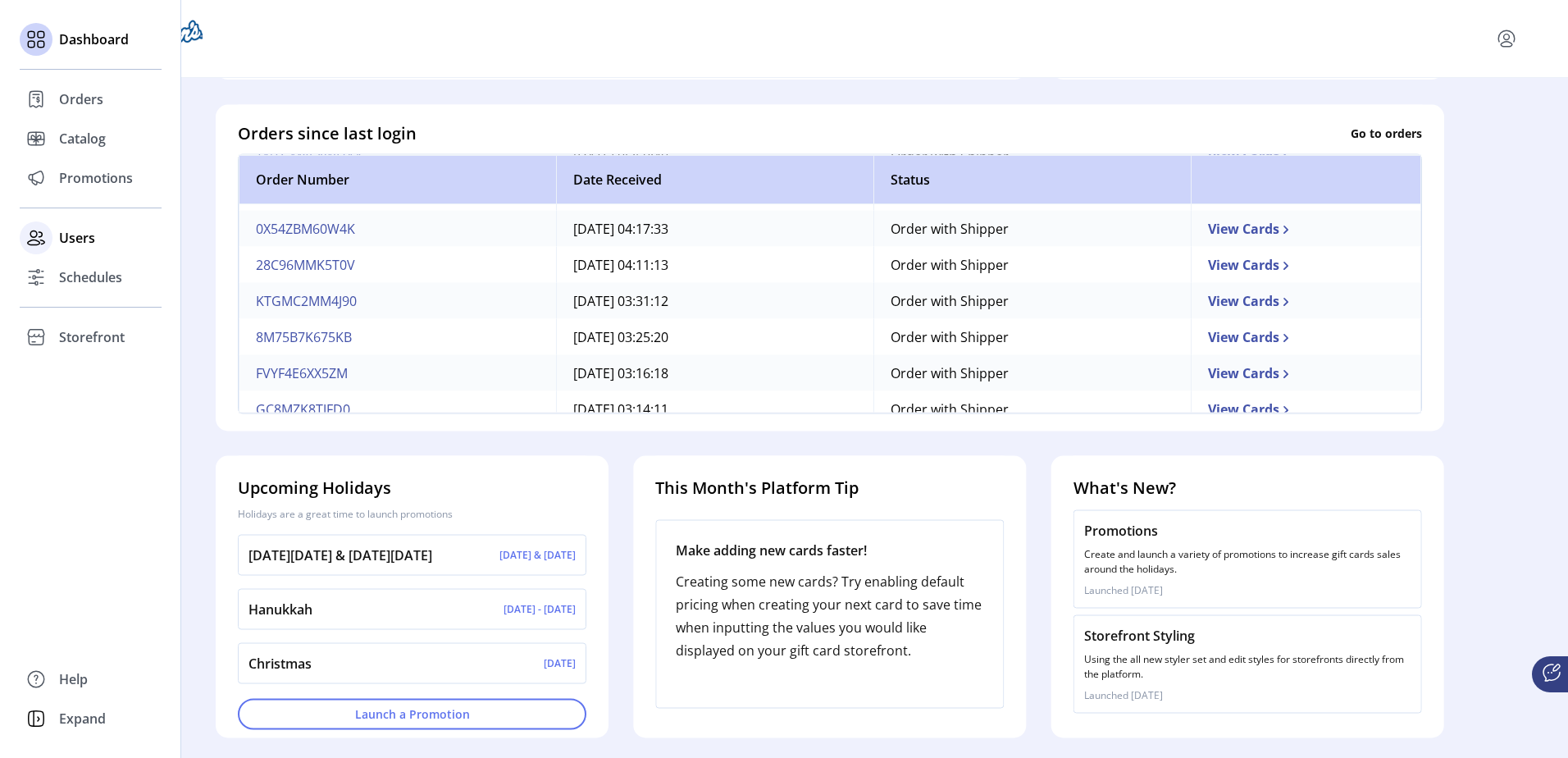
click at [51, 248] on div at bounding box center [36, 238] width 33 height 39
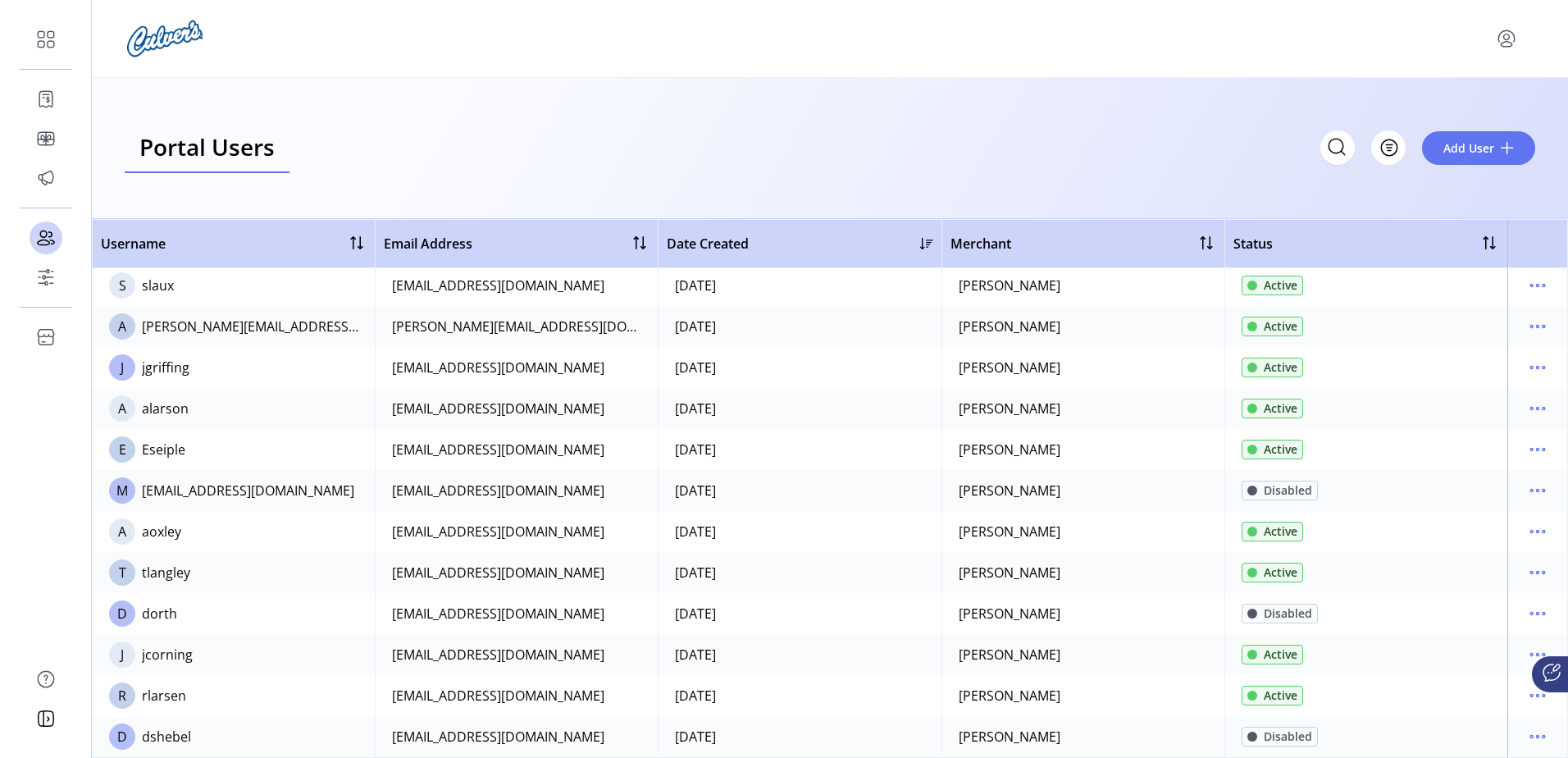
scroll to position [4, 0]
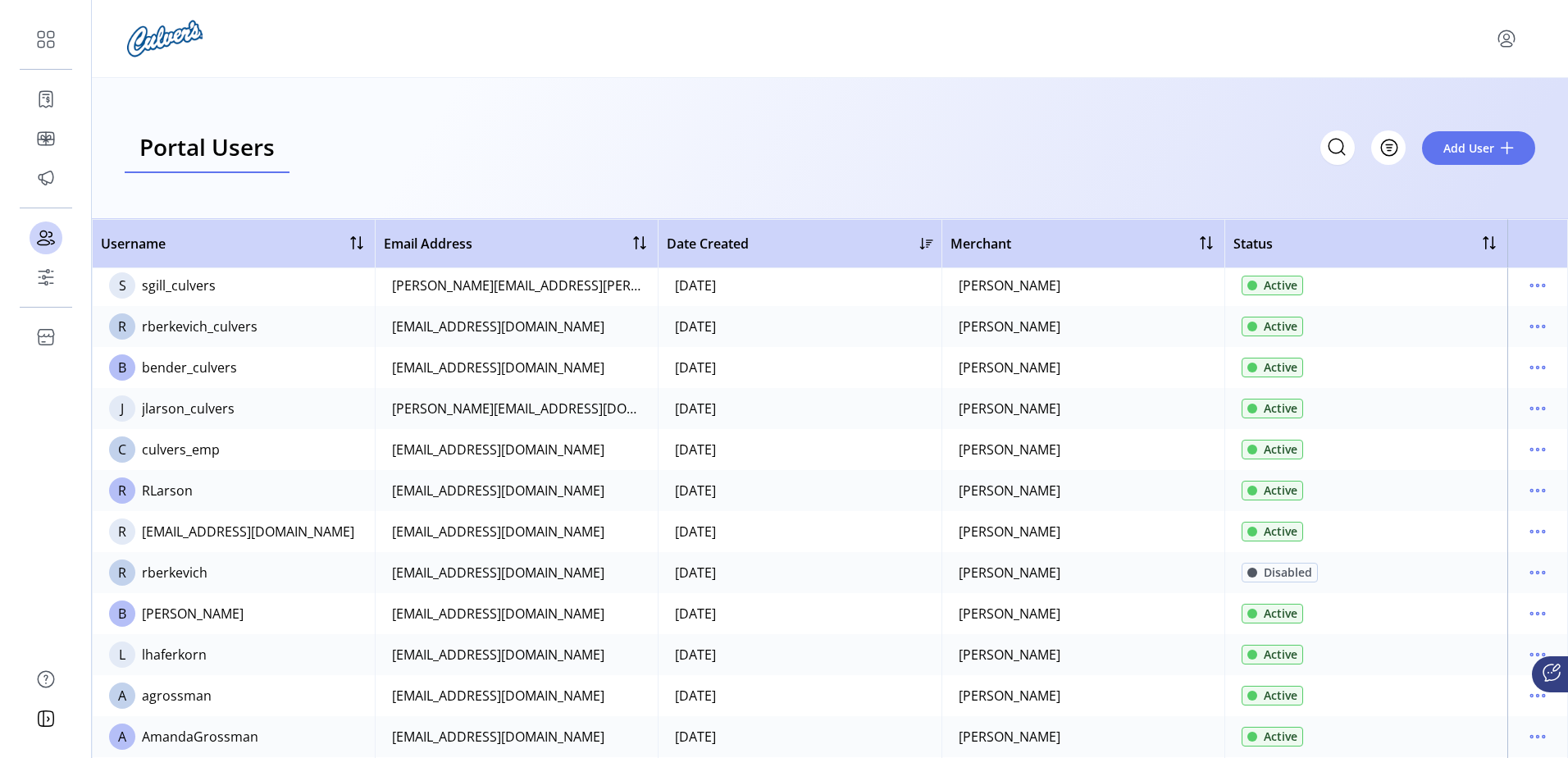
click at [1497, 39] on icon "menu" at bounding box center [1507, 39] width 27 height 27
click at [1032, 143] on div "Portal Users Storefront Users Filter Add User" at bounding box center [830, 147] width 1411 height 51
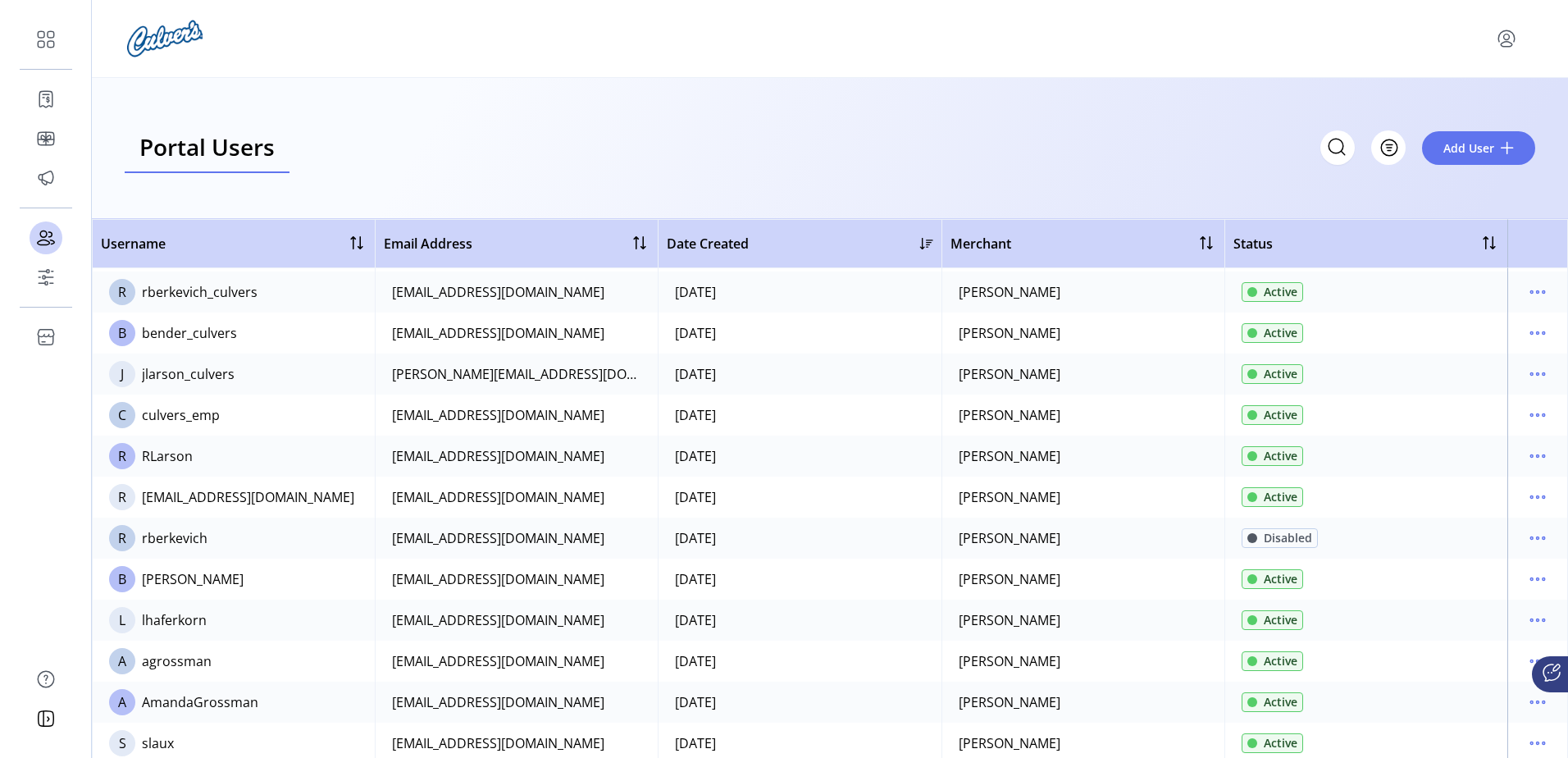
scroll to position [0, 0]
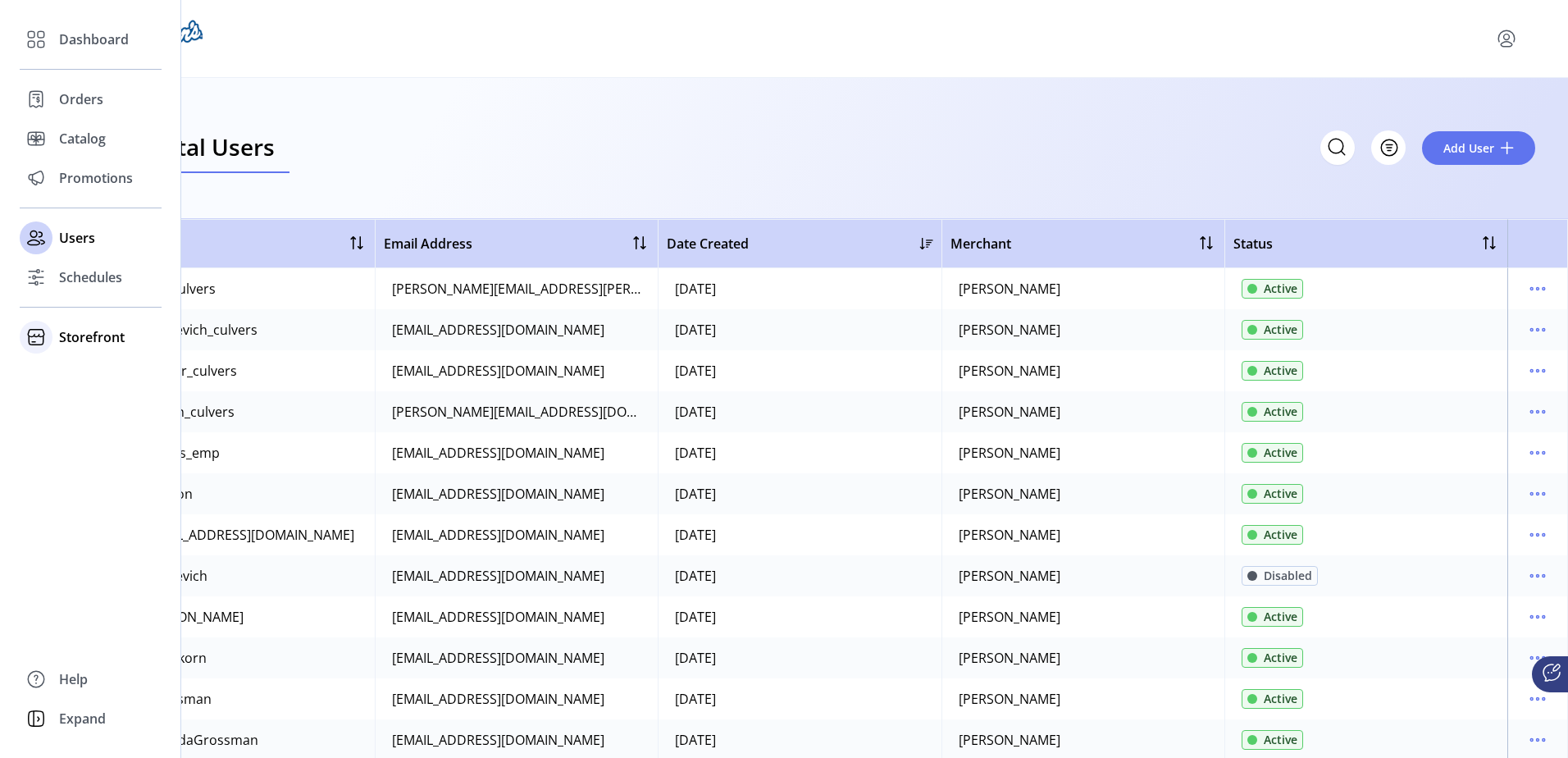
click at [94, 319] on div "Storefront" at bounding box center [91, 337] width 142 height 39
click at [98, 376] on span "Configuration" at bounding box center [101, 370] width 86 height 20
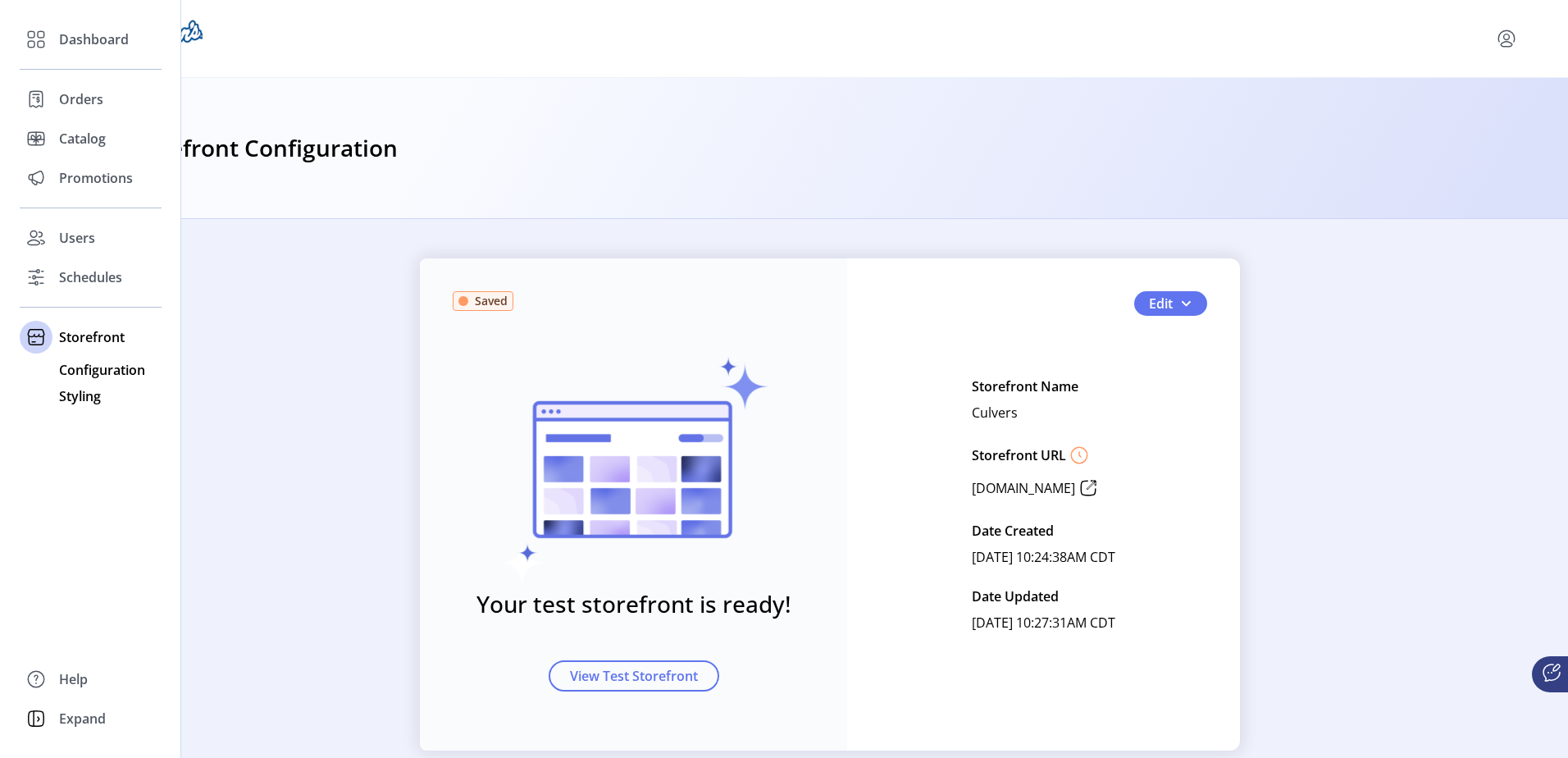
click at [69, 390] on span "Styling" at bounding box center [79, 396] width 42 height 20
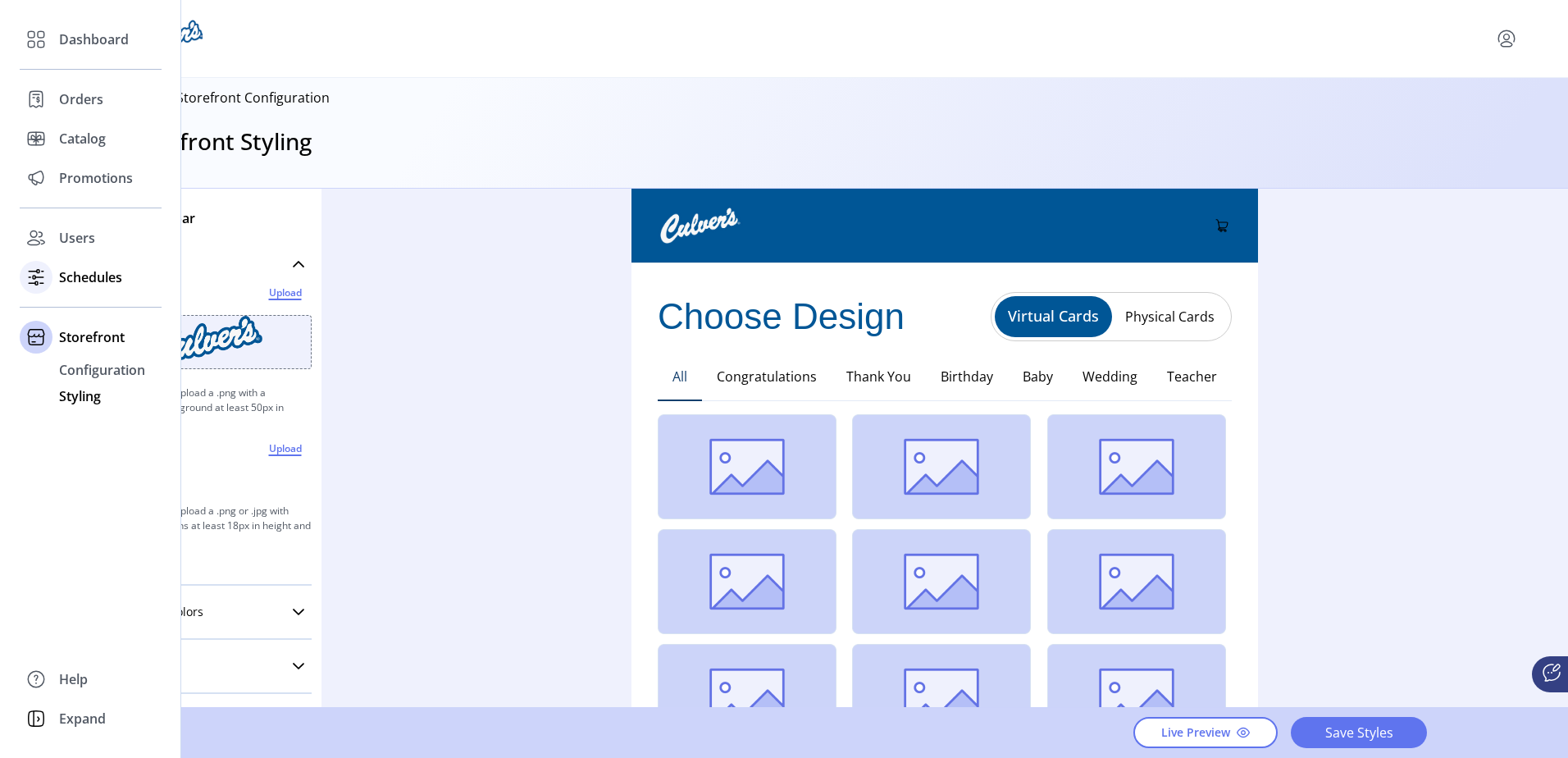
click at [75, 277] on span "Schedules" at bounding box center [90, 278] width 63 height 20
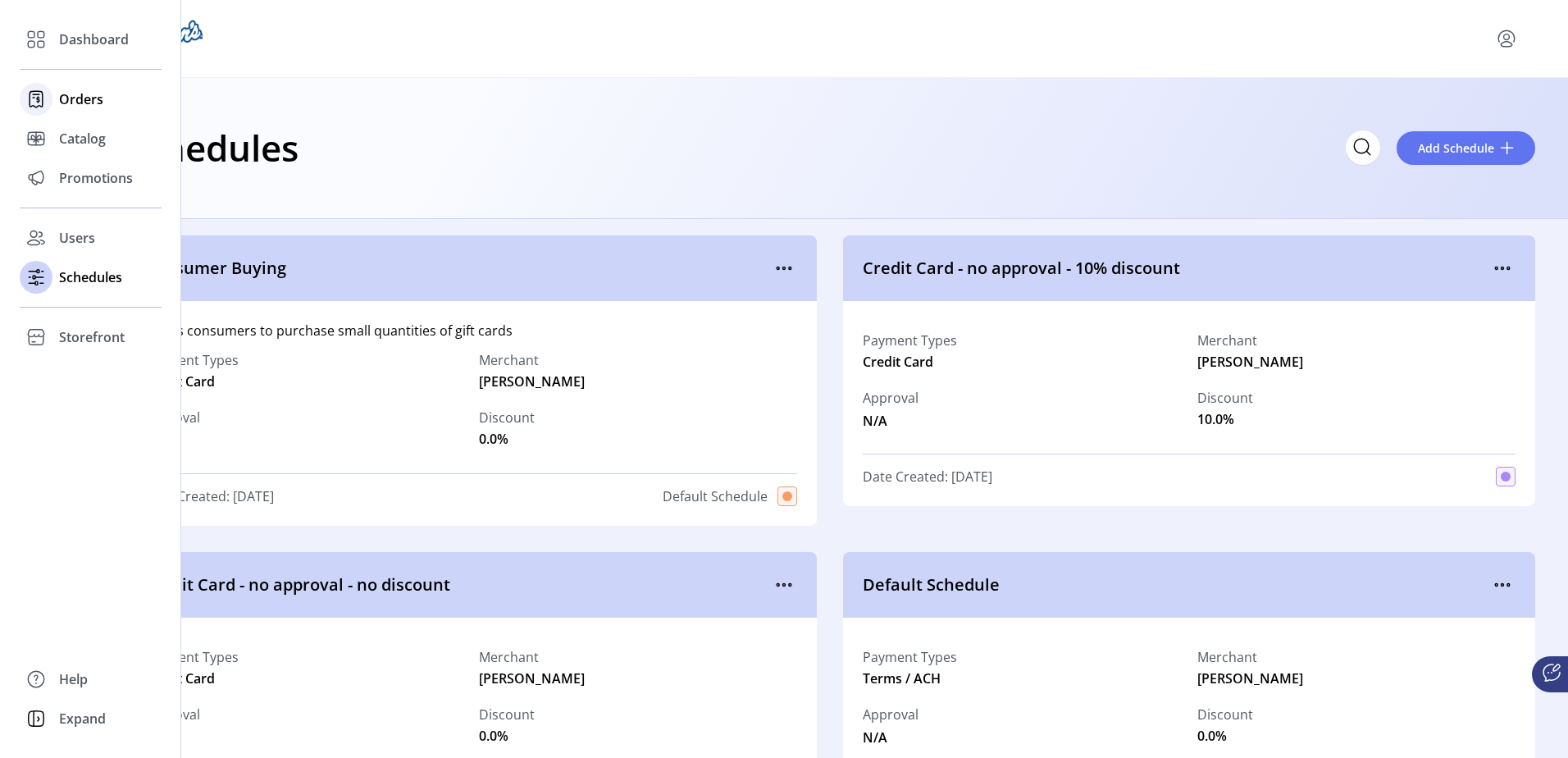
click at [40, 110] on icon at bounding box center [36, 100] width 27 height 27
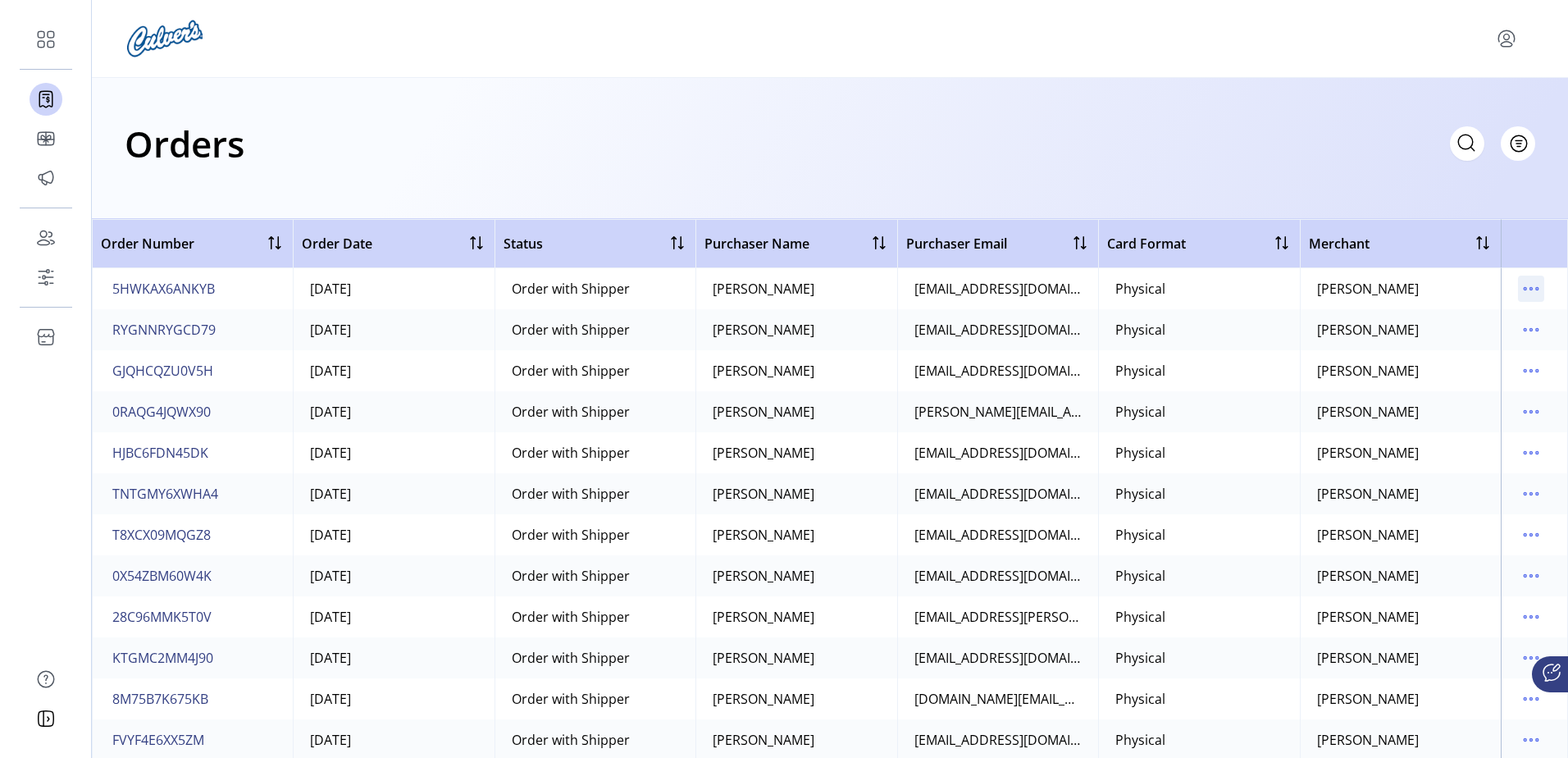
click at [1518, 279] on icon "menu" at bounding box center [1532, 289] width 27 height 27
click at [1363, 196] on div "Orders Filter Focused All Orders" at bounding box center [830, 149] width 1476 height 141
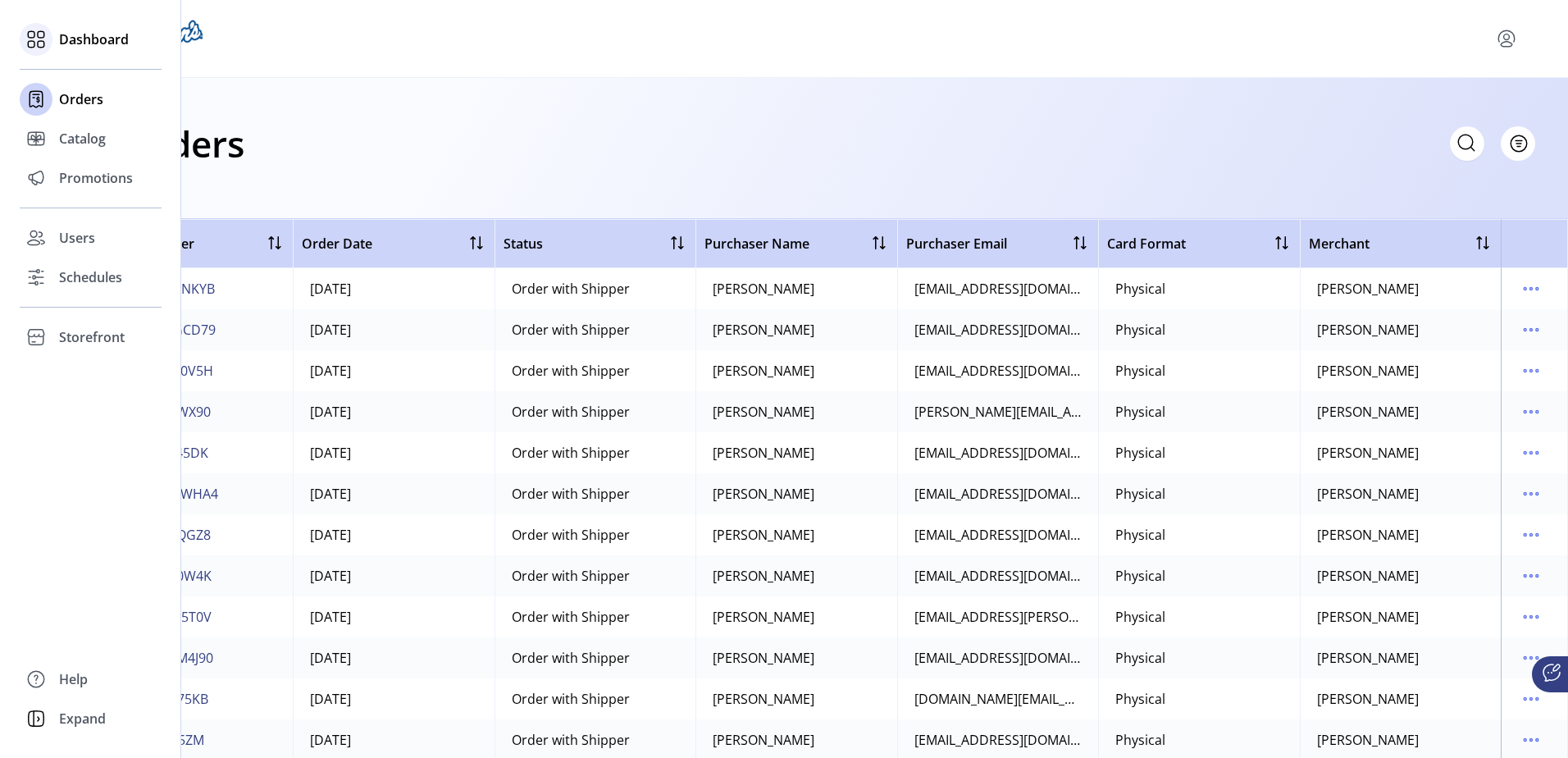
click at [71, 38] on span "Dashboard" at bounding box center [93, 39] width 69 height 20
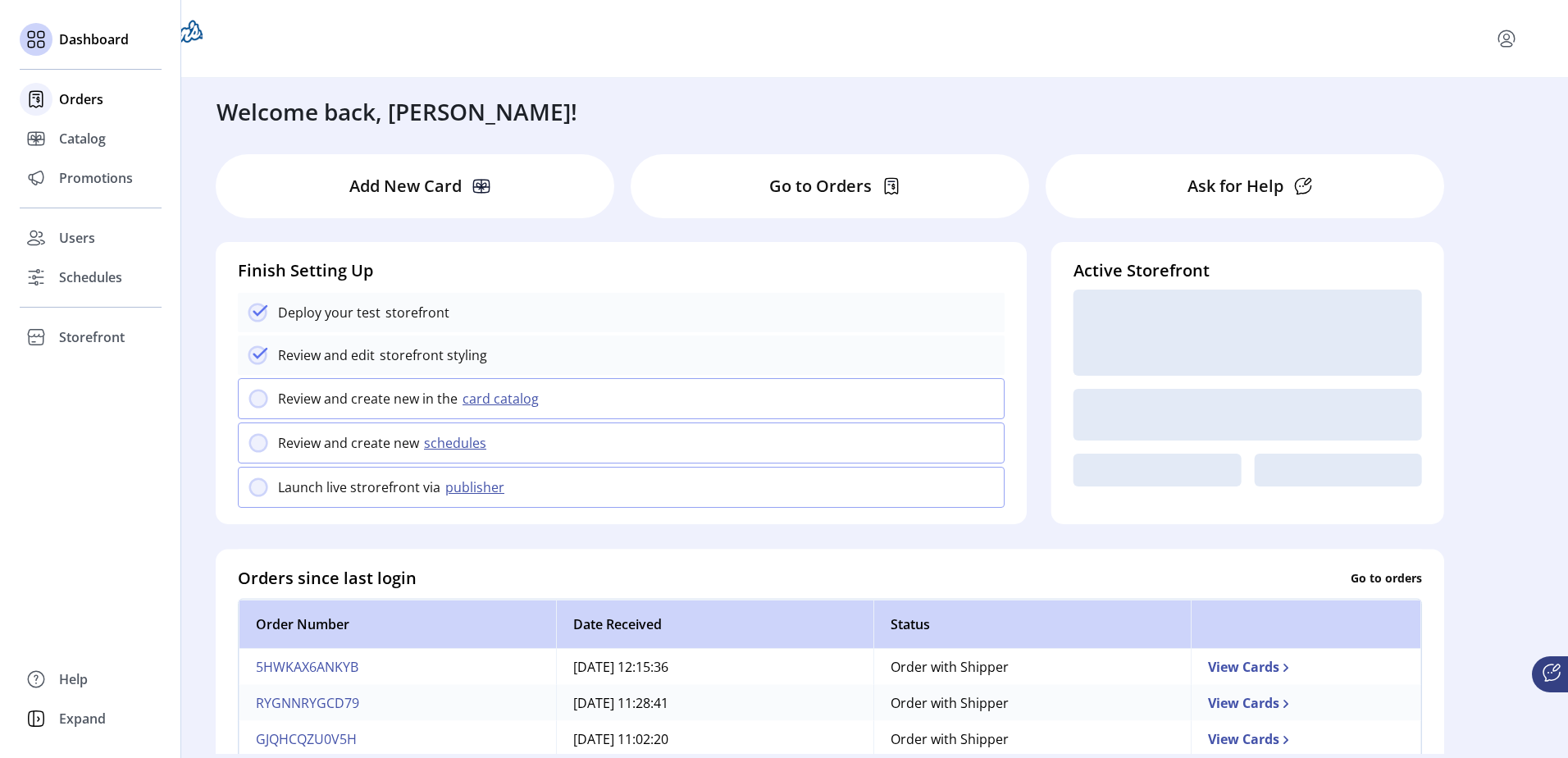
click at [40, 100] on icon at bounding box center [36, 100] width 27 height 27
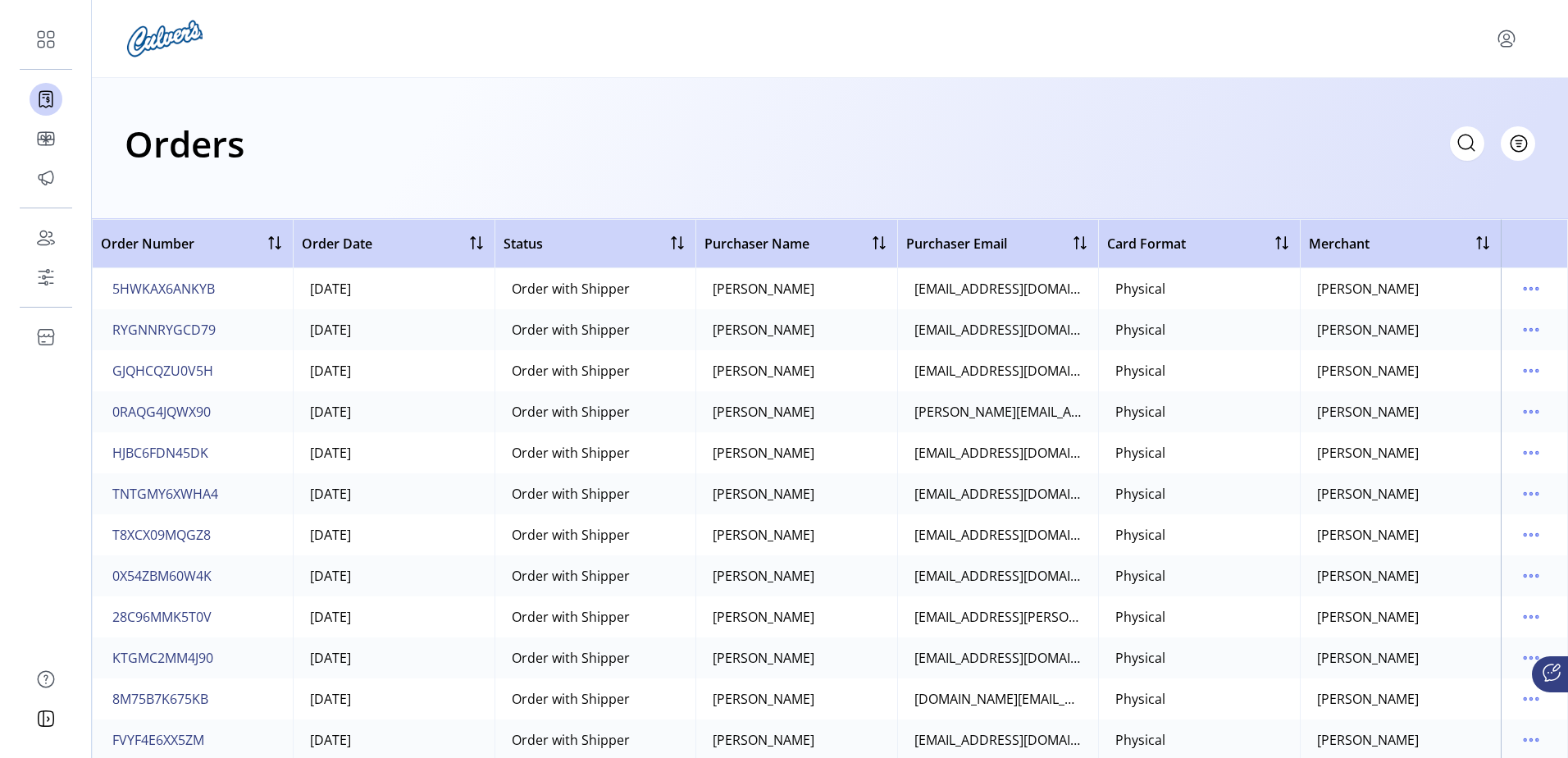
click at [908, 122] on div "Orders Filter Focused All Orders" at bounding box center [830, 143] width 1411 height 58
click at [1527, 294] on icon "menu" at bounding box center [1532, 289] width 27 height 27
click at [1508, 351] on span "View All Cards" at bounding box center [1453, 347] width 136 height 13
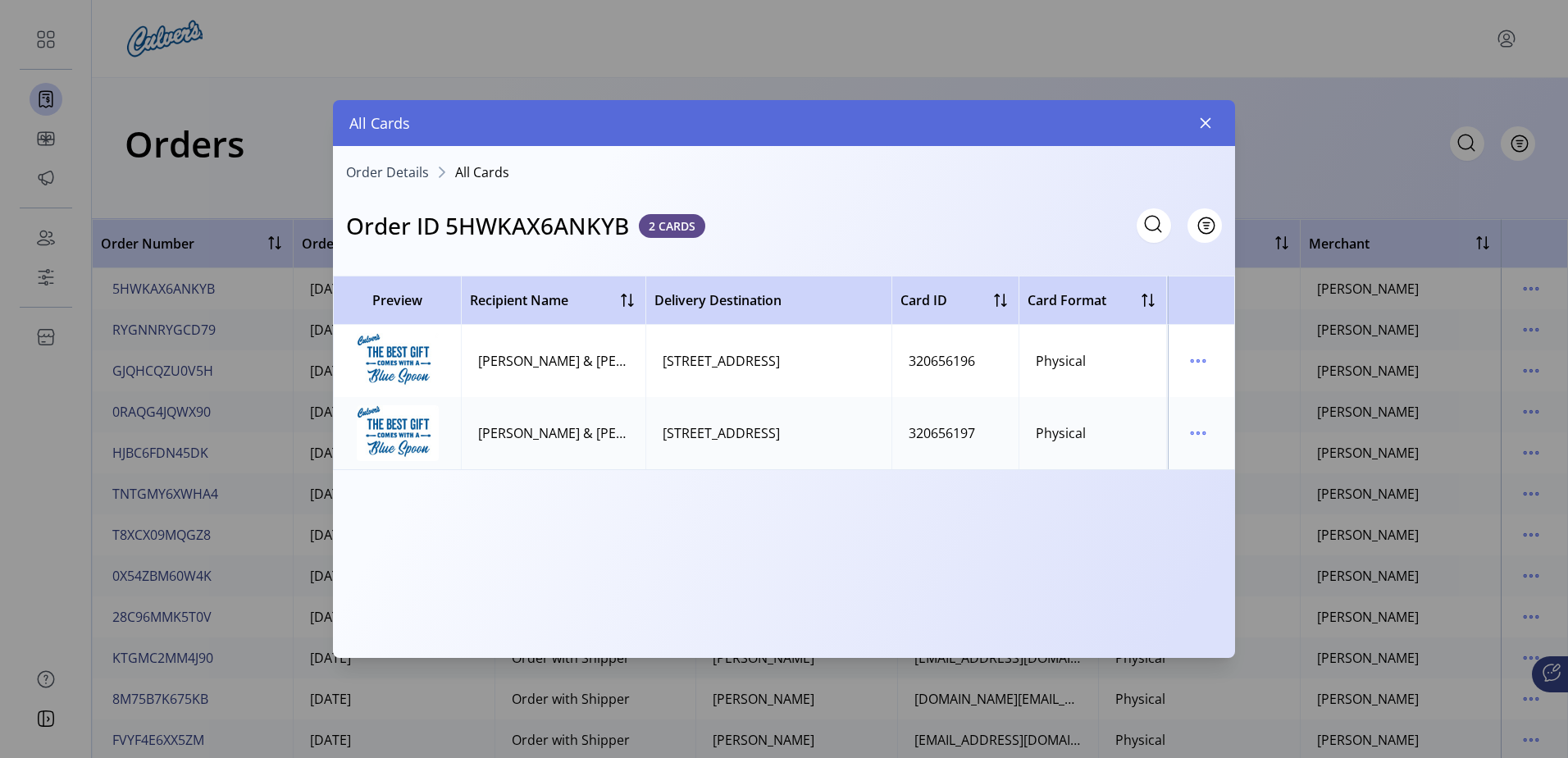
click at [1225, 125] on div "All Cards" at bounding box center [784, 123] width 902 height 46
click at [1212, 124] on button "button" at bounding box center [1206, 124] width 27 height 27
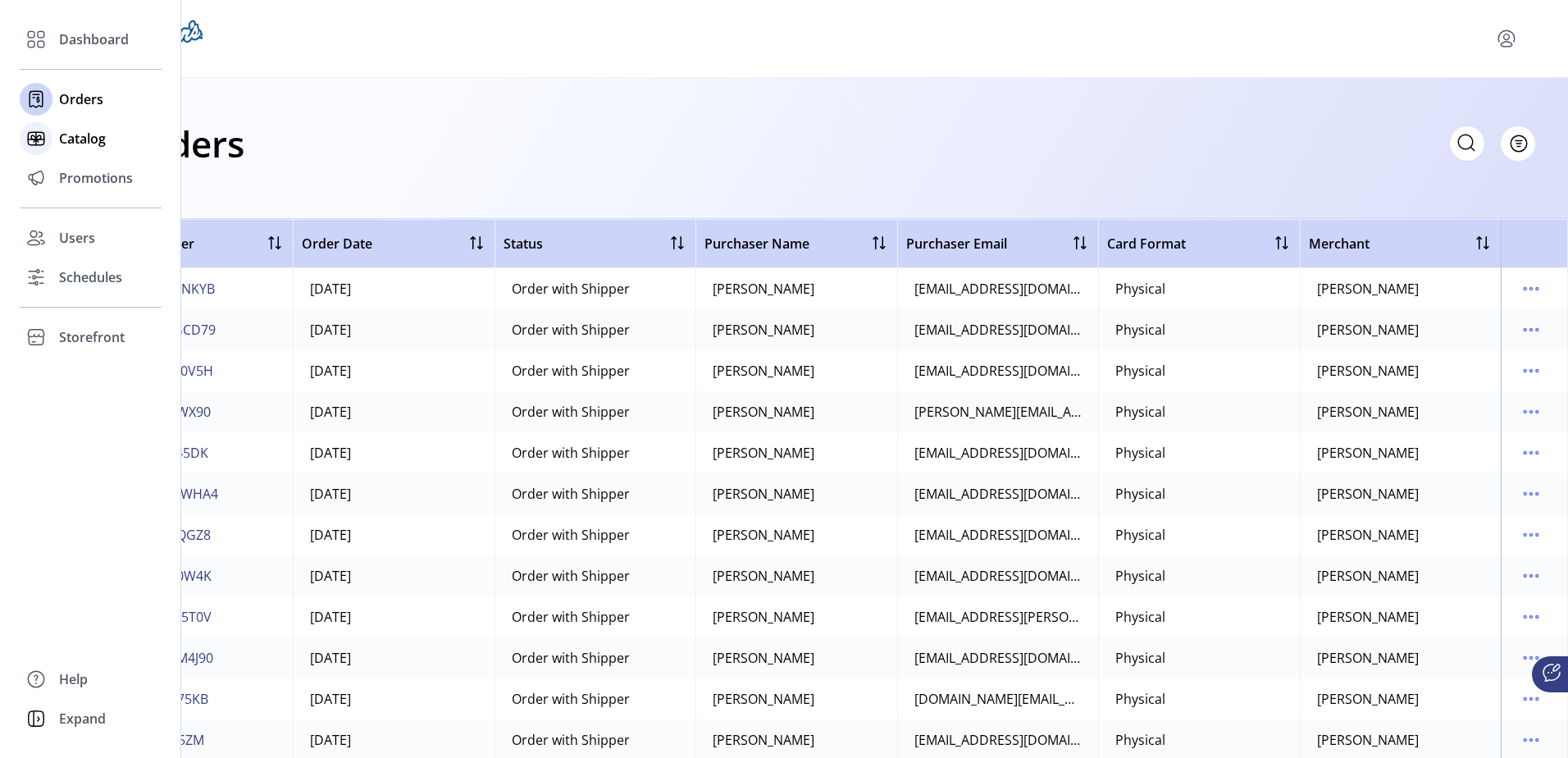
click at [26, 142] on icon at bounding box center [36, 139] width 27 height 27
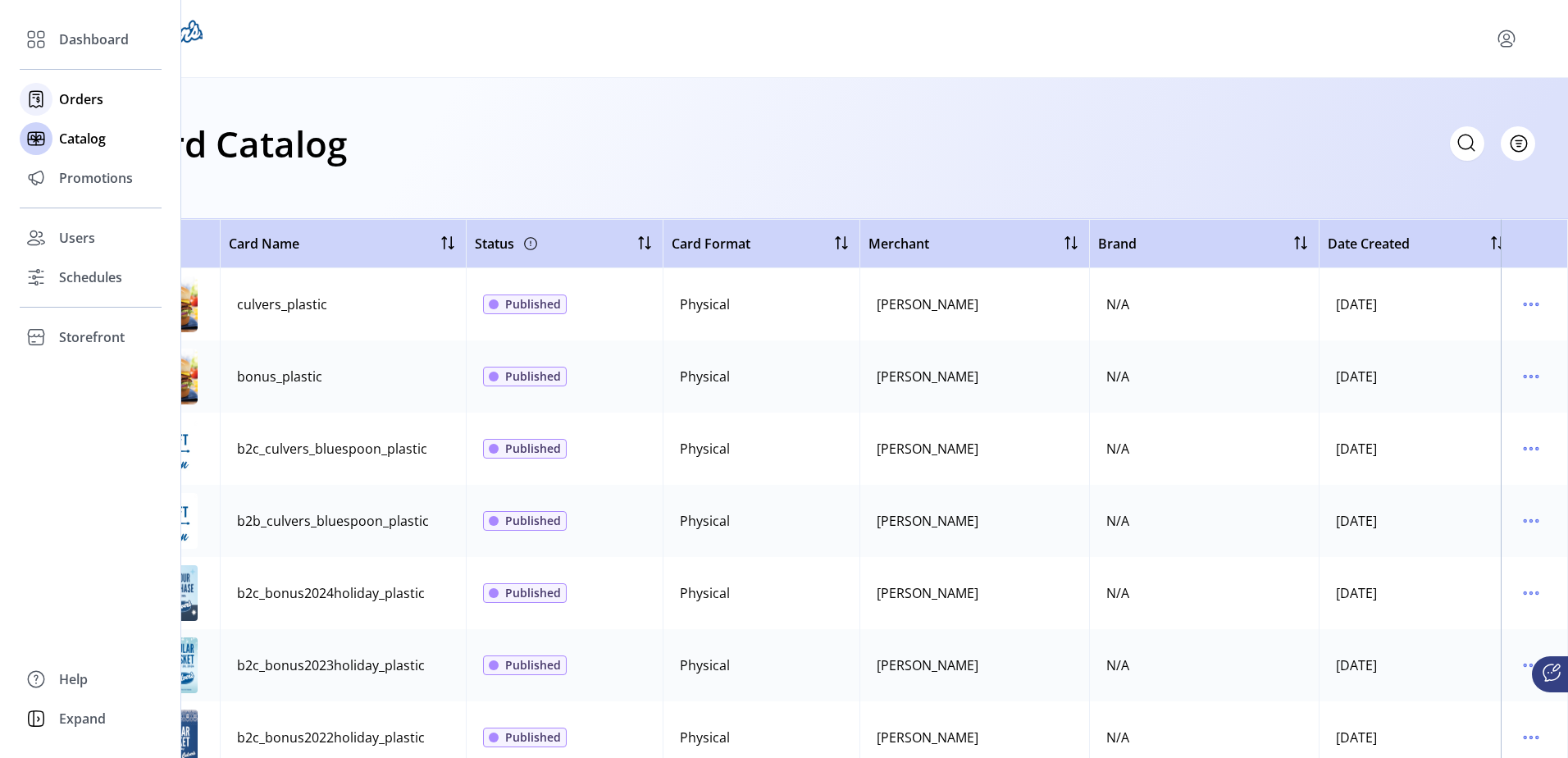
click at [53, 94] on div "Orders" at bounding box center [91, 99] width 142 height 39
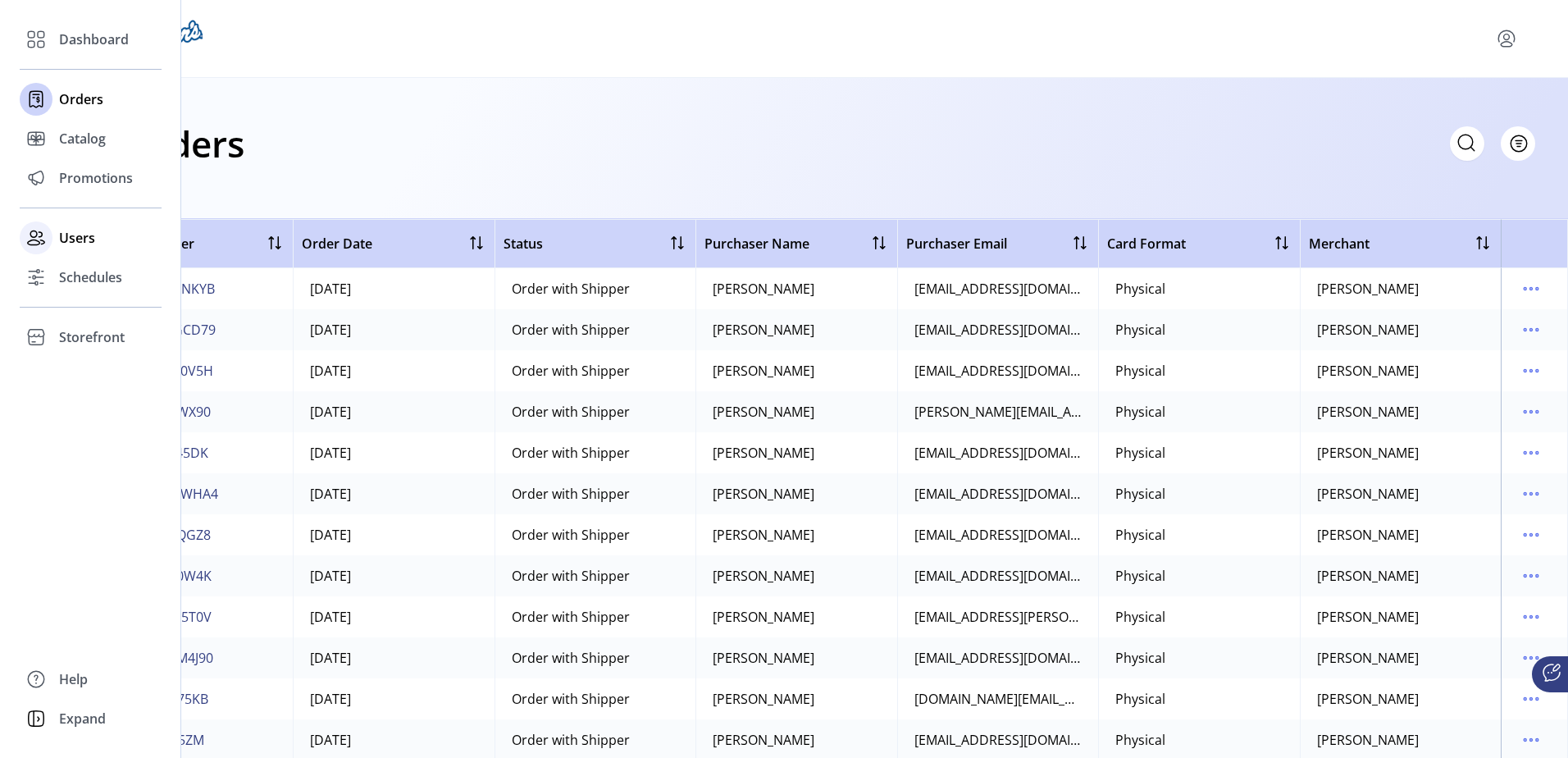
click at [85, 238] on span "Users" at bounding box center [76, 238] width 36 height 20
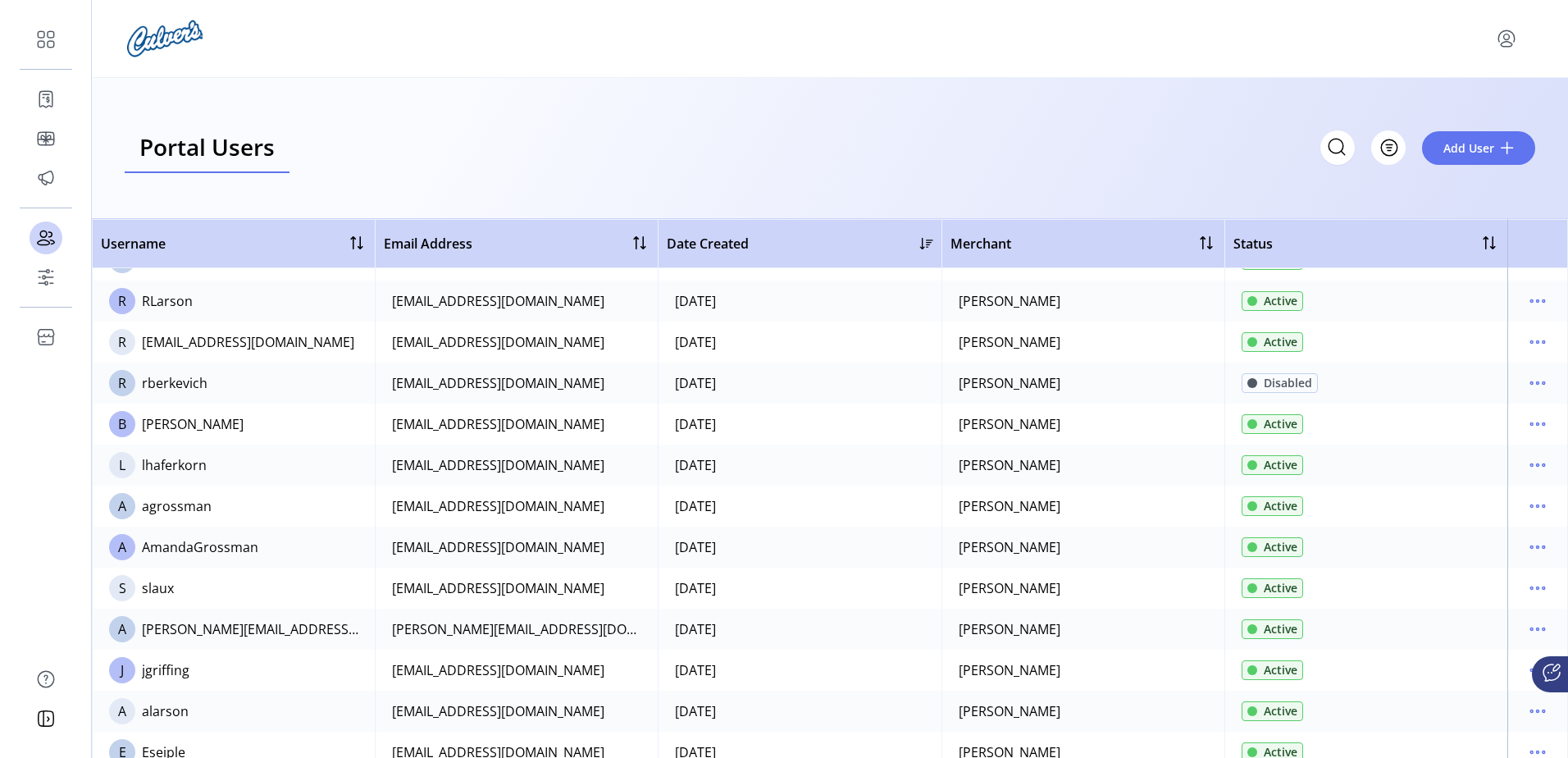
scroll to position [164, 0]
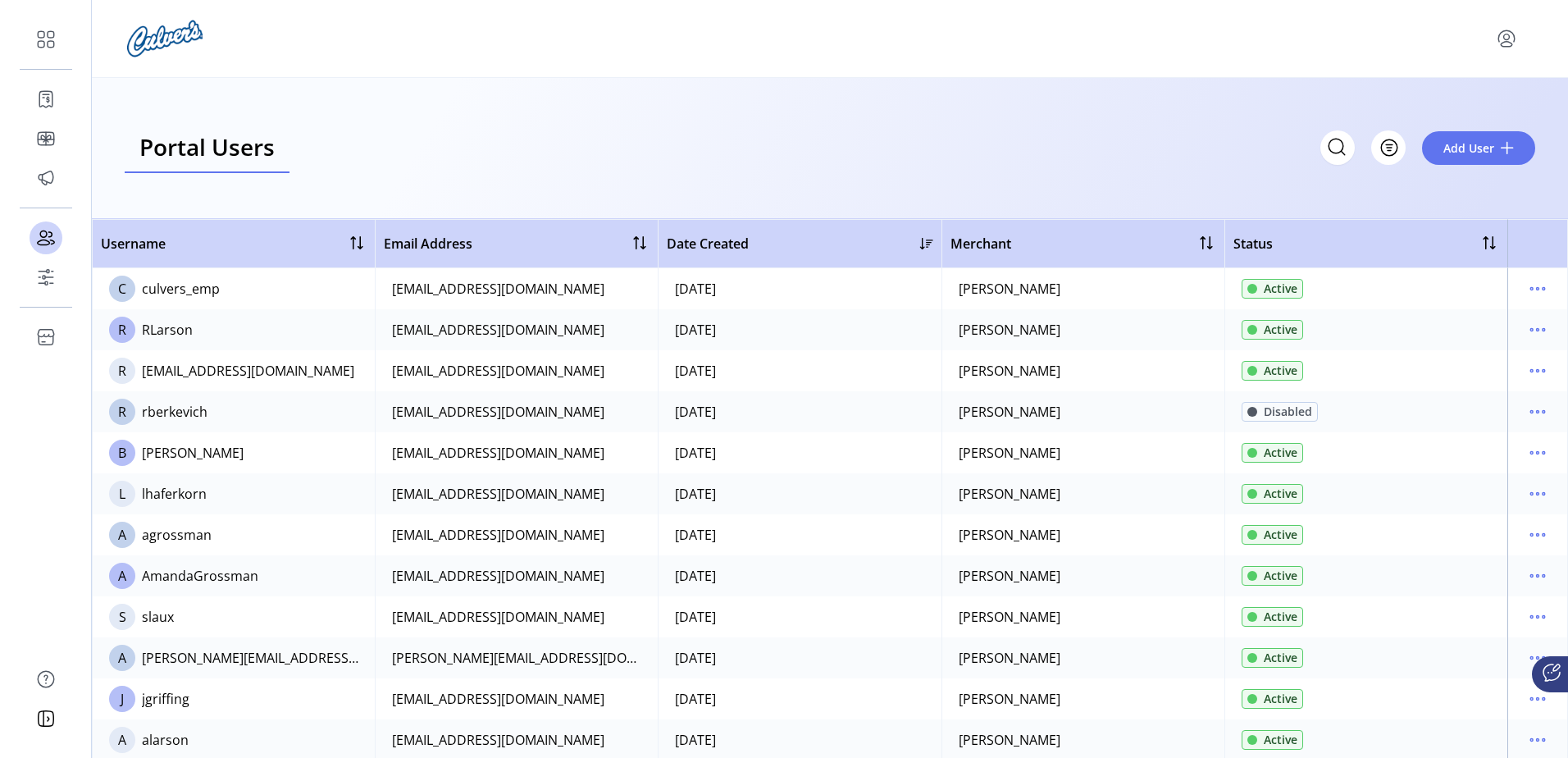
drag, startPoint x: 214, startPoint y: 452, endPoint x: 1309, endPoint y: 460, distance: 1095.0
click at [1309, 460] on tr "B [PERSON_NAME] [EMAIL_ADDRESS][DOMAIN_NAME] [DATE] [PERSON_NAME] Active" at bounding box center [830, 453] width 1476 height 41
click at [1513, 450] on td at bounding box center [1538, 453] width 60 height 41
click at [1526, 456] on icon "menu" at bounding box center [1538, 453] width 27 height 27
click at [1475, 509] on span "View Details" at bounding box center [1460, 511] width 136 height 13
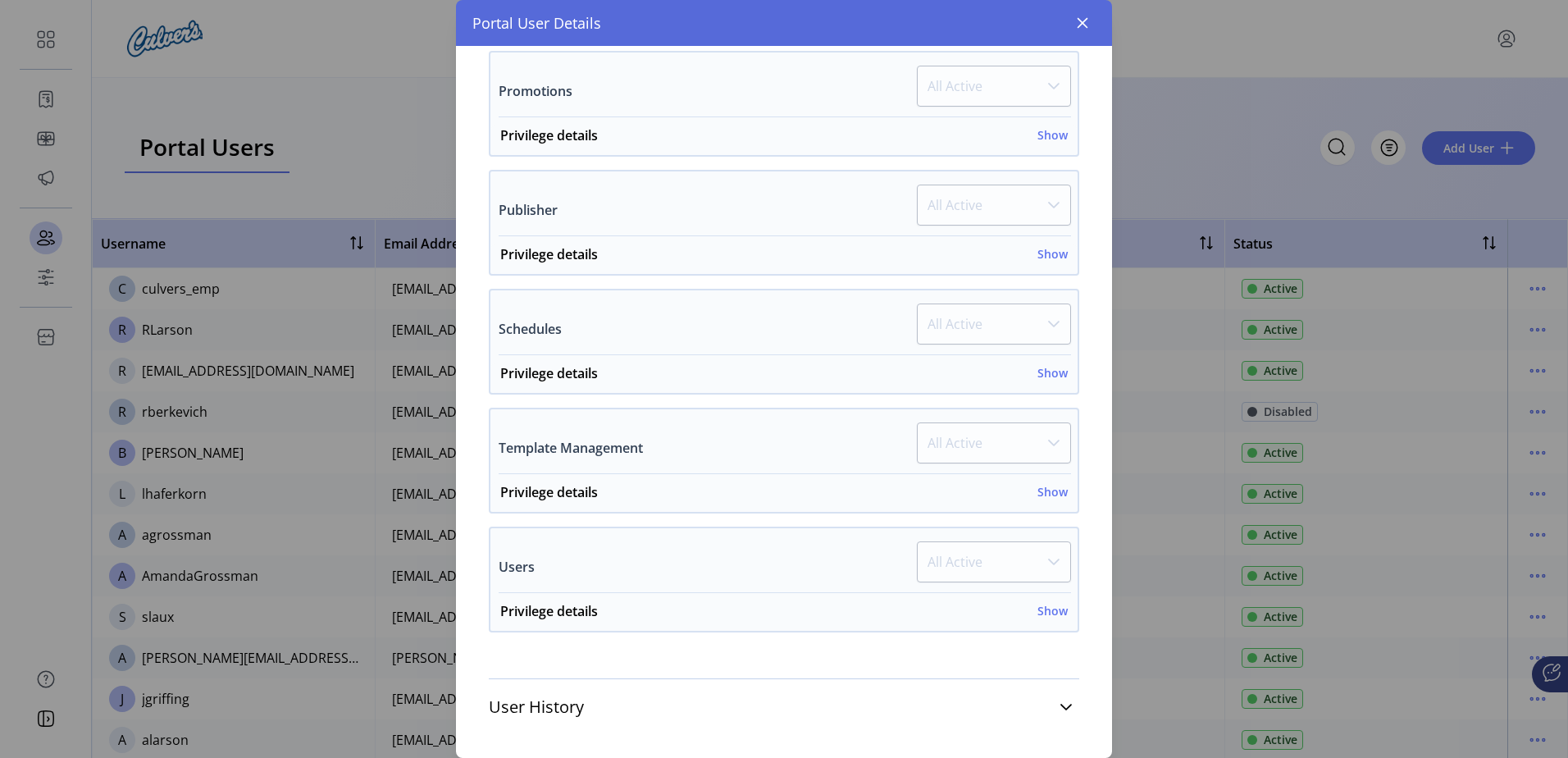
scroll to position [814, 0]
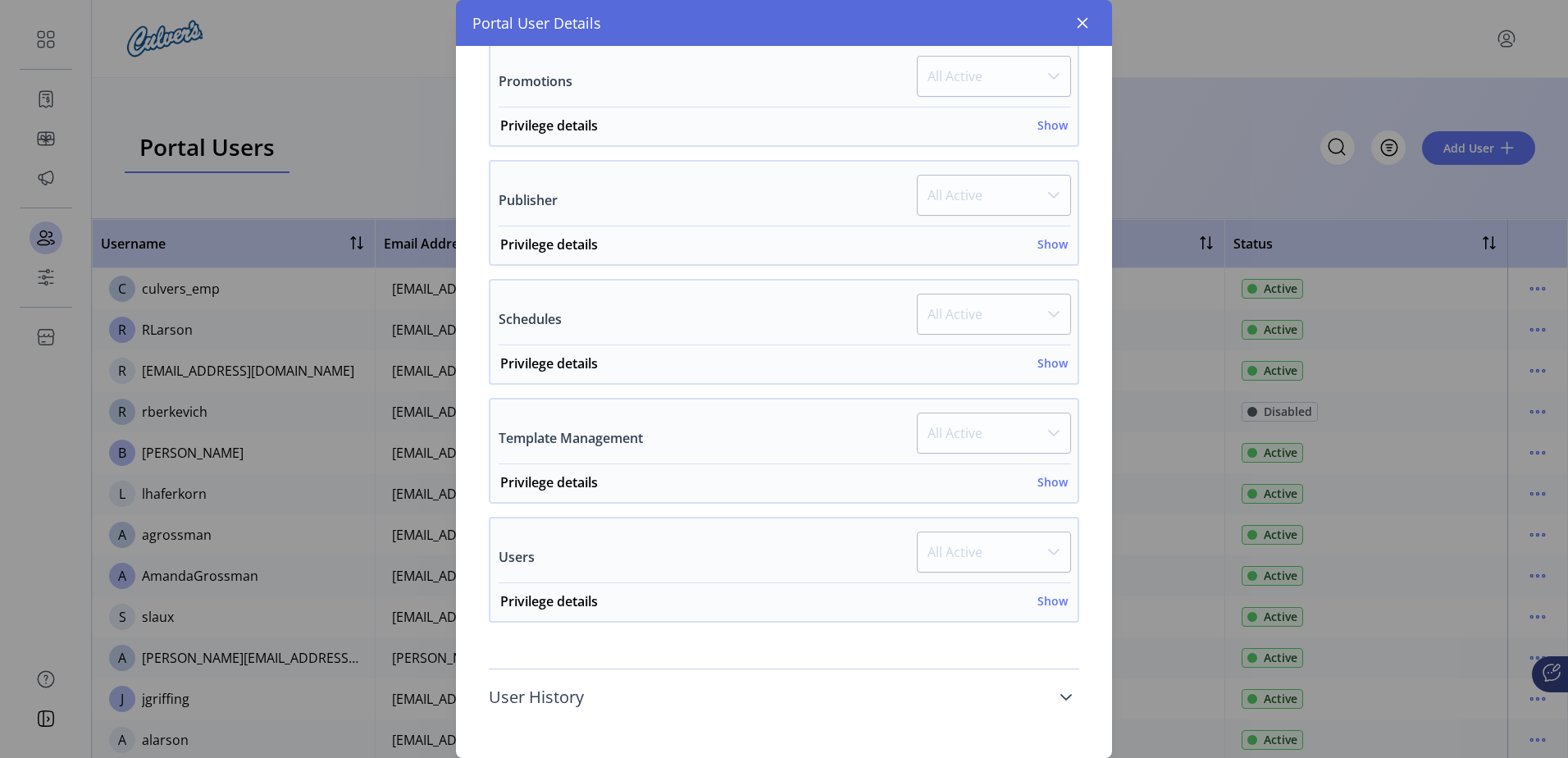
click at [1061, 699] on icon at bounding box center [1065, 697] width 13 height 13
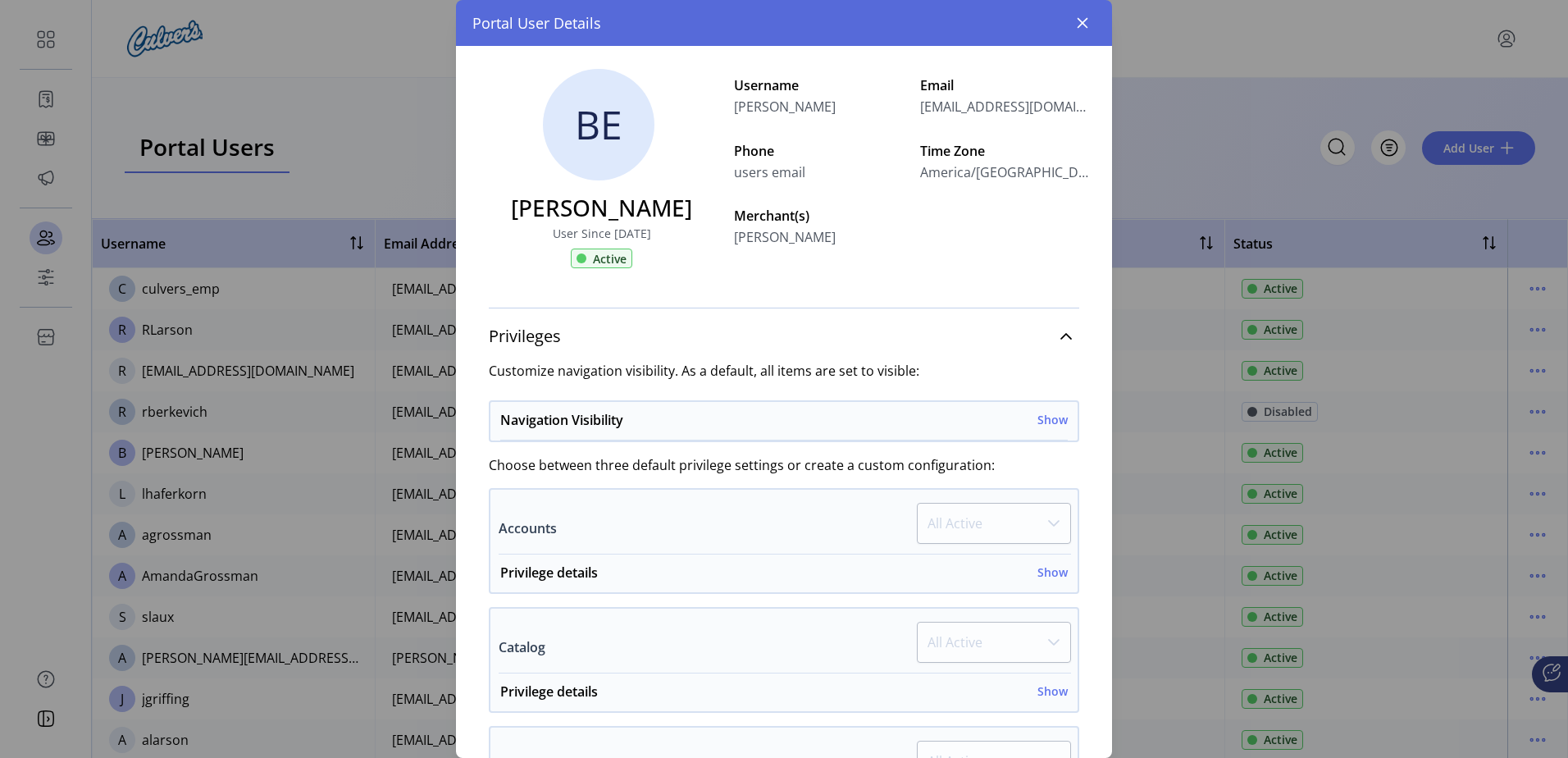
scroll to position [0, 0]
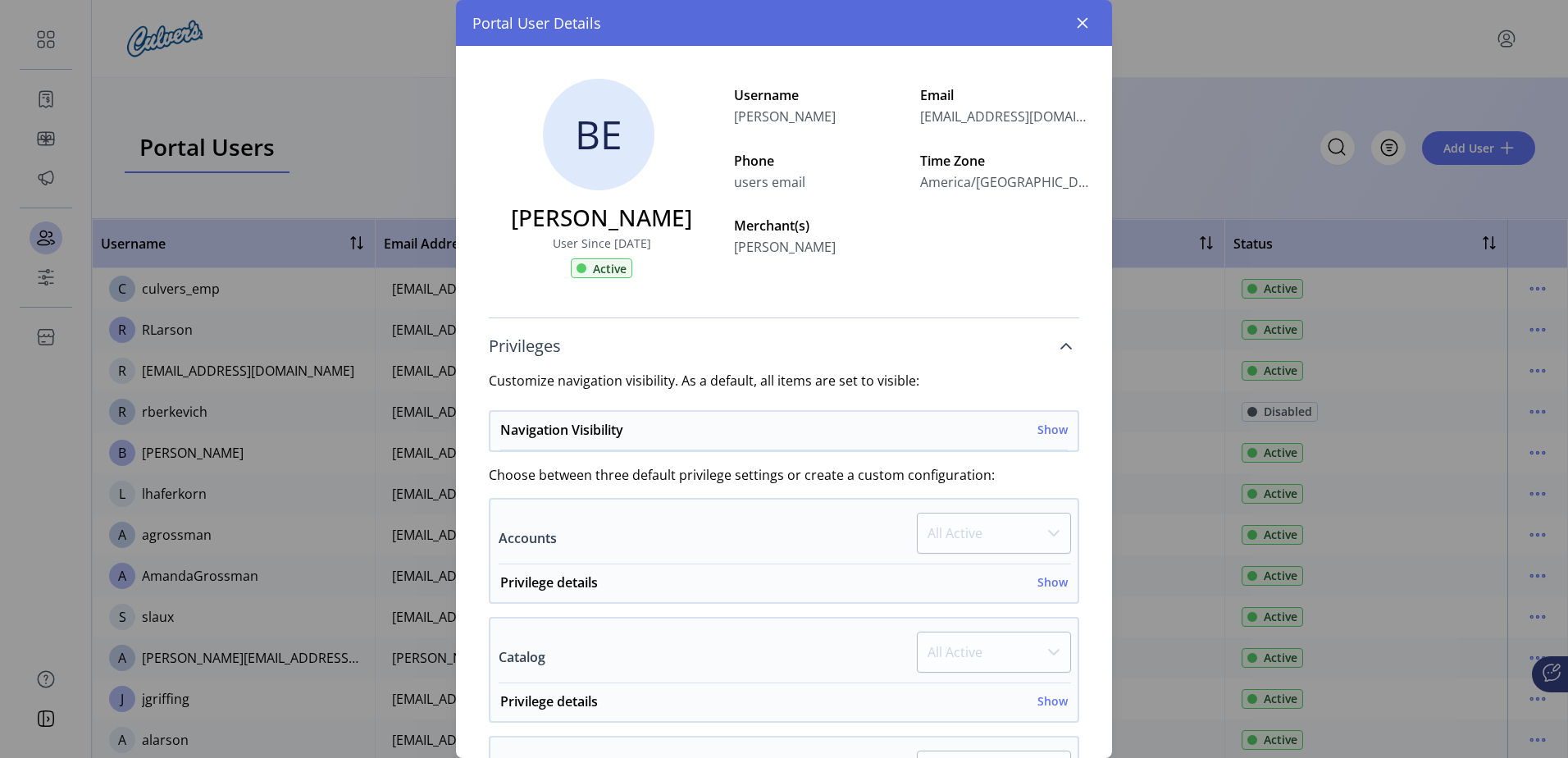
click at [1059, 343] on icon at bounding box center [1065, 346] width 13 height 13
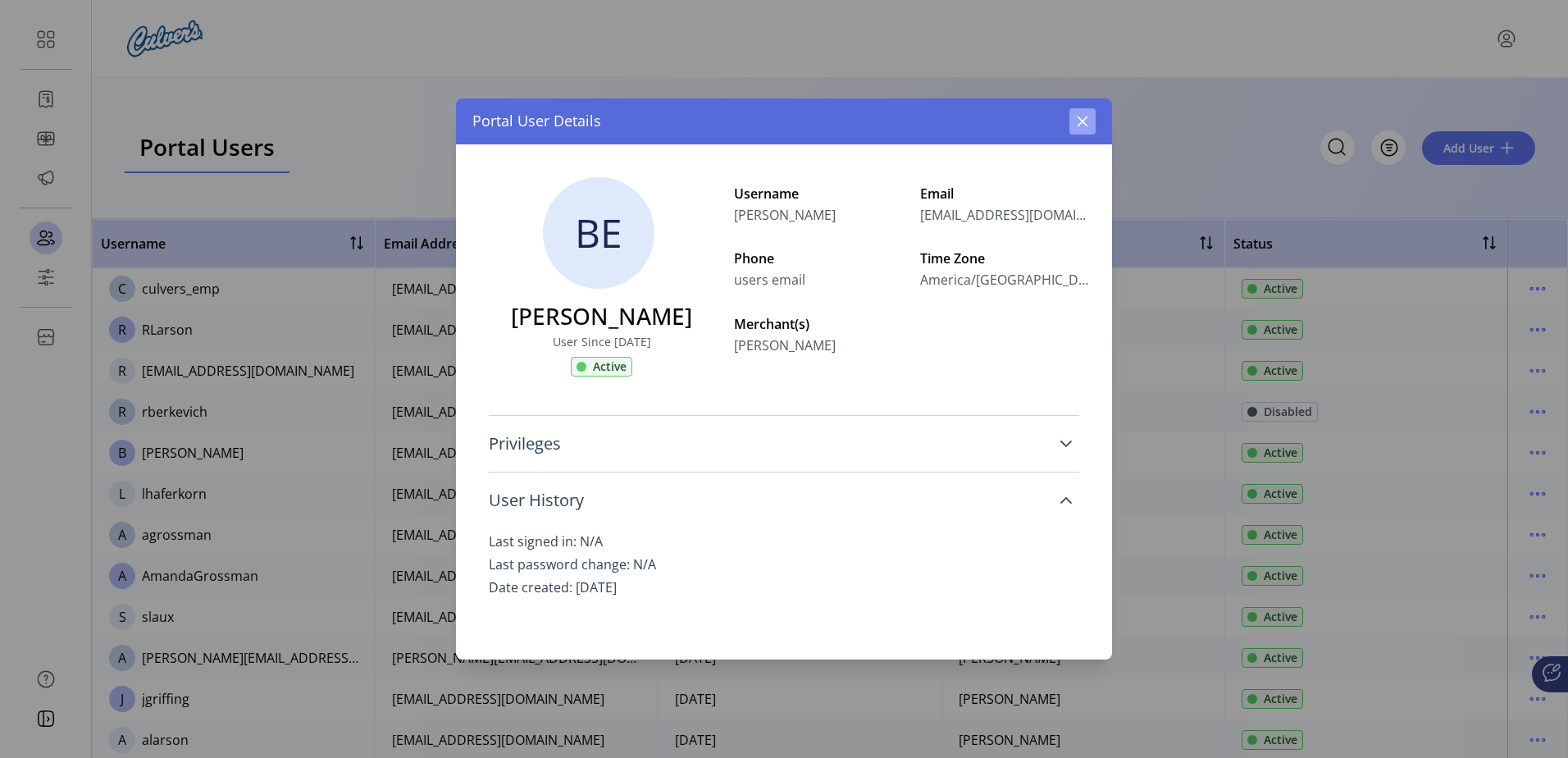
click at [1085, 123] on icon "button" at bounding box center [1083, 121] width 11 height 11
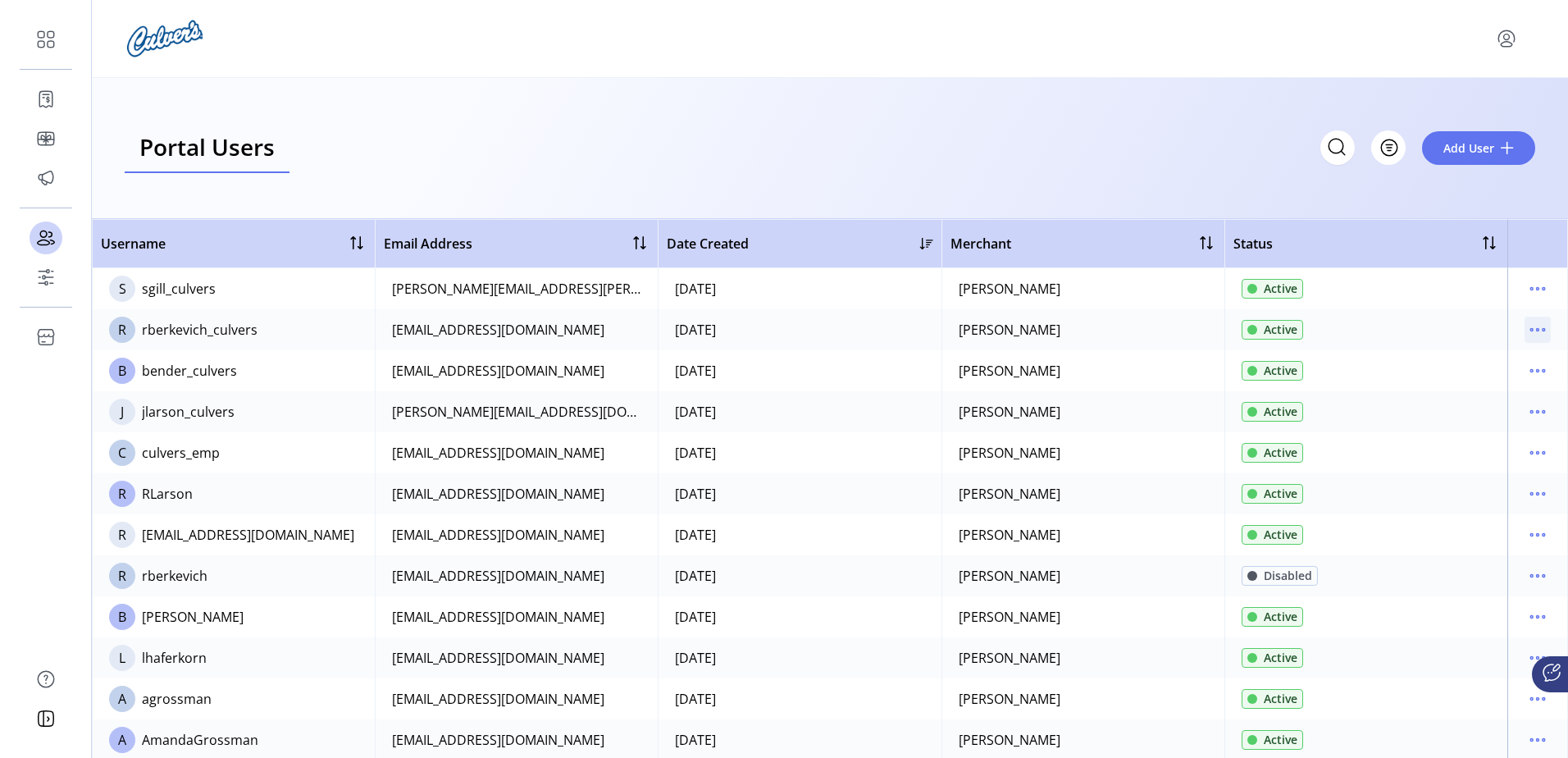
click at [1542, 331] on icon "menu" at bounding box center [1543, 330] width 3 height 3
click at [1487, 388] on span "View Details" at bounding box center [1460, 388] width 136 height 13
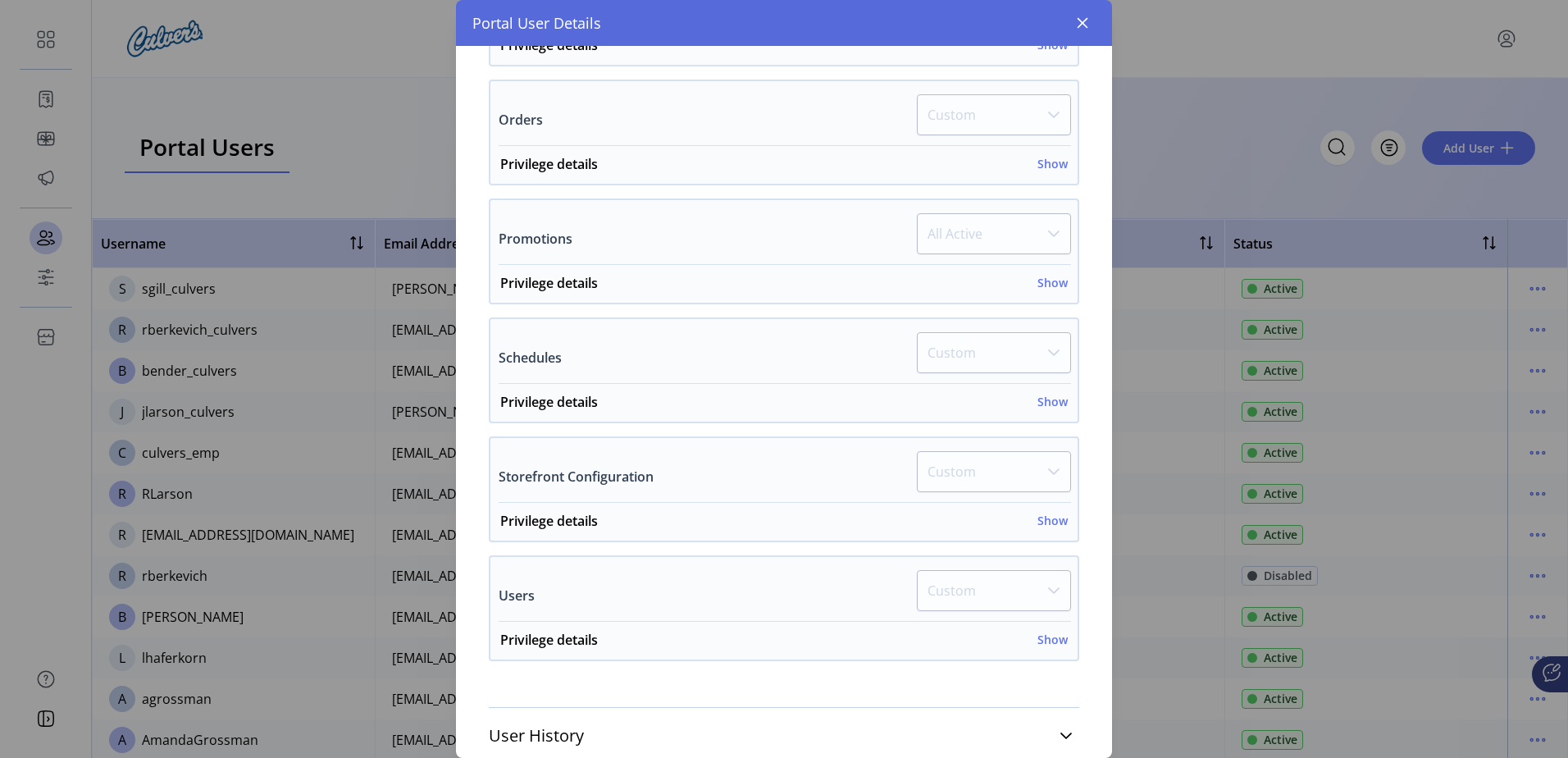
scroll to position [576, 0]
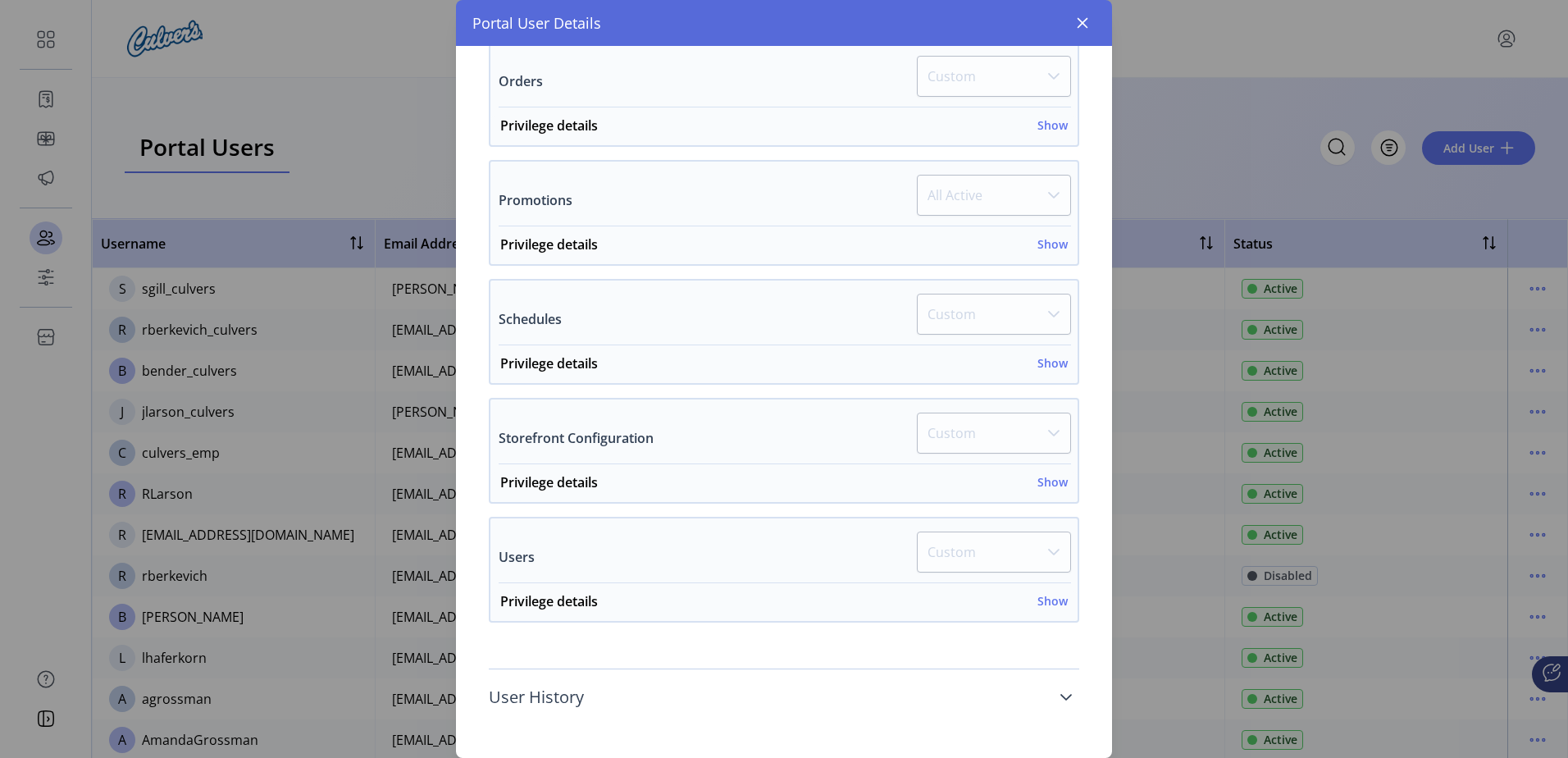
click at [715, 691] on link "User History" at bounding box center [784, 697] width 591 height 36
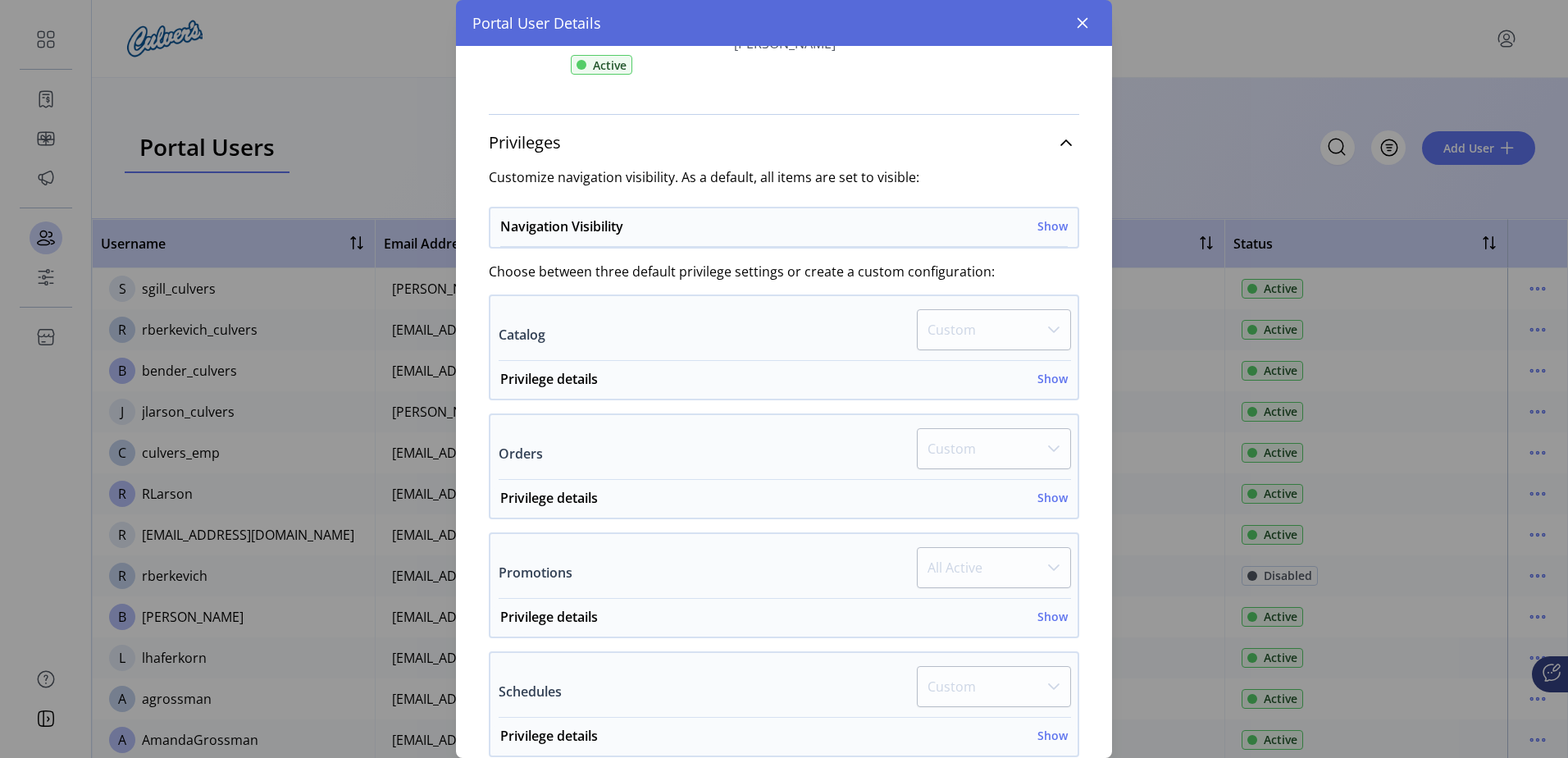
scroll to position [18, 0]
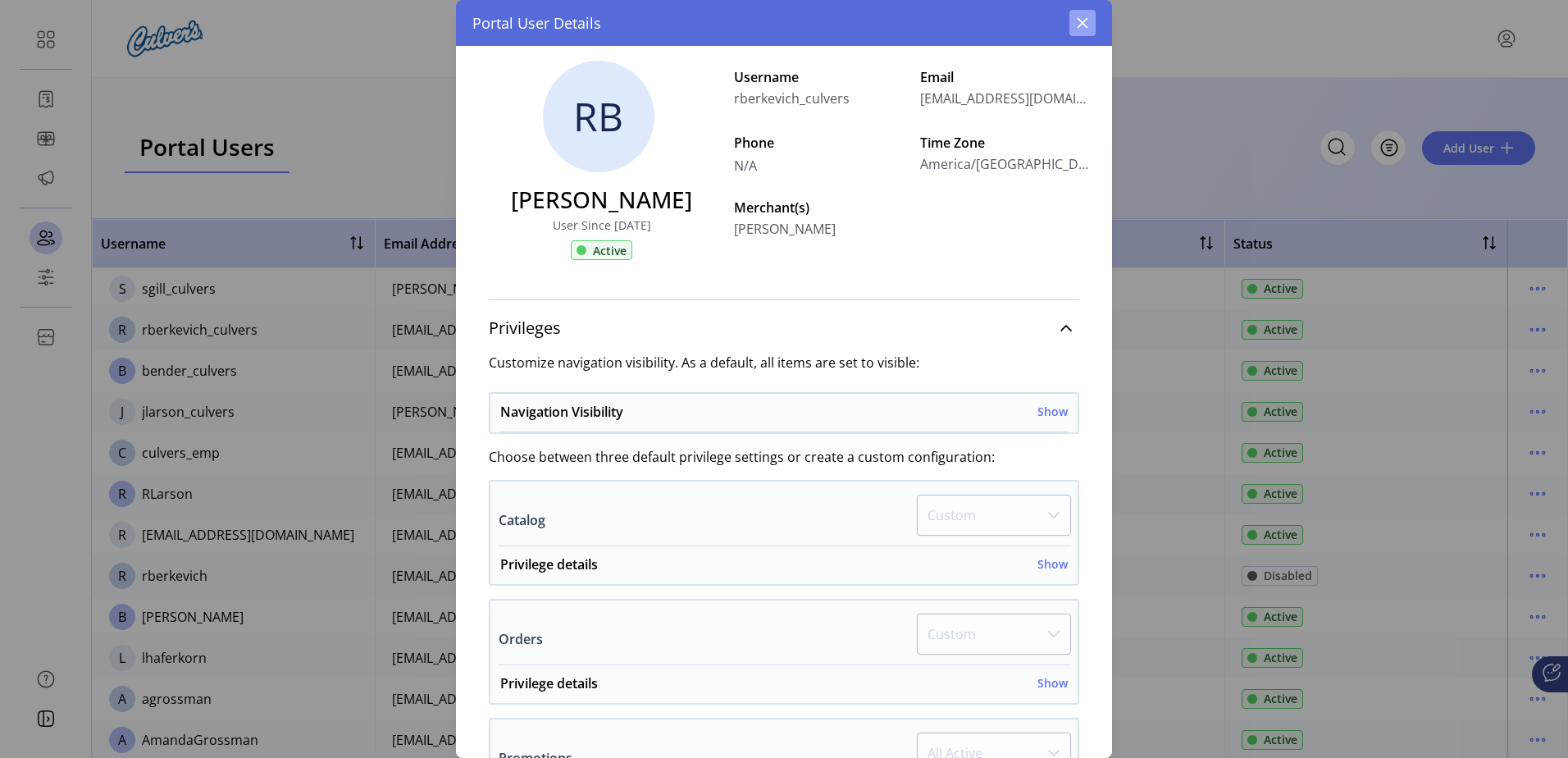
click at [1084, 21] on icon "button" at bounding box center [1083, 23] width 11 height 11
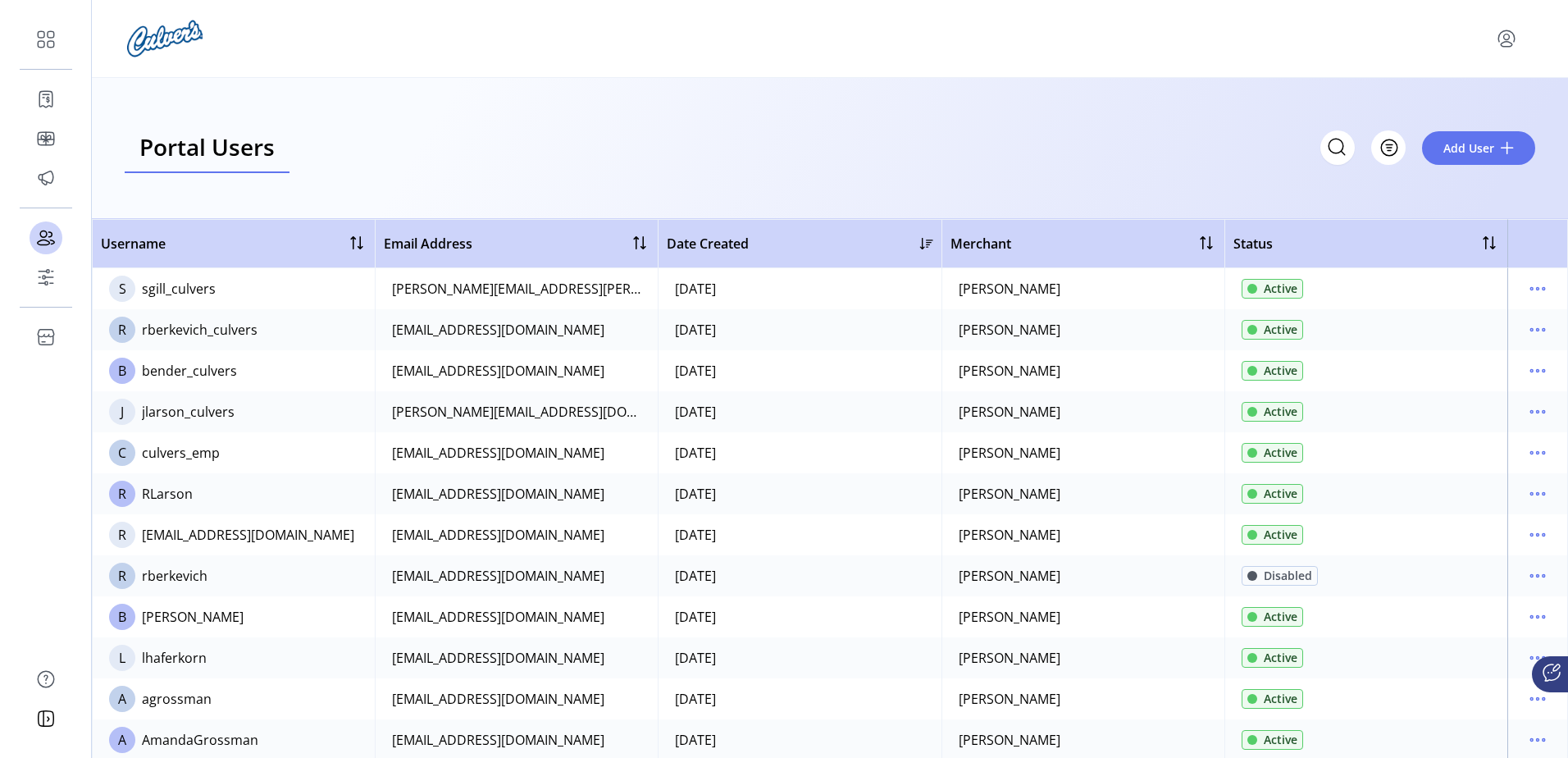
click at [1513, 369] on td at bounding box center [1538, 371] width 60 height 41
click at [1525, 371] on icon "menu" at bounding box center [1538, 371] width 27 height 27
click at [1482, 426] on span "View Details" at bounding box center [1460, 429] width 136 height 13
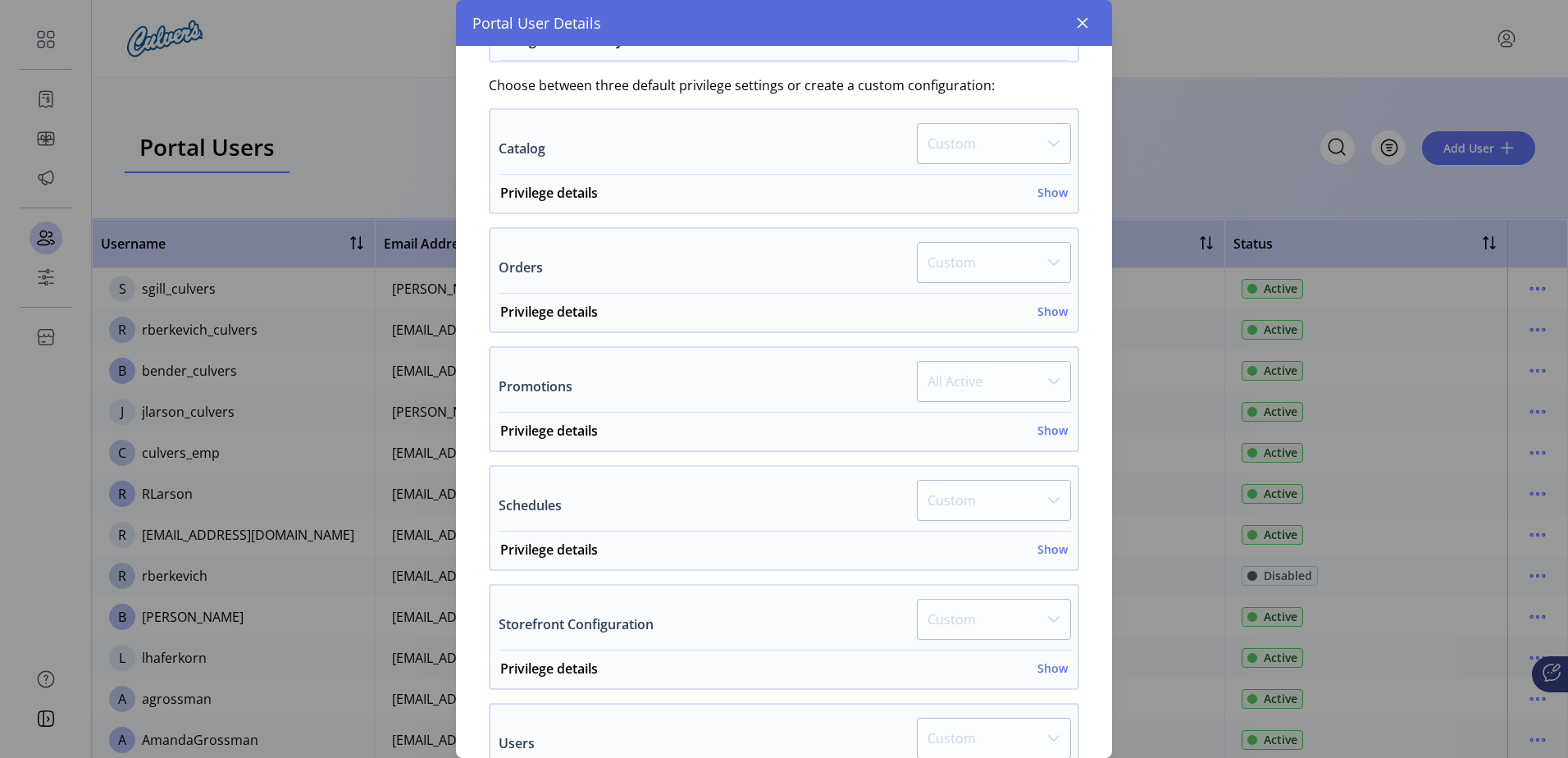
scroll to position [576, 0]
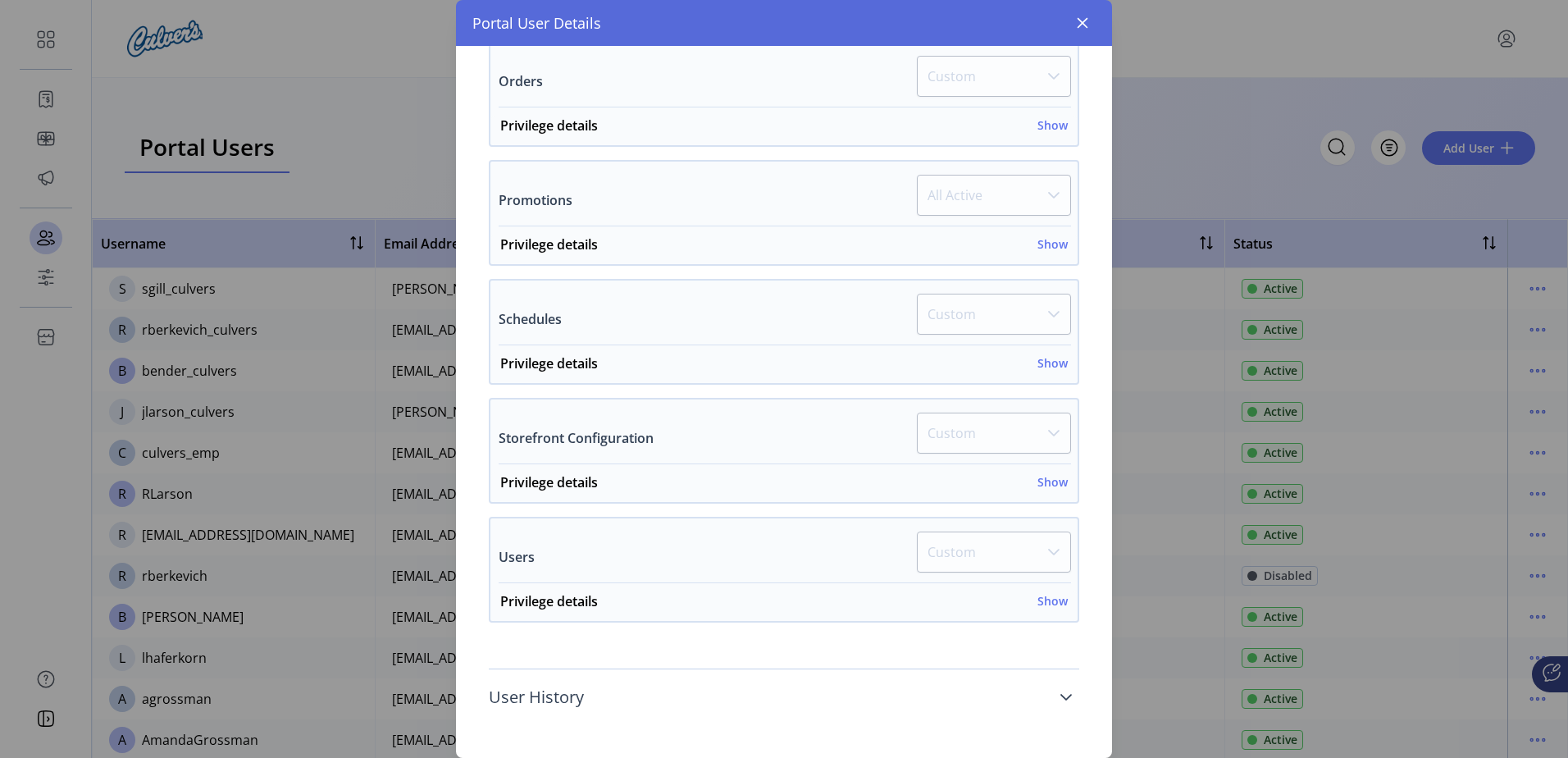
click at [1059, 697] on icon at bounding box center [1065, 697] width 13 height 13
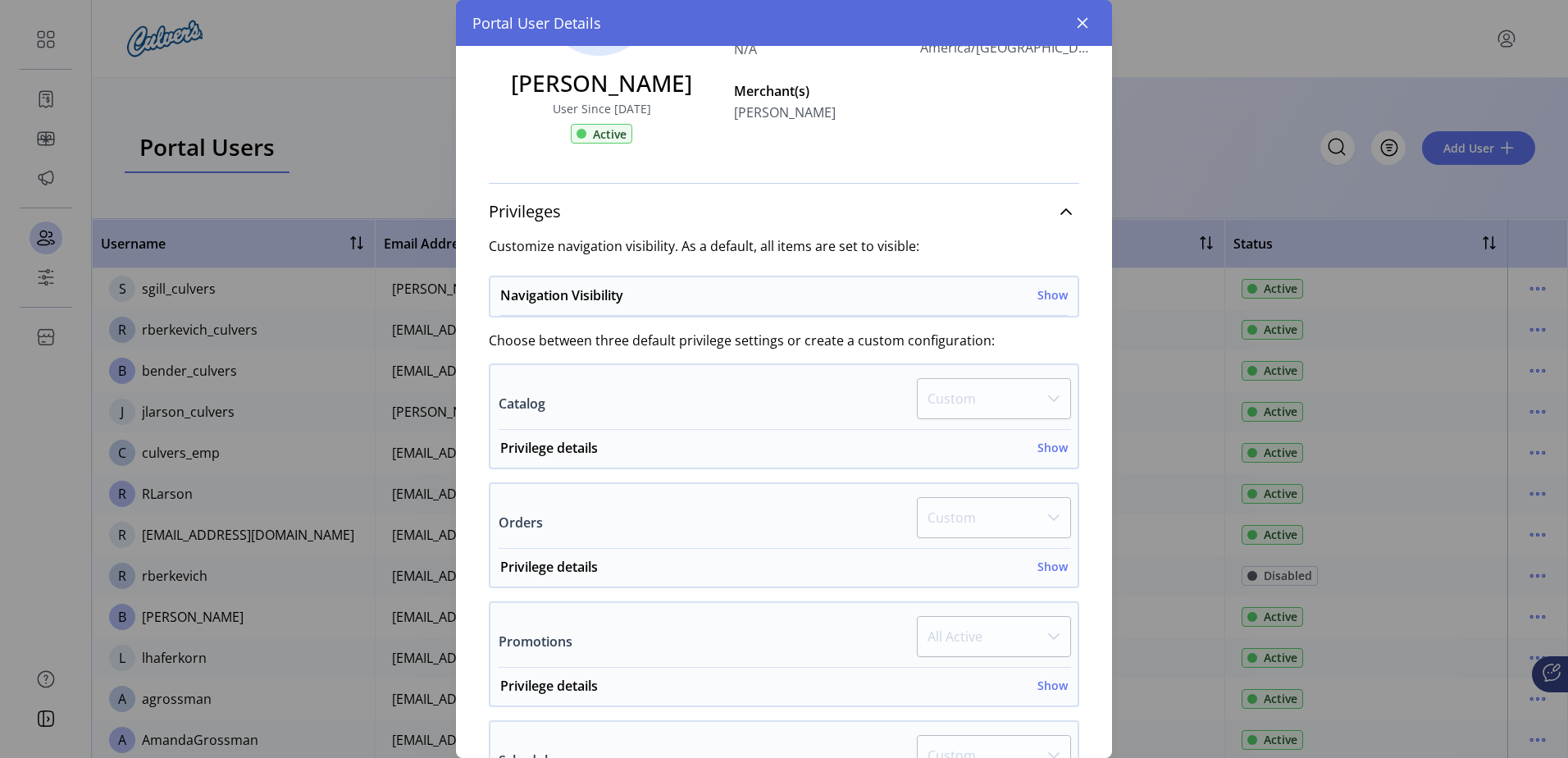
scroll to position [0, 0]
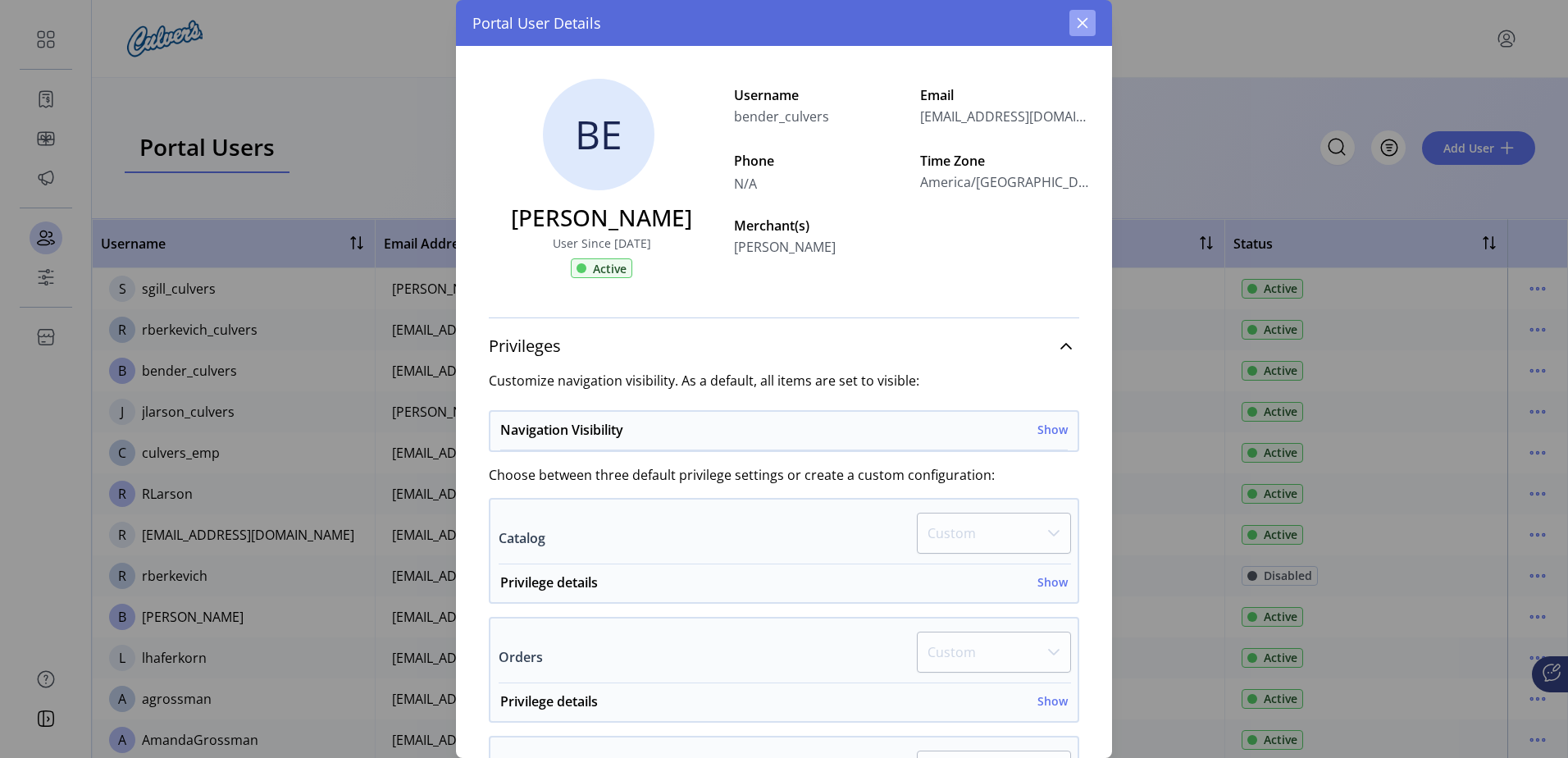
click at [1090, 20] on button "button" at bounding box center [1082, 23] width 27 height 27
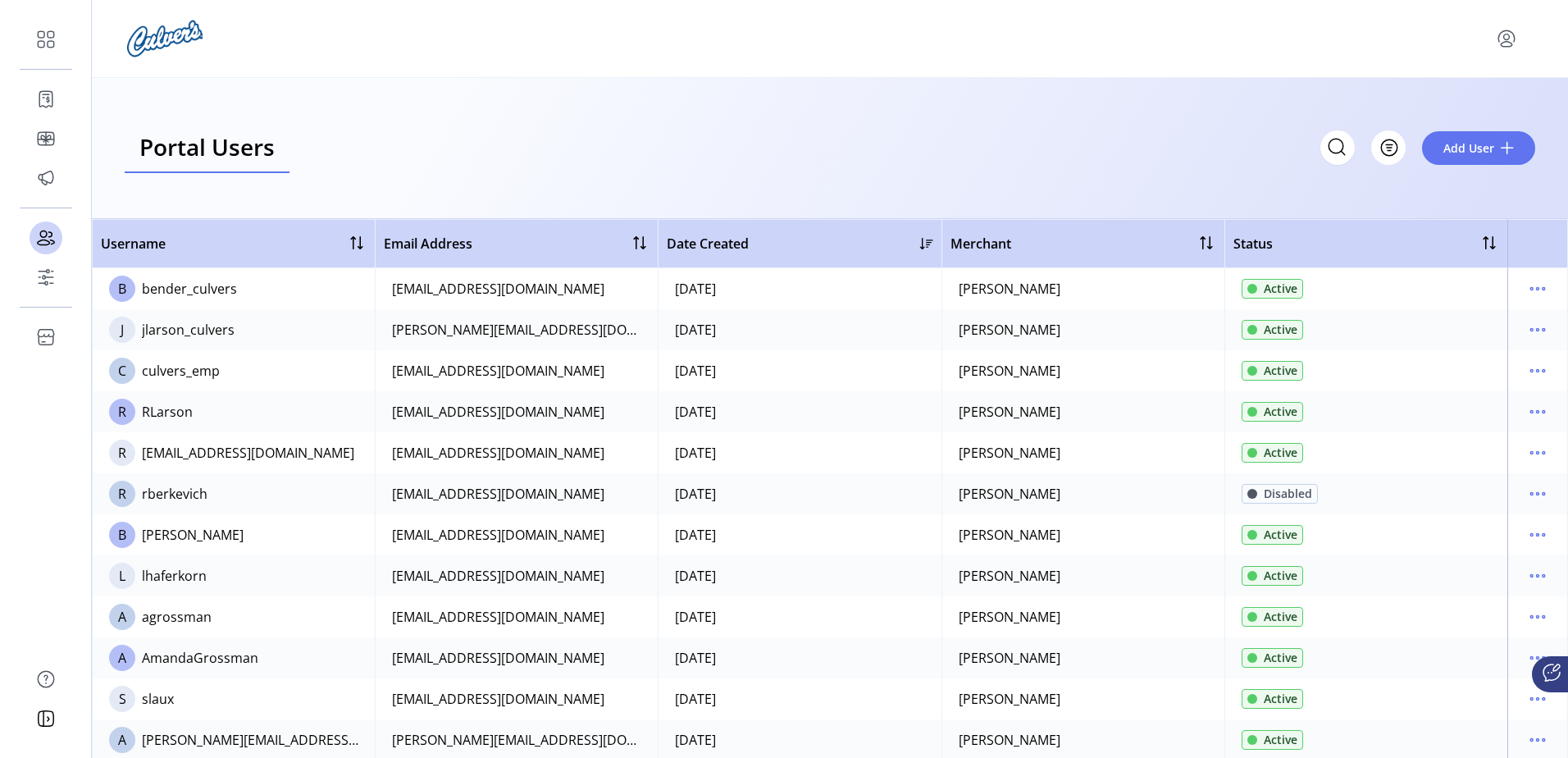
scroll to position [164, 0]
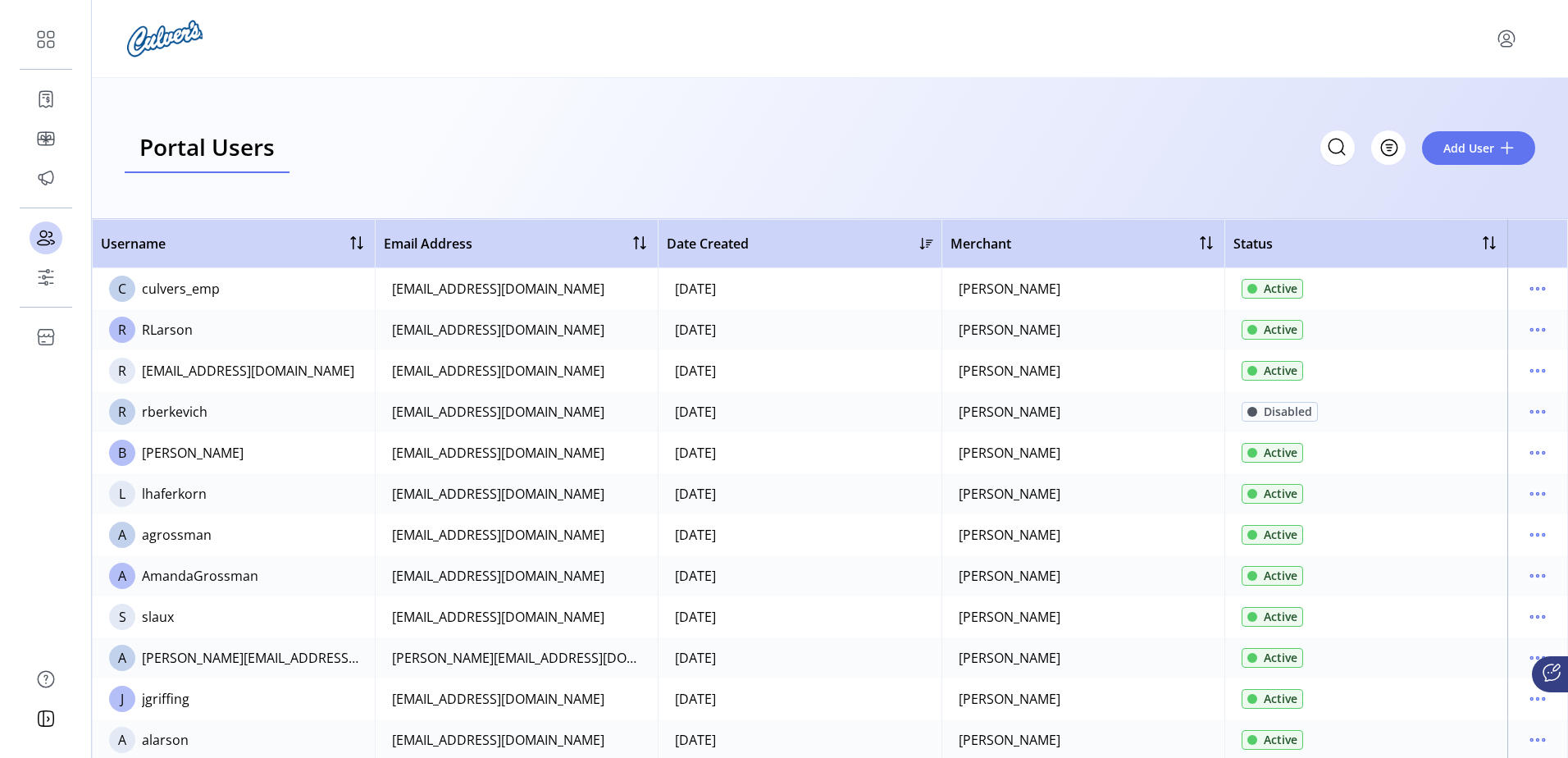
drag, startPoint x: 744, startPoint y: 455, endPoint x: 666, endPoint y: 456, distance: 78.0
click at [666, 456] on td "[DATE]" at bounding box center [799, 453] width 283 height 41
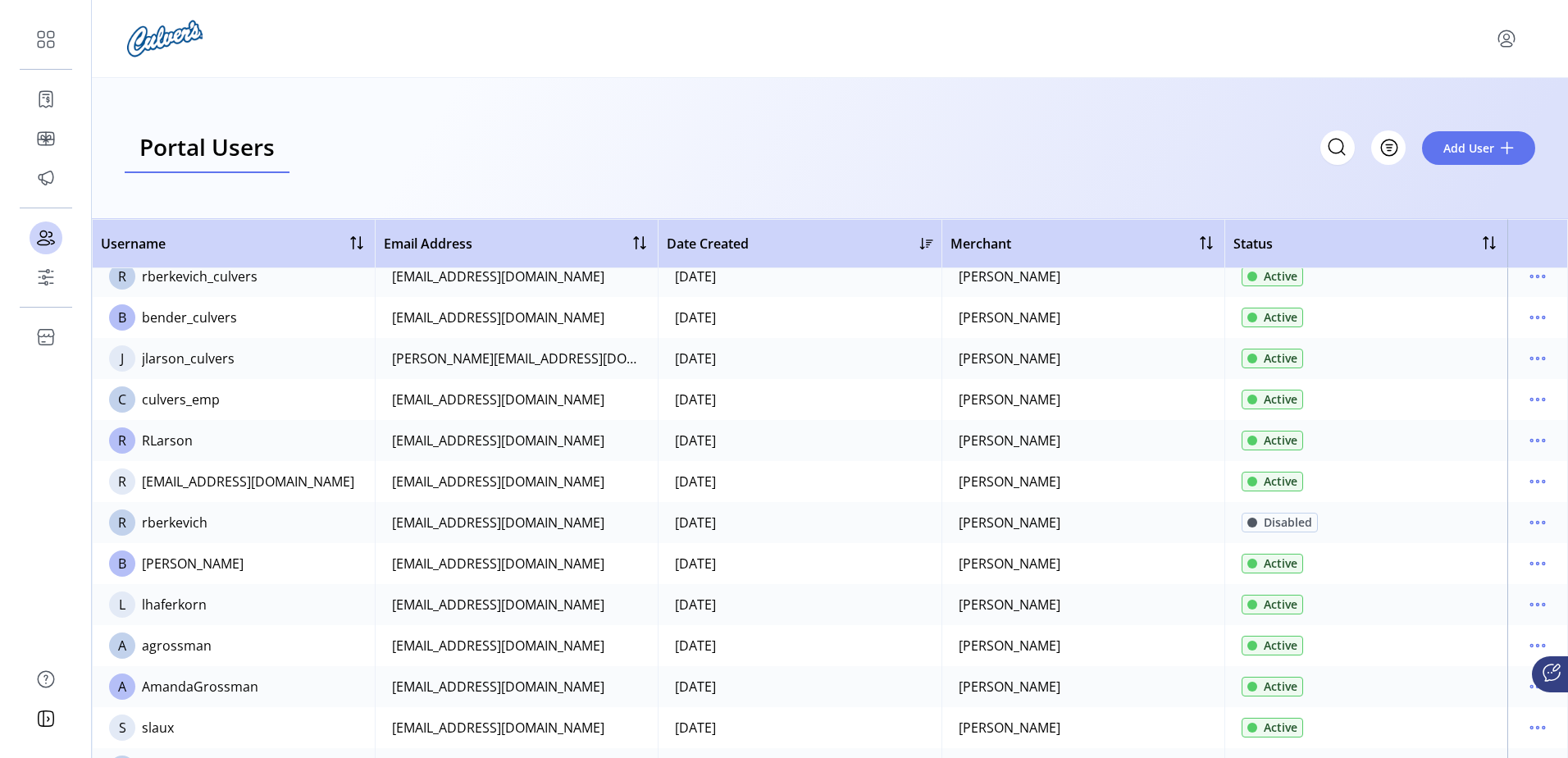
scroll to position [82, 0]
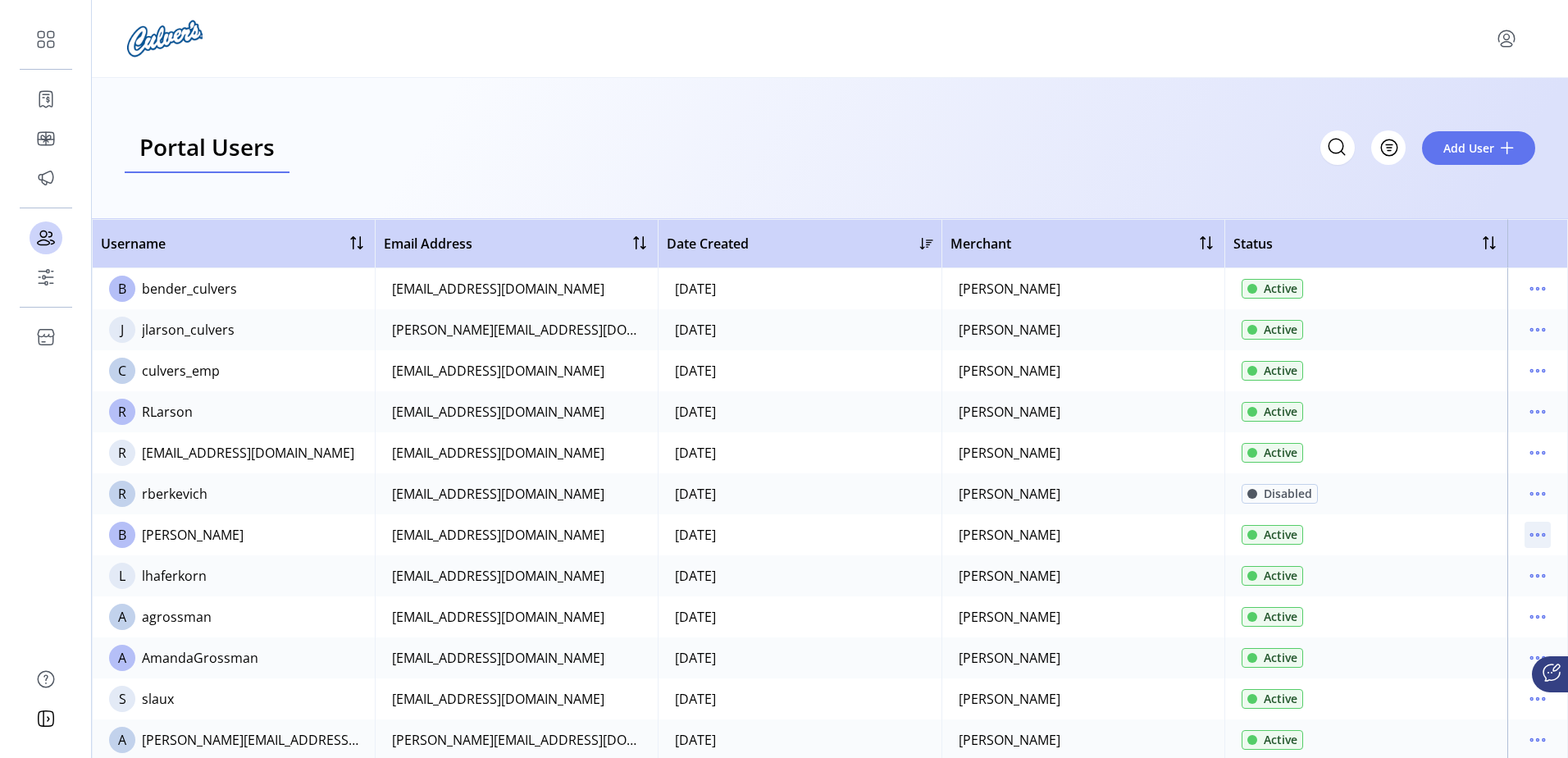
click at [1528, 532] on icon "menu" at bounding box center [1538, 535] width 27 height 27
click at [1476, 588] on span "View Details" at bounding box center [1460, 593] width 136 height 13
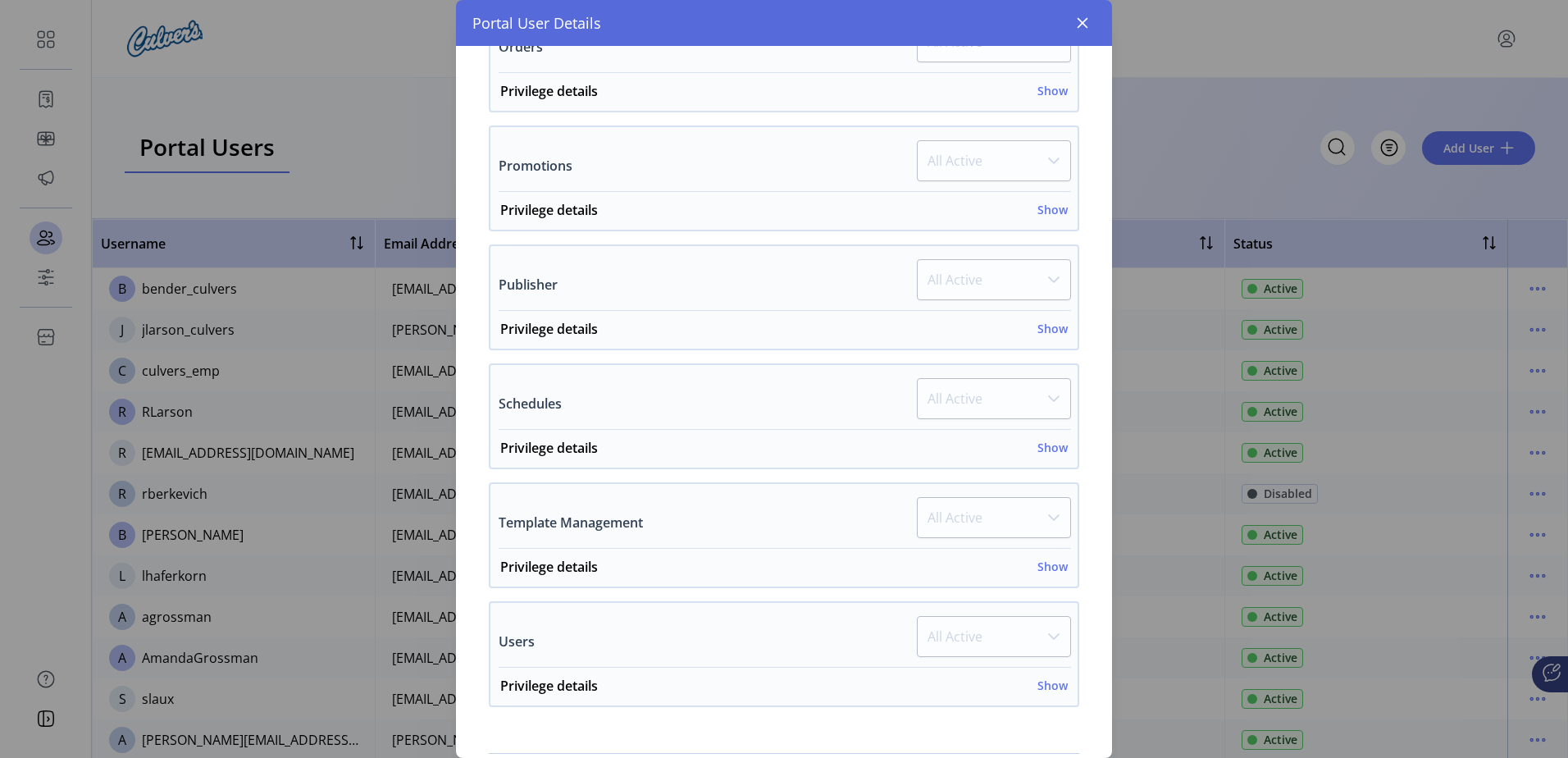
scroll to position [814, 0]
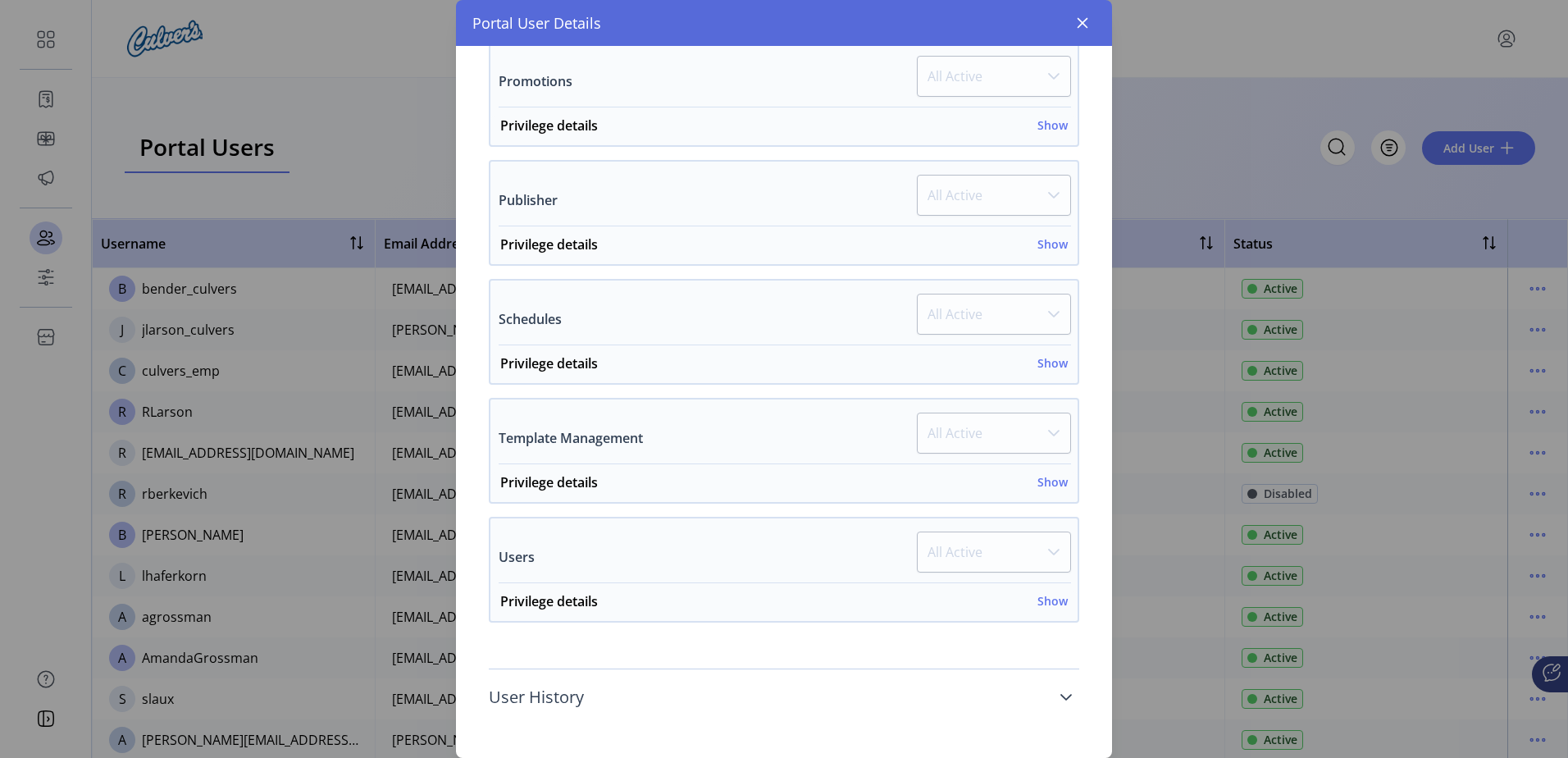
click at [698, 691] on link "User History" at bounding box center [784, 697] width 591 height 36
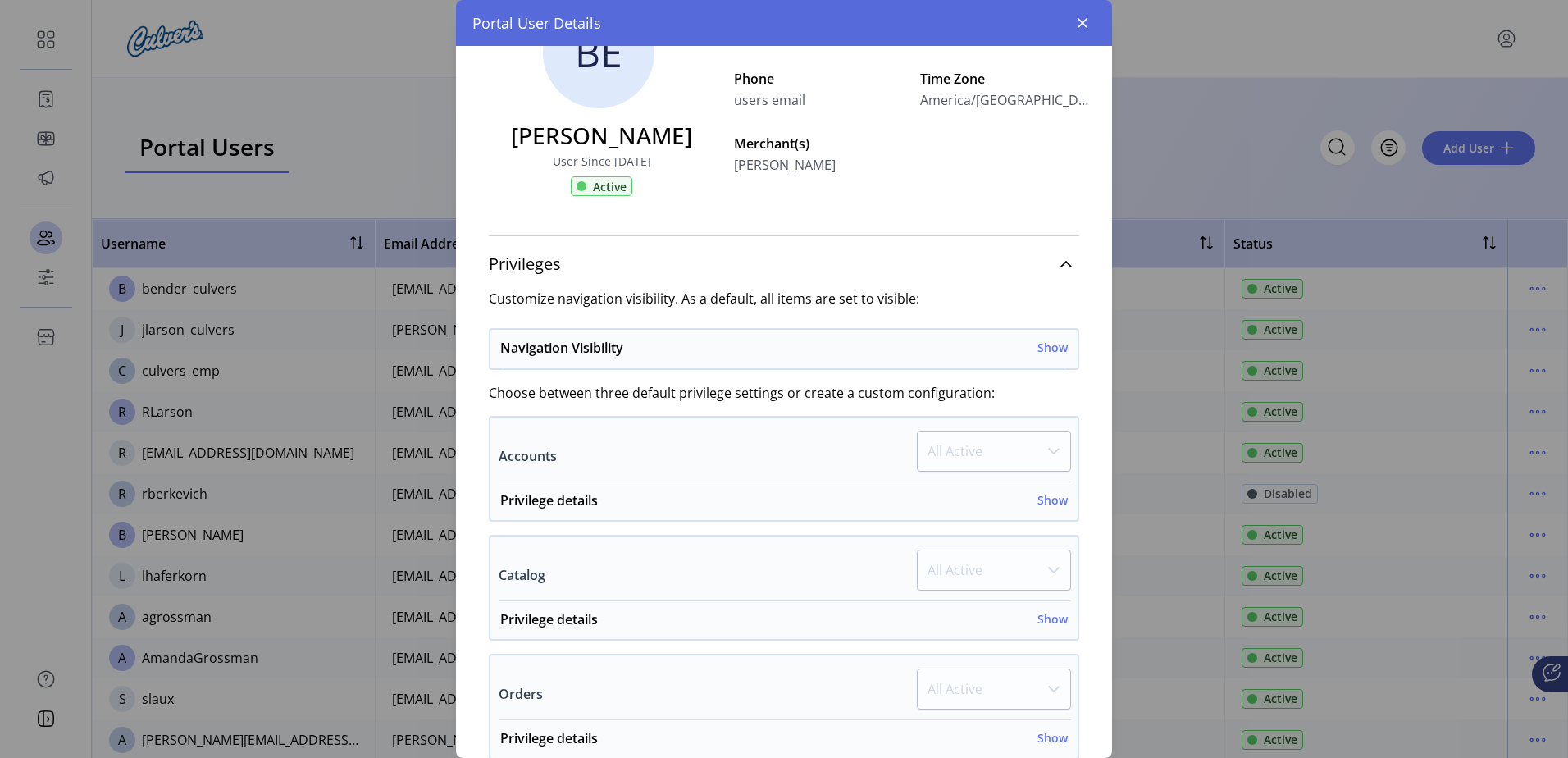
scroll to position [0, 0]
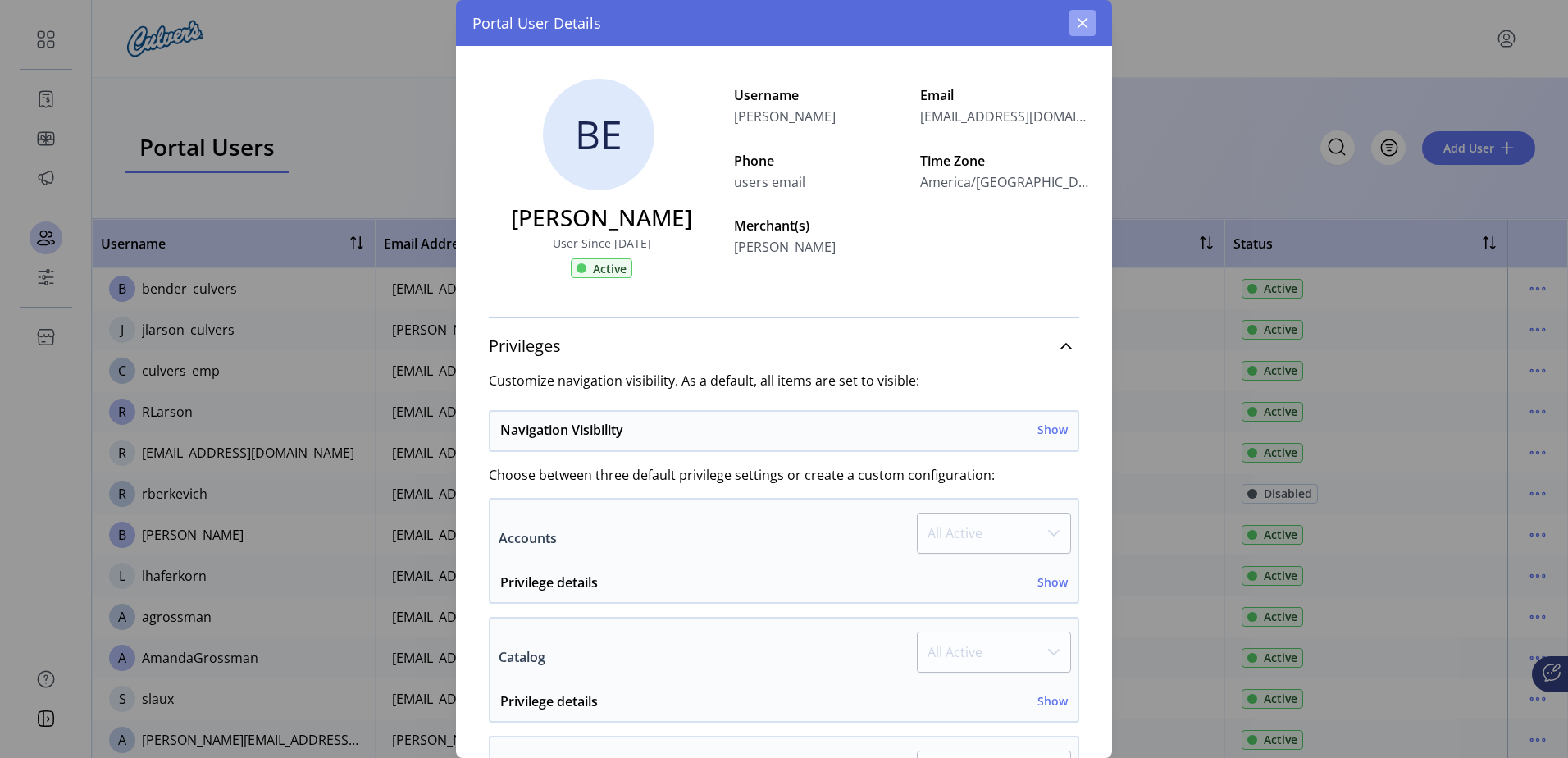
click at [1082, 22] on icon "button" at bounding box center [1083, 23] width 11 height 11
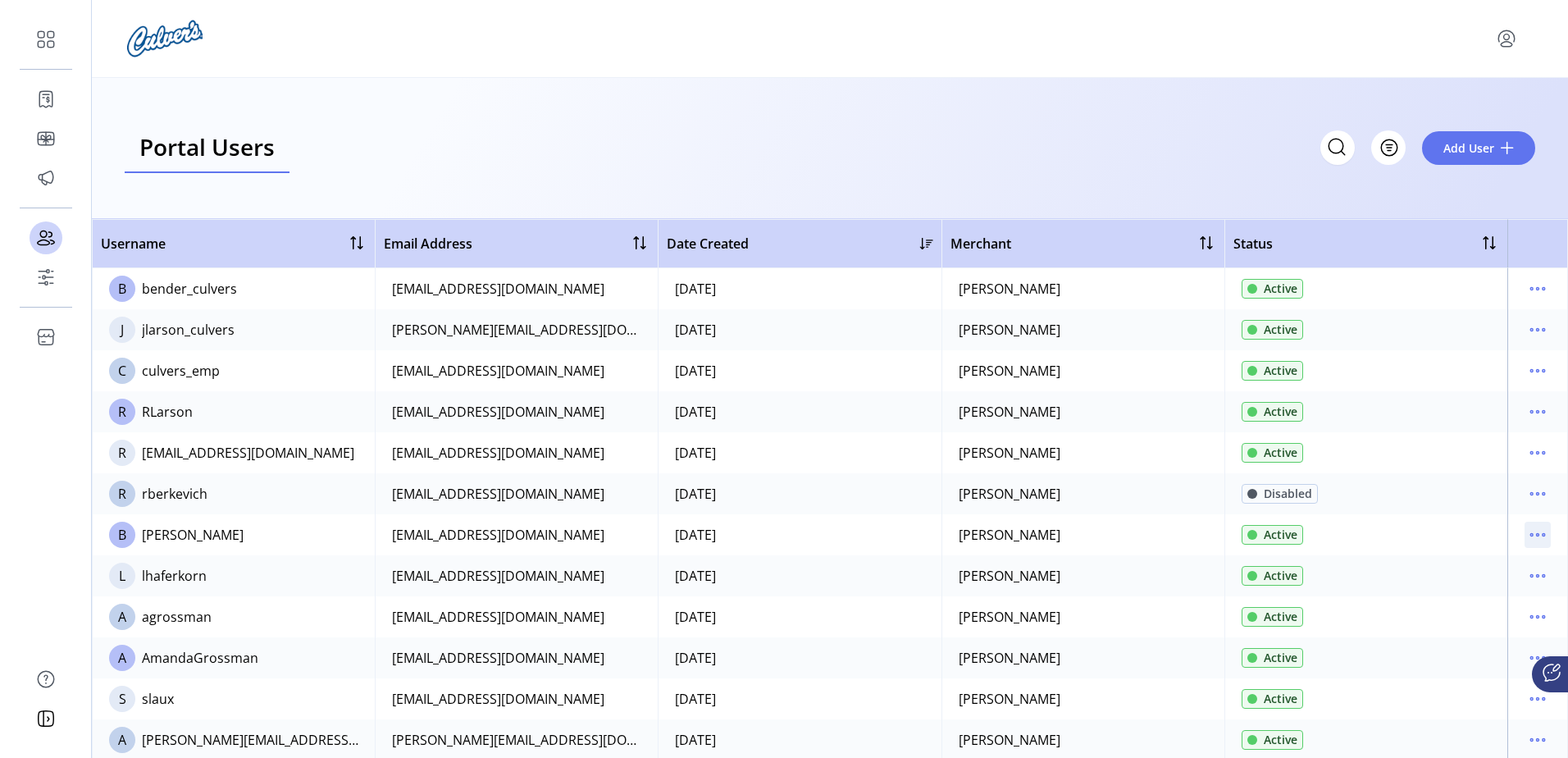
click at [1524, 538] on icon "menu" at bounding box center [1538, 535] width 27 height 27
click at [1488, 568] on span "Edit Details" at bounding box center [1460, 567] width 136 height 13
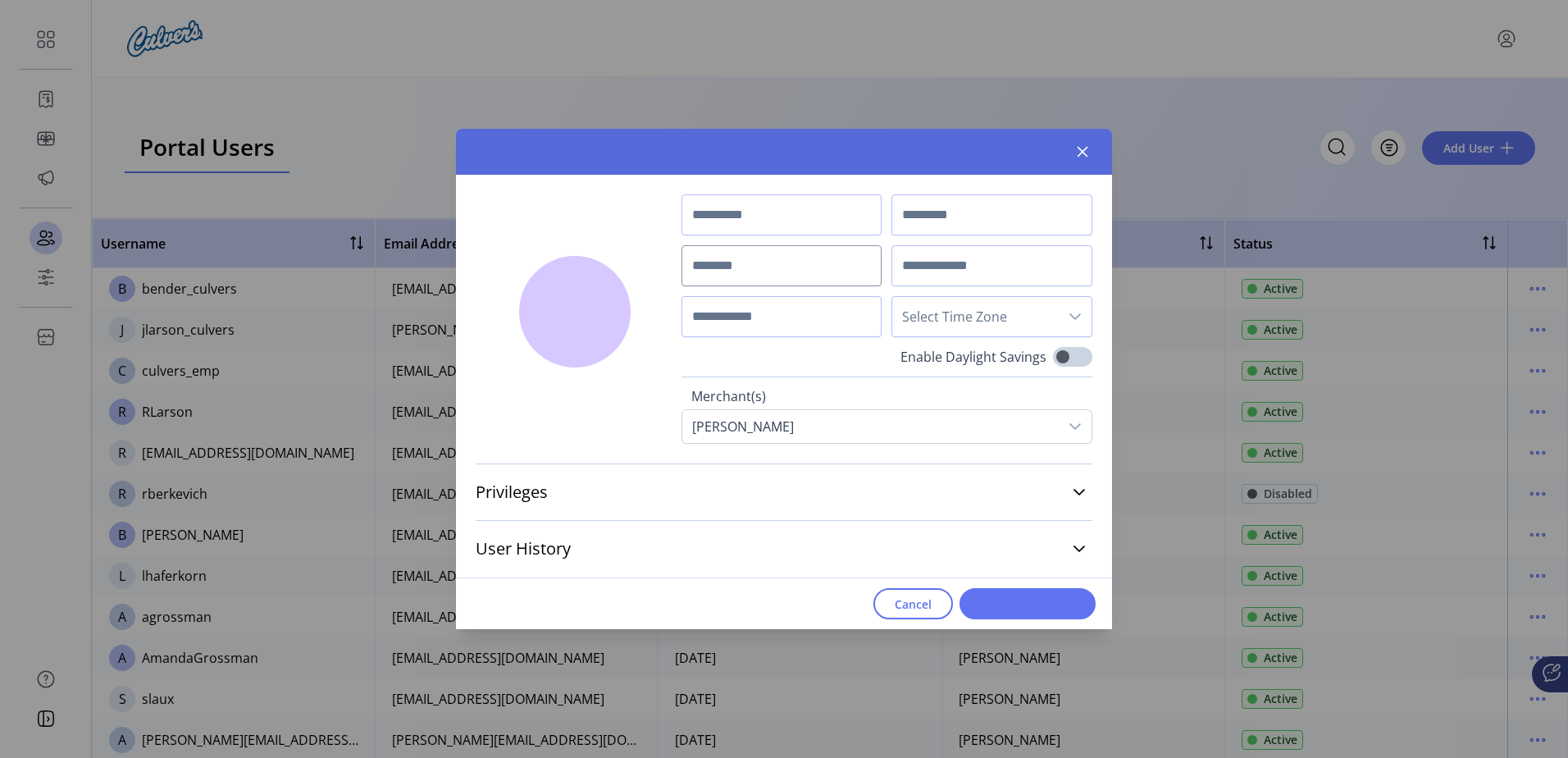
type input "*****"
type input "******"
type input "**********"
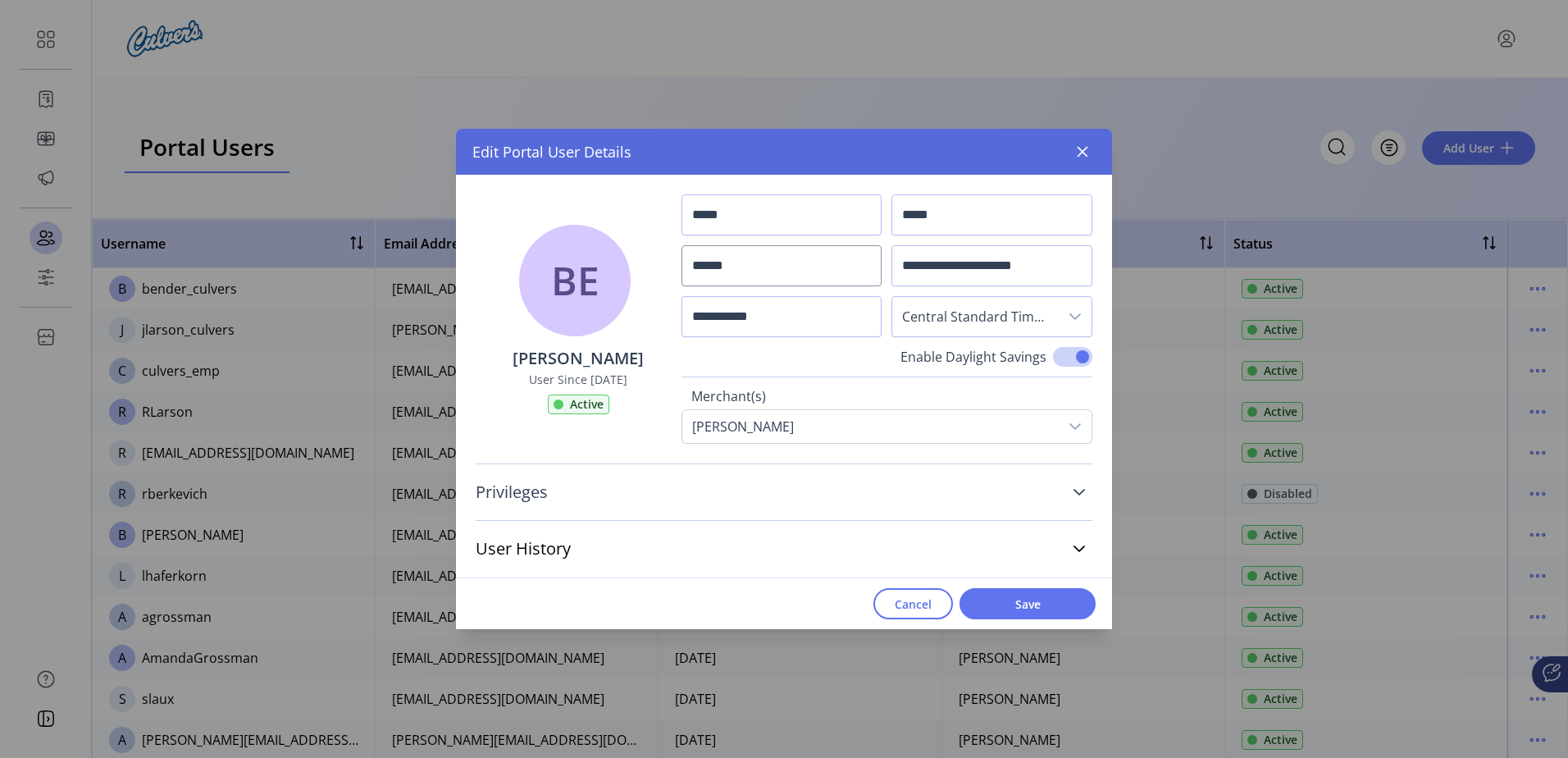
click at [1068, 496] on link "Privileges" at bounding box center [784, 492] width 616 height 36
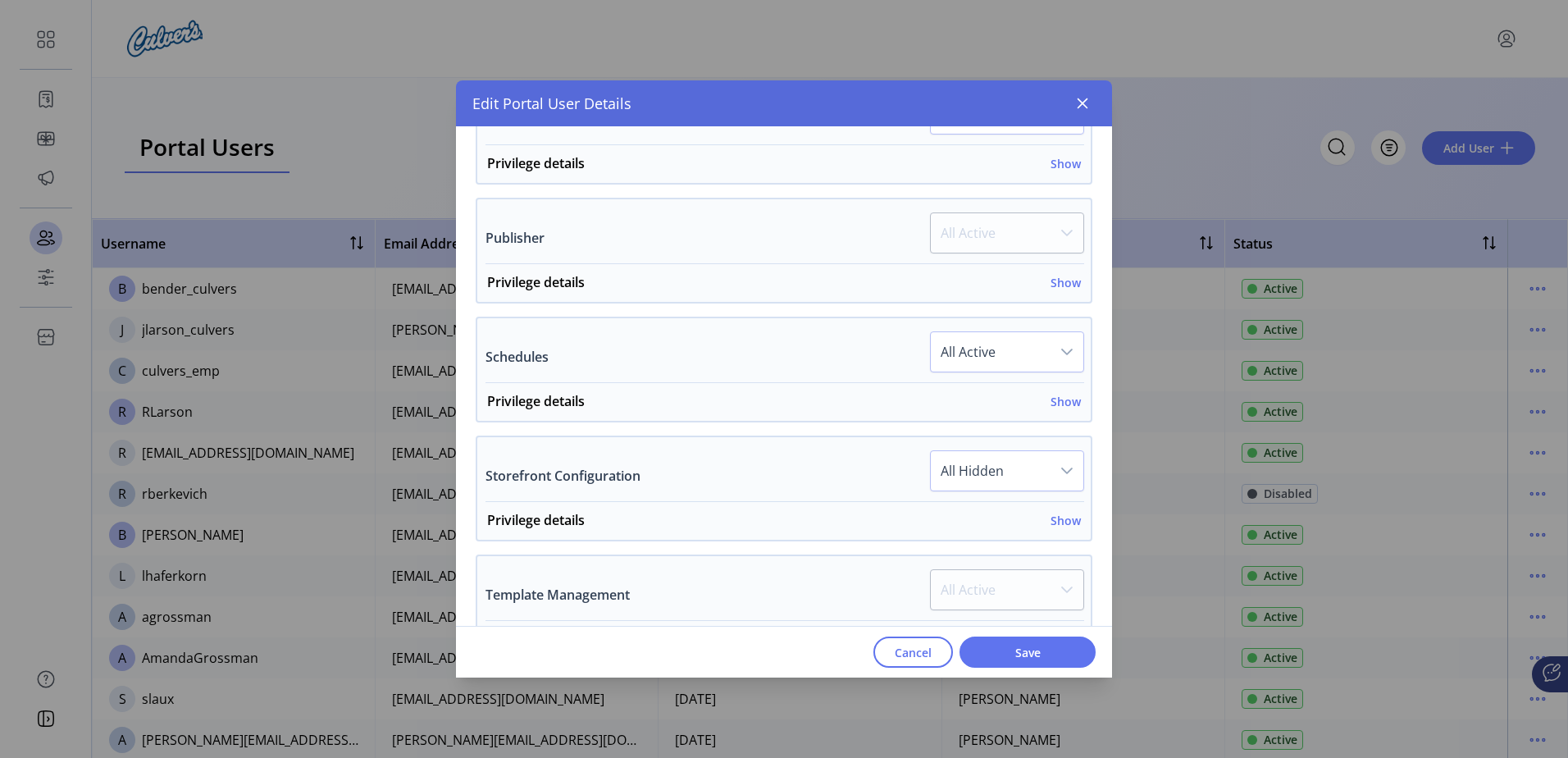
scroll to position [902, 0]
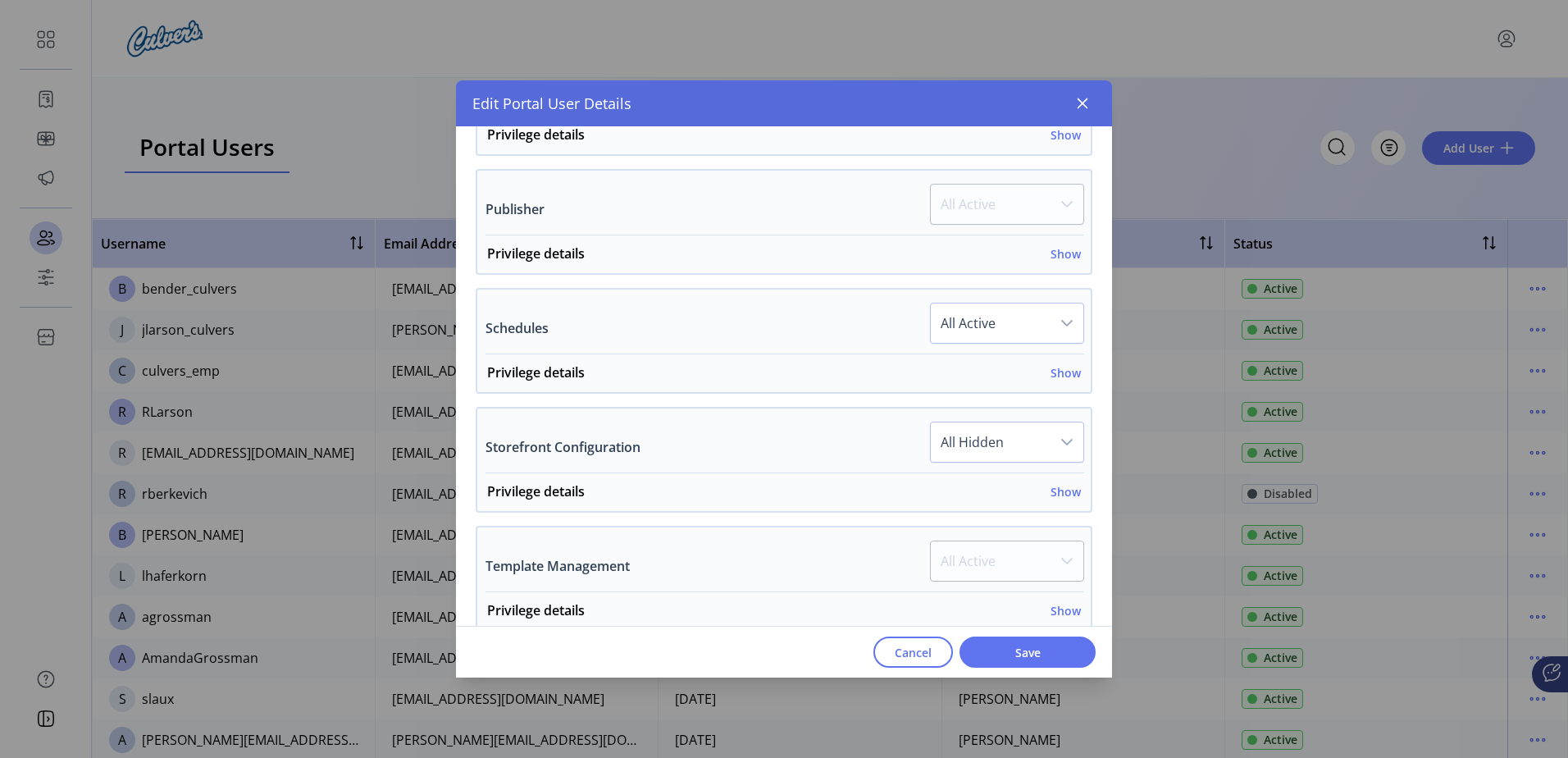
click at [1031, 190] on p-dropdown "All Active" at bounding box center [1007, 209] width 154 height 51
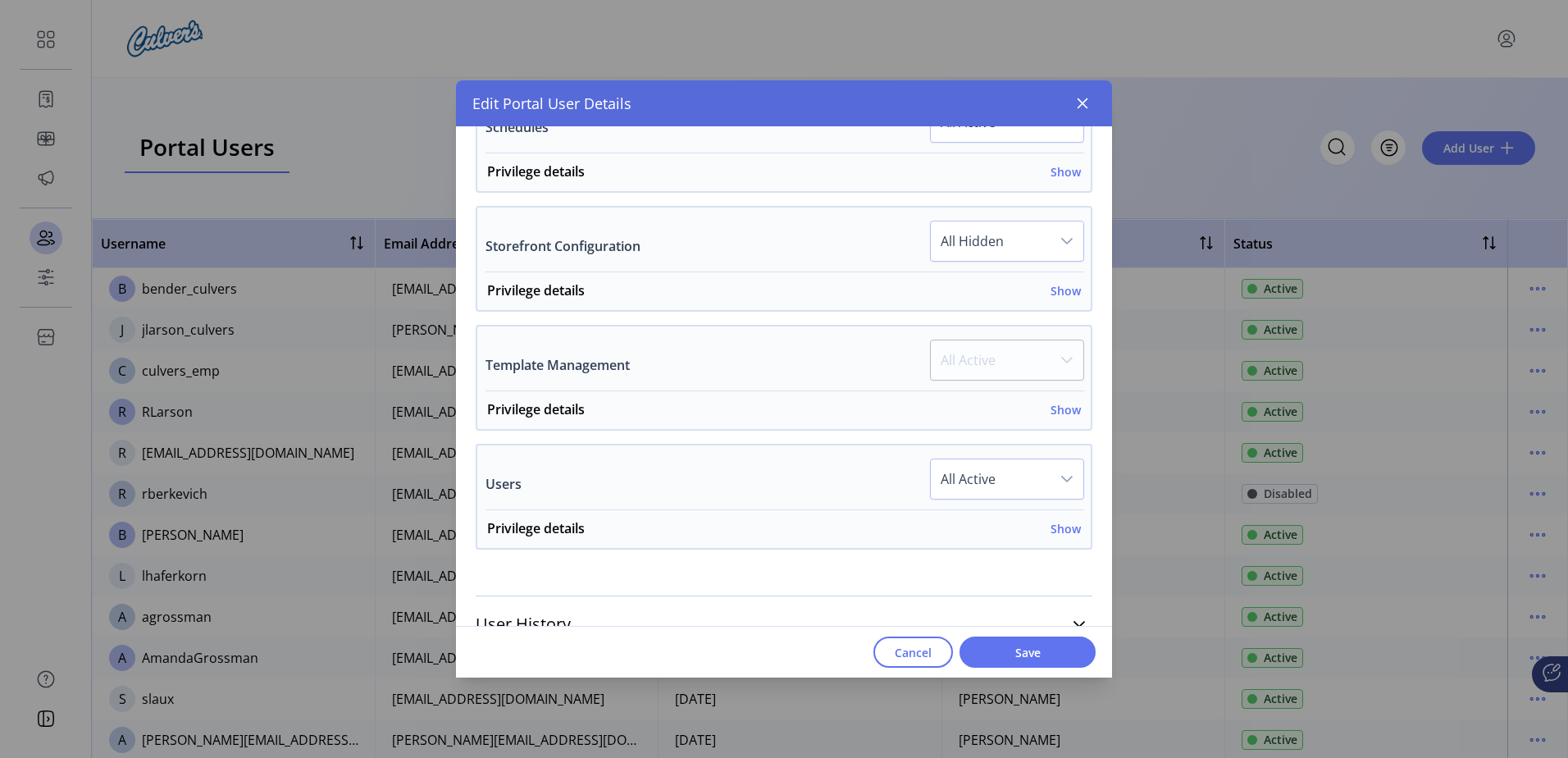
scroll to position [1131, 0]
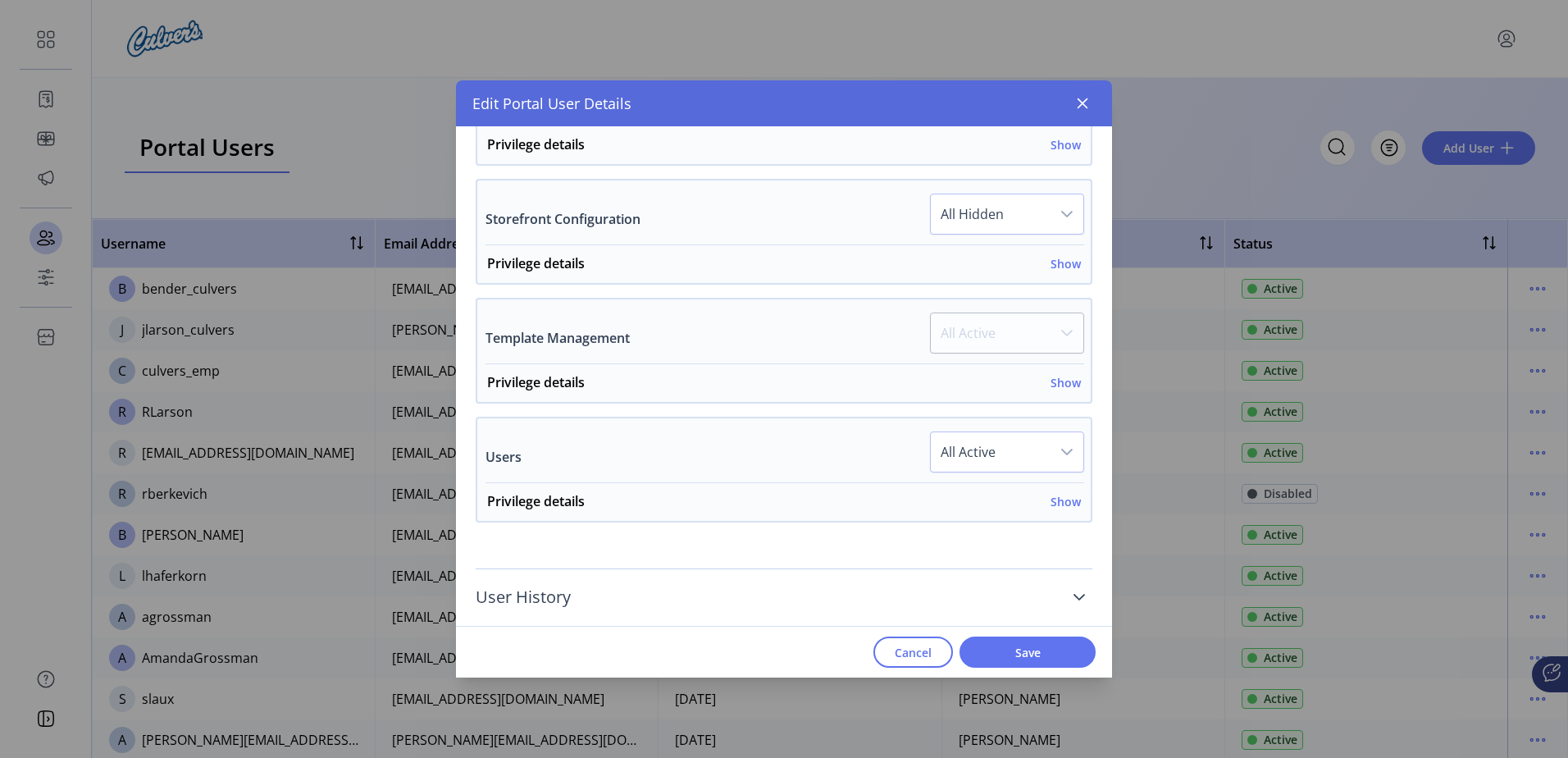
click at [1070, 614] on link "User History" at bounding box center [784, 597] width 616 height 36
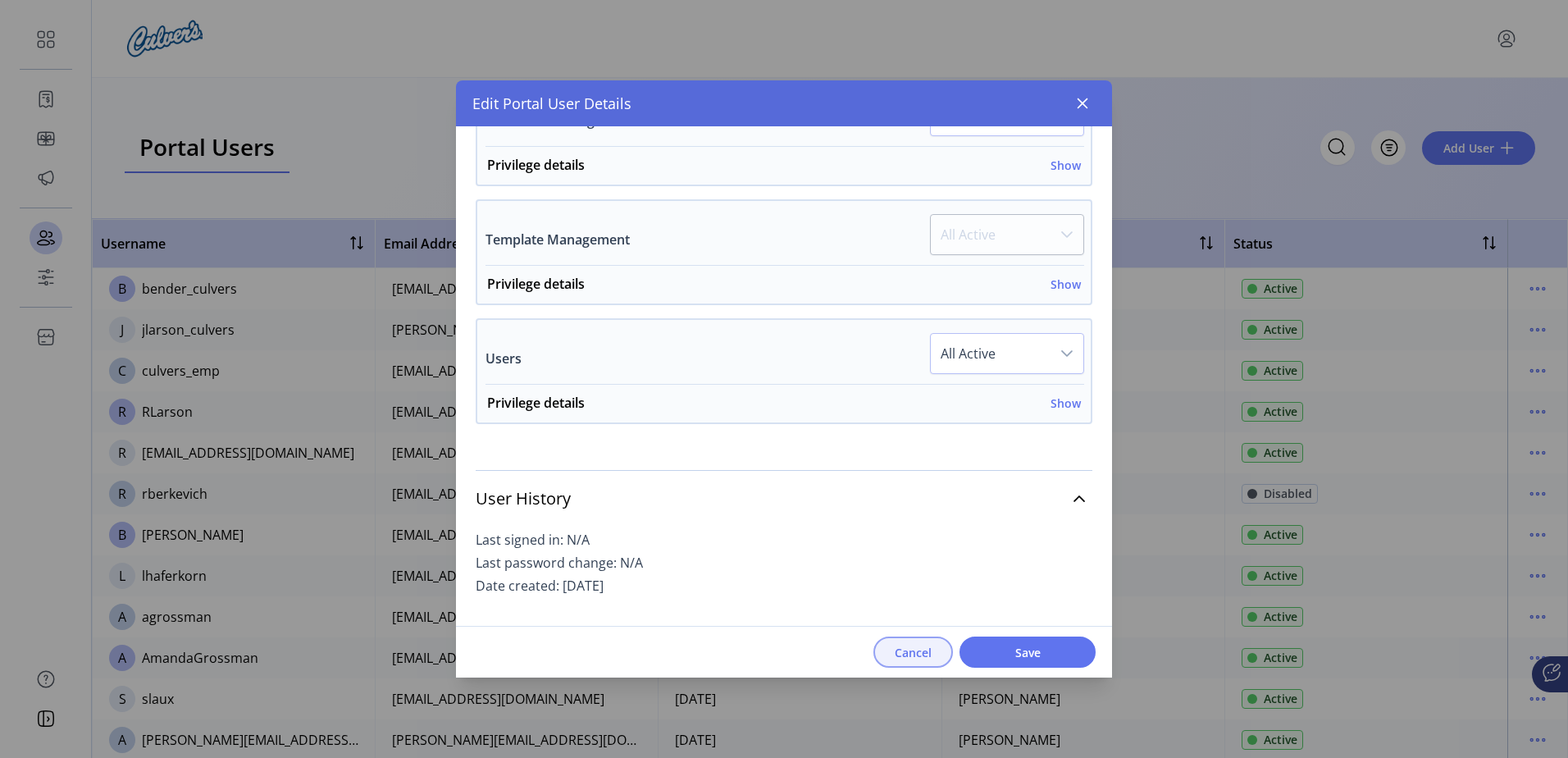
click at [934, 656] on button "Cancel" at bounding box center [913, 652] width 79 height 31
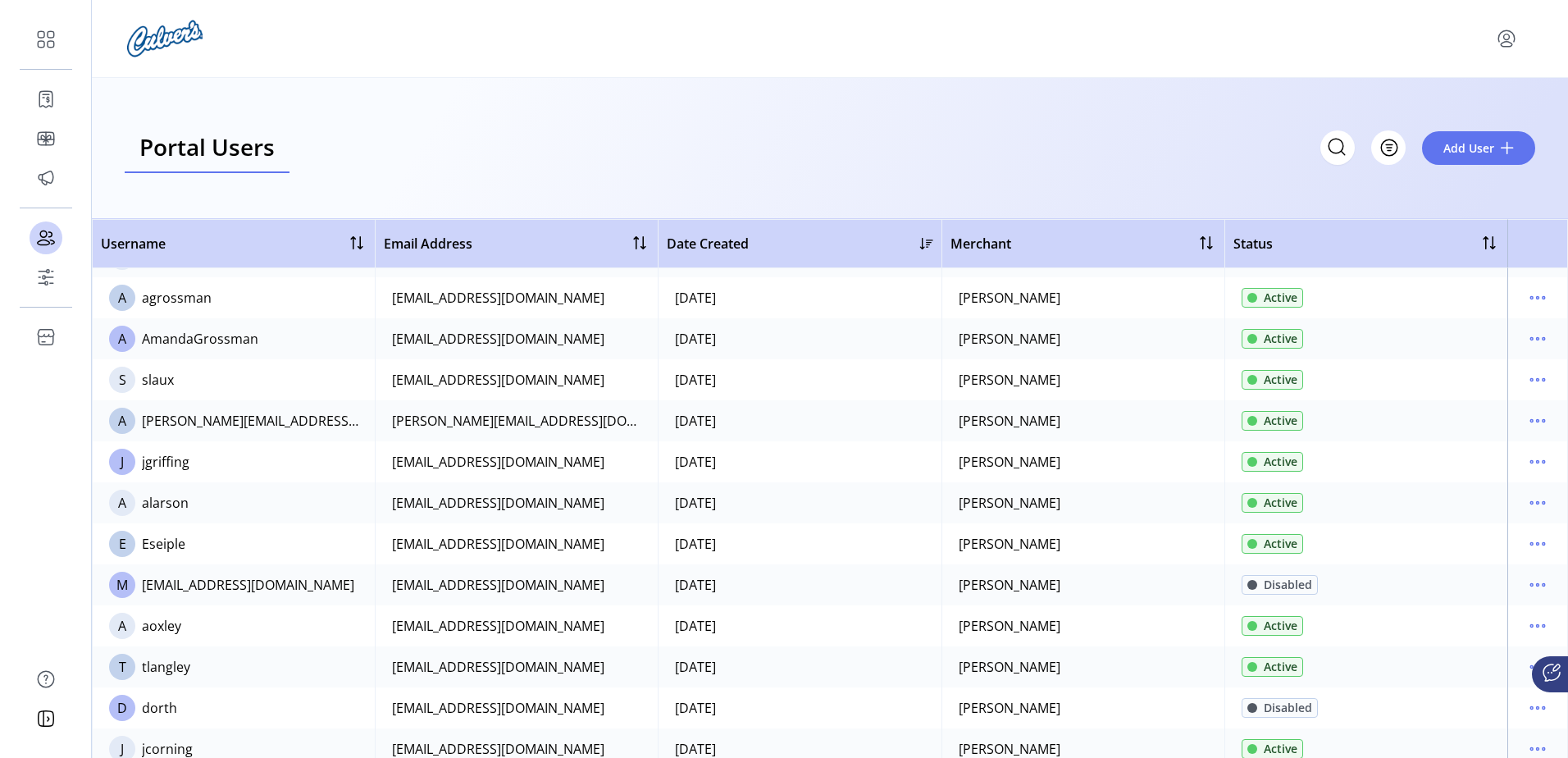
scroll to position [496, 0]
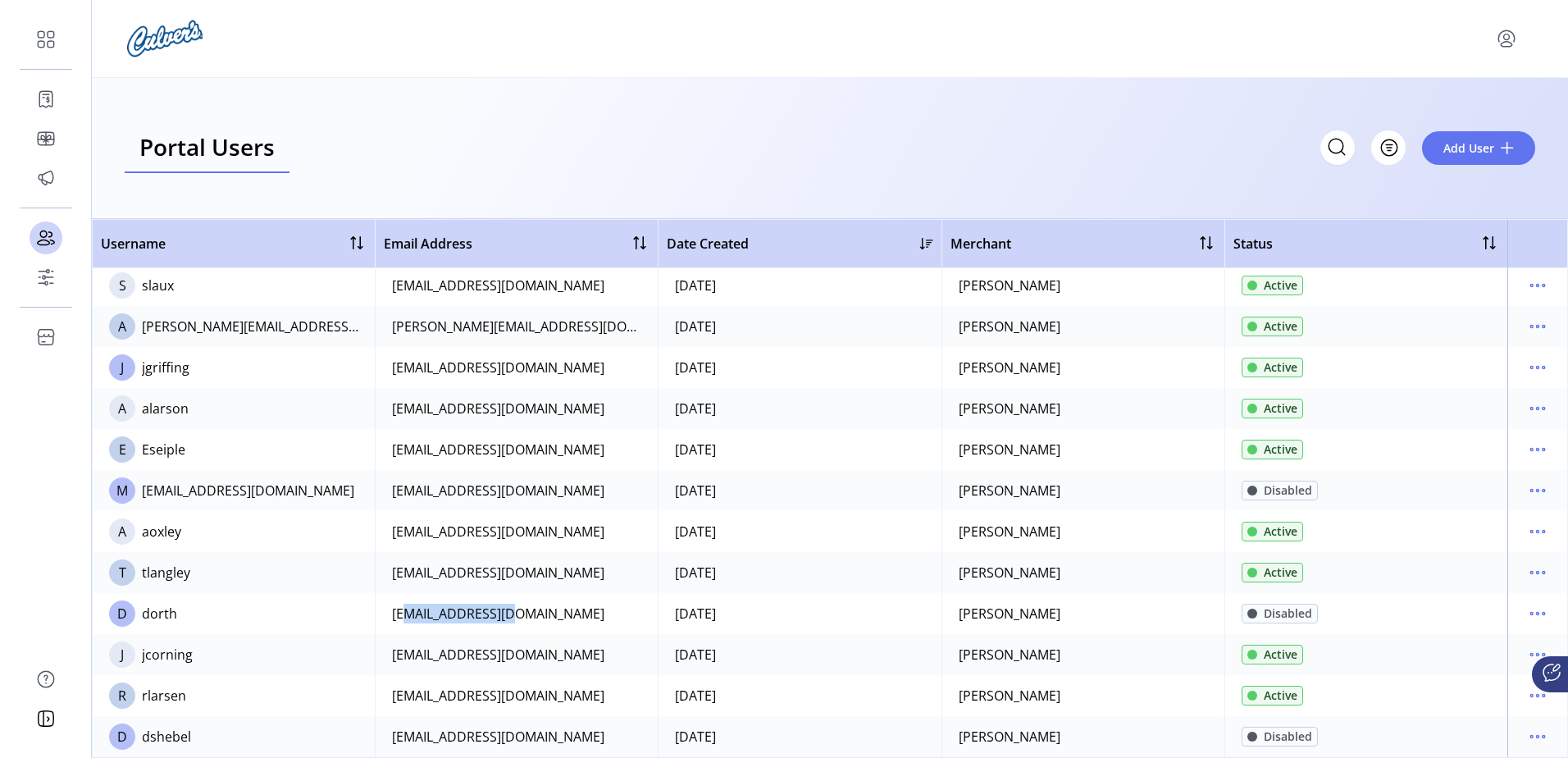
drag, startPoint x: 397, startPoint y: 618, endPoint x: 500, endPoint y: 628, distance: 103.5
click at [500, 628] on td "[EMAIL_ADDRESS][DOMAIN_NAME]" at bounding box center [516, 614] width 283 height 41
drag, startPoint x: 500, startPoint y: 628, endPoint x: 615, endPoint y: 622, distance: 115.2
click at [615, 622] on td "[EMAIL_ADDRESS][DOMAIN_NAME]" at bounding box center [516, 614] width 283 height 41
click at [1531, 572] on icon "menu" at bounding box center [1538, 573] width 27 height 27
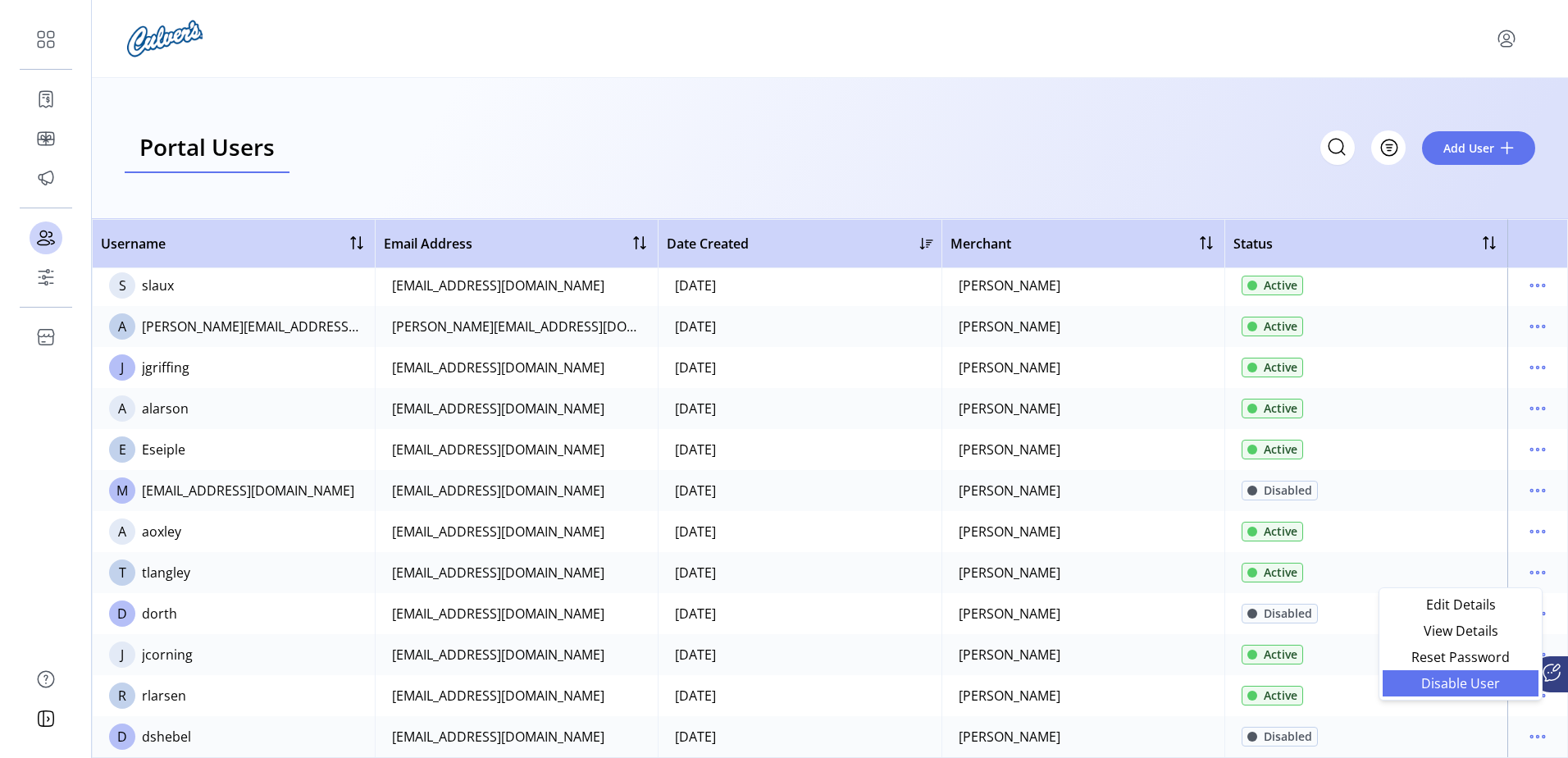
click at [1459, 683] on span "Disable User" at bounding box center [1460, 683] width 136 height 13
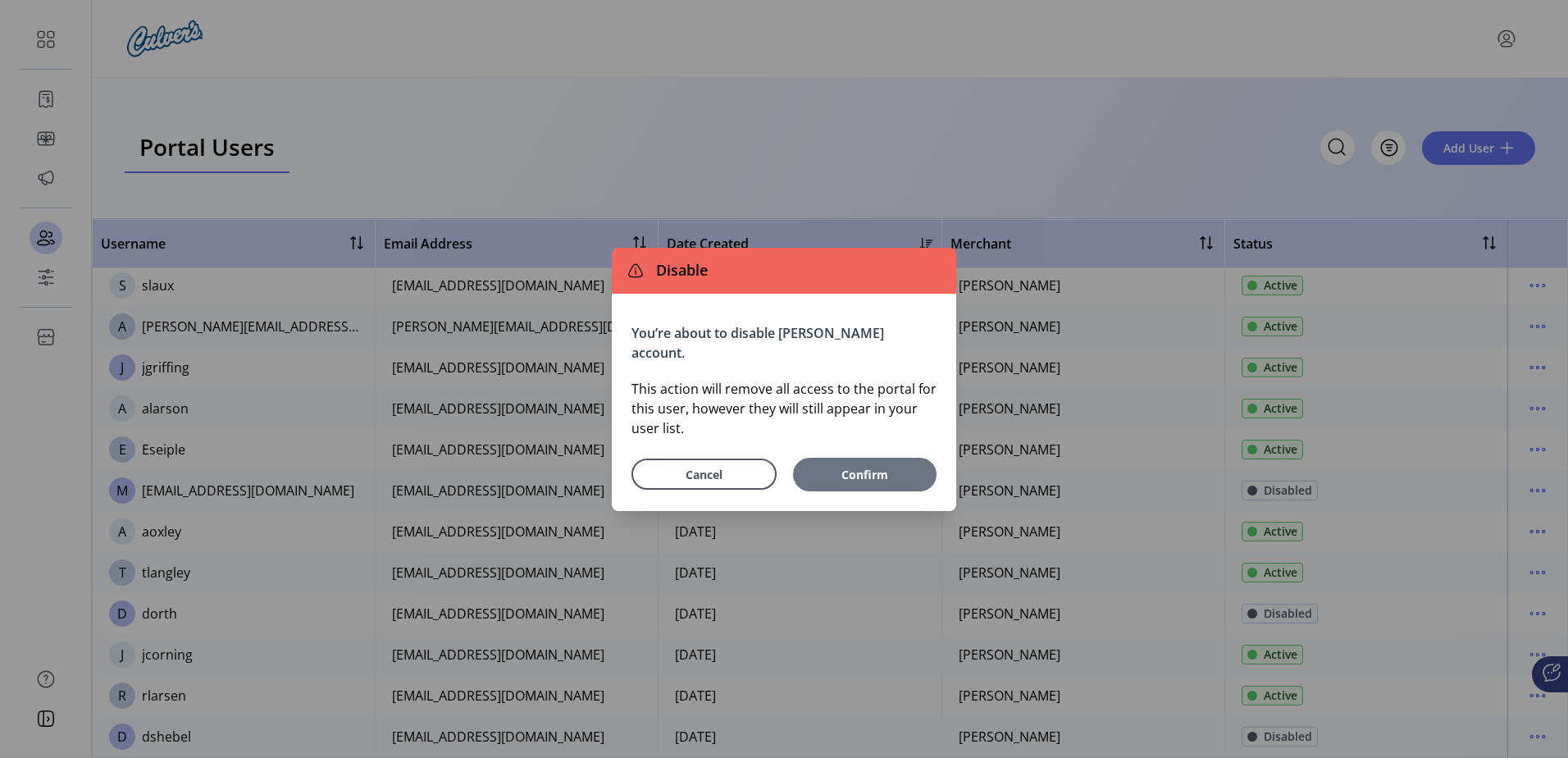
click at [857, 469] on span "Confirm" at bounding box center [864, 474] width 127 height 17
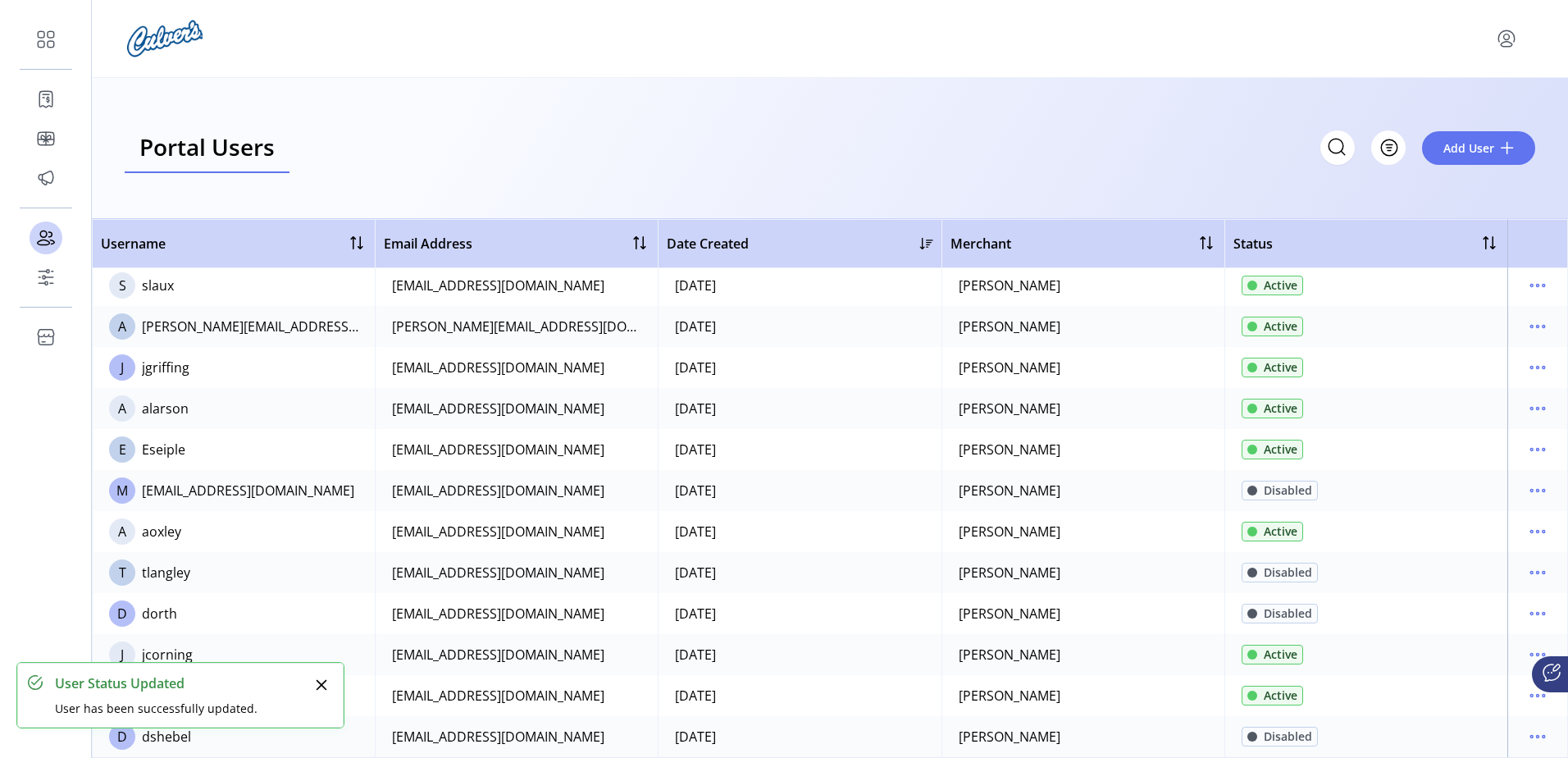
click at [324, 687] on icon "Close" at bounding box center [322, 685] width 11 height 11
click at [1533, 523] on icon "menu" at bounding box center [1538, 532] width 27 height 27
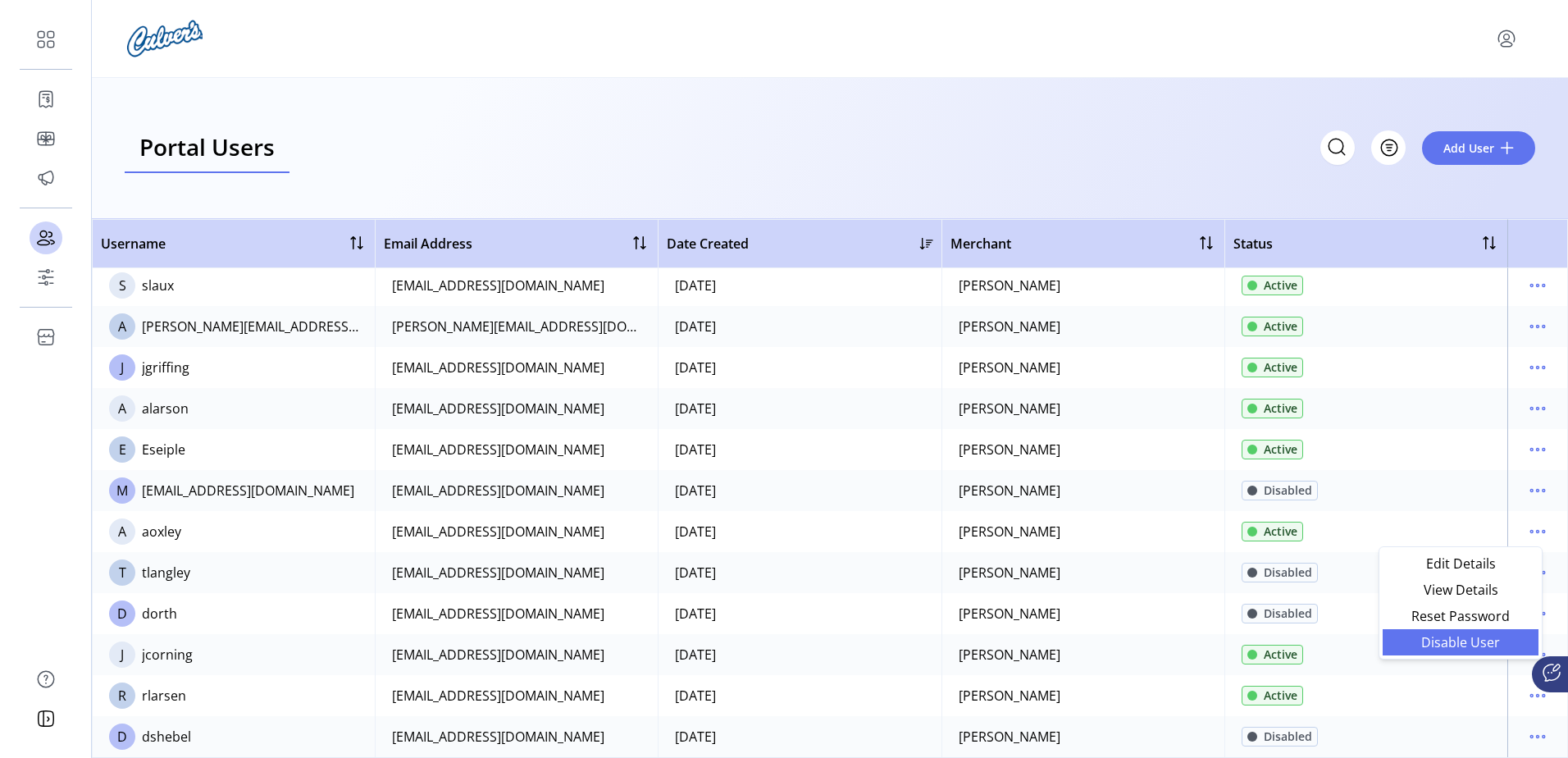
click at [1443, 637] on span "Disable User" at bounding box center [1460, 642] width 136 height 13
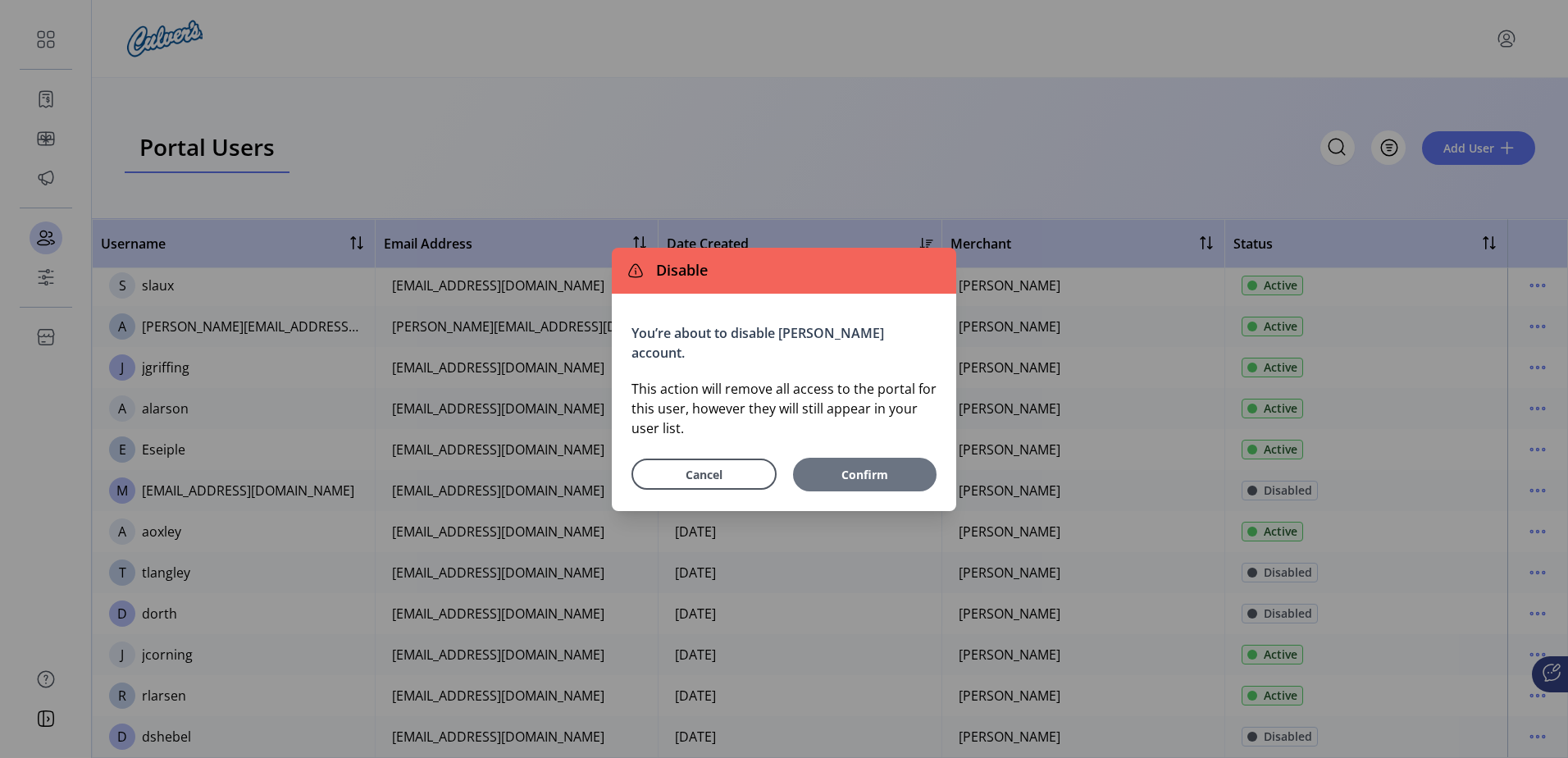
click at [836, 466] on span "Confirm" at bounding box center [864, 474] width 127 height 17
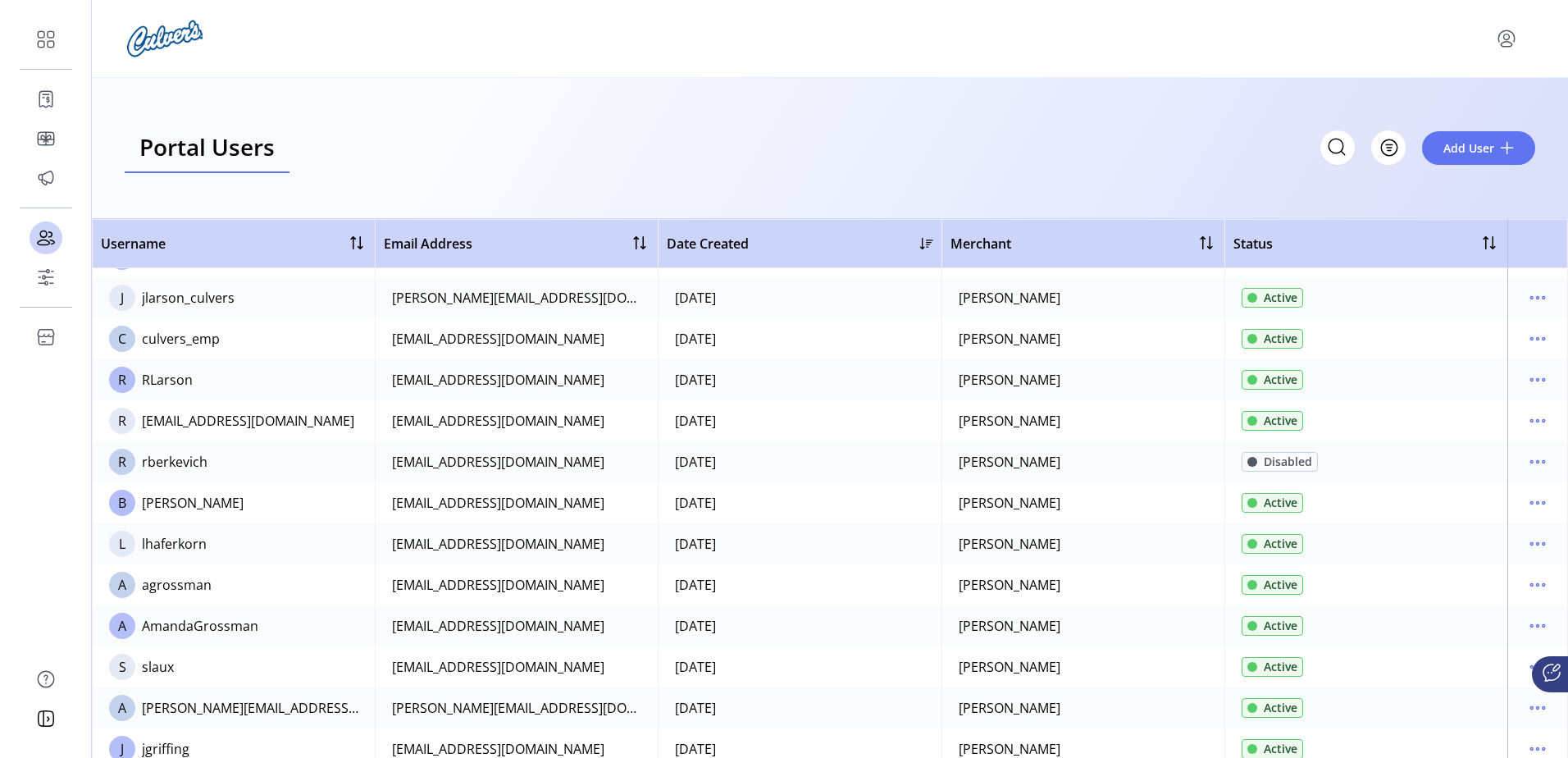
scroll to position [85, 0]
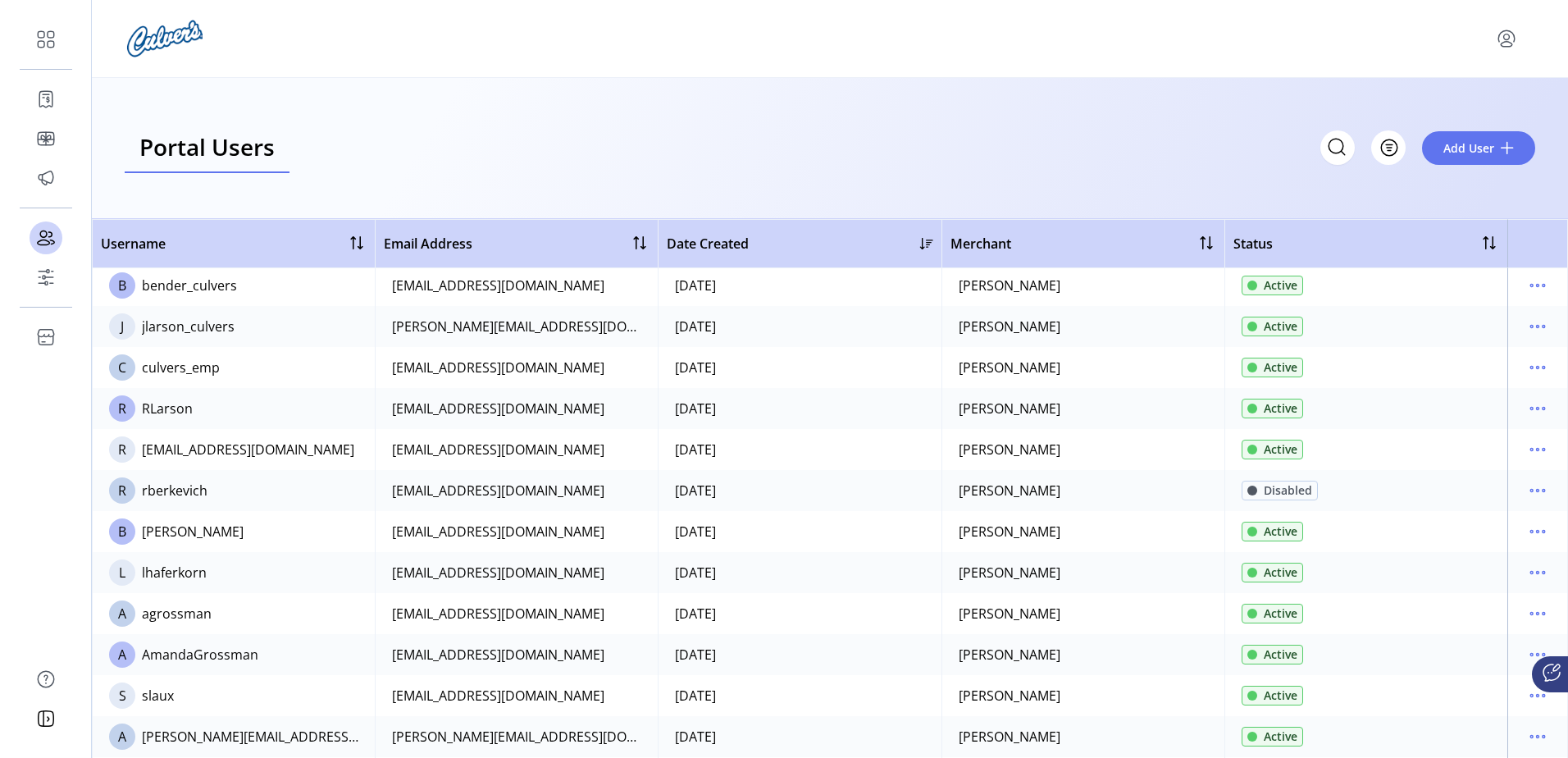
drag, startPoint x: 382, startPoint y: 578, endPoint x: 1469, endPoint y: 579, distance: 1087.0
click at [1469, 579] on tr "L lhaferkorn [EMAIL_ADDRESS][DOMAIN_NAME] [DATE] [PERSON_NAME] Active" at bounding box center [830, 573] width 1476 height 41
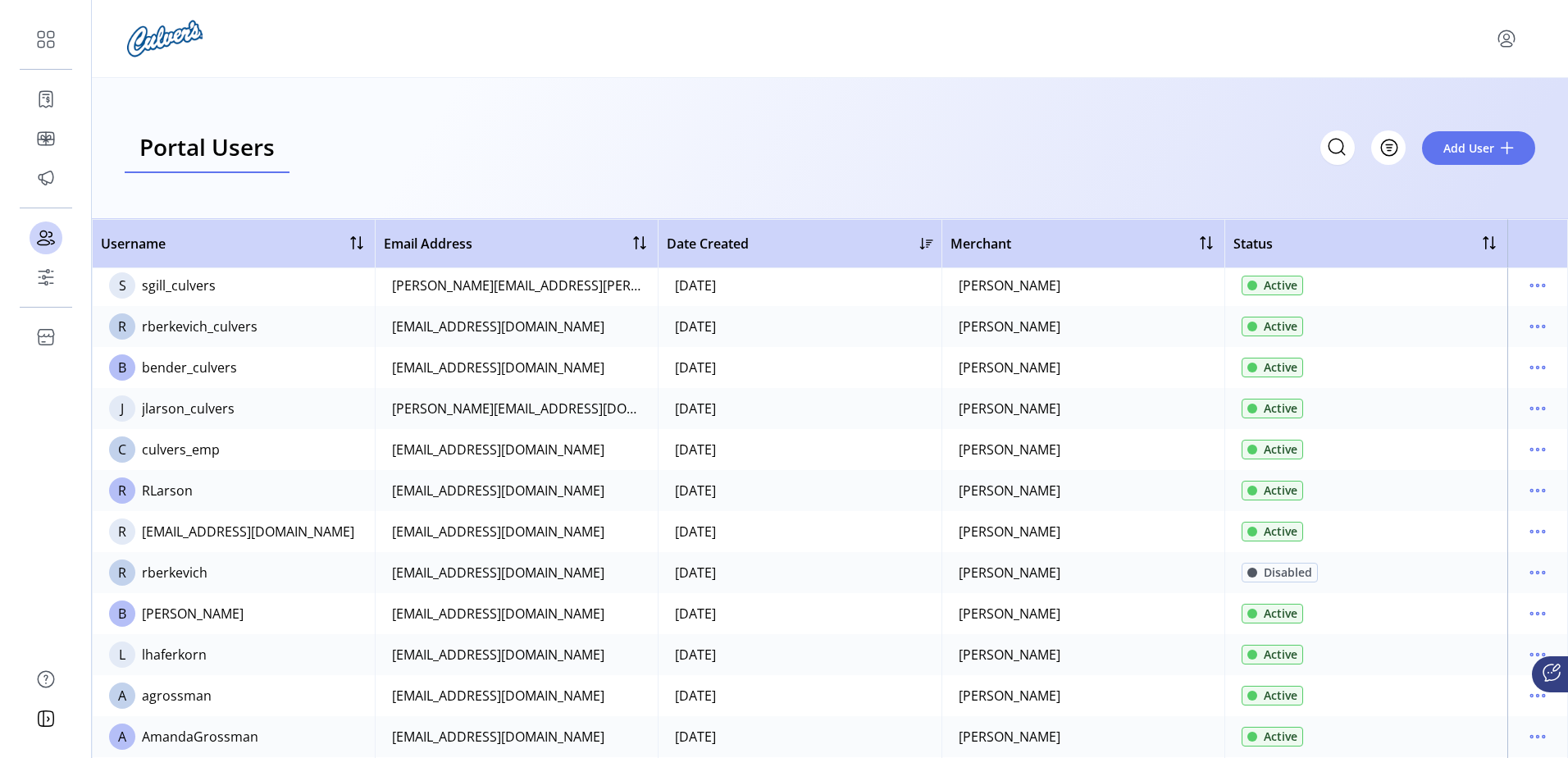
scroll to position [0, 0]
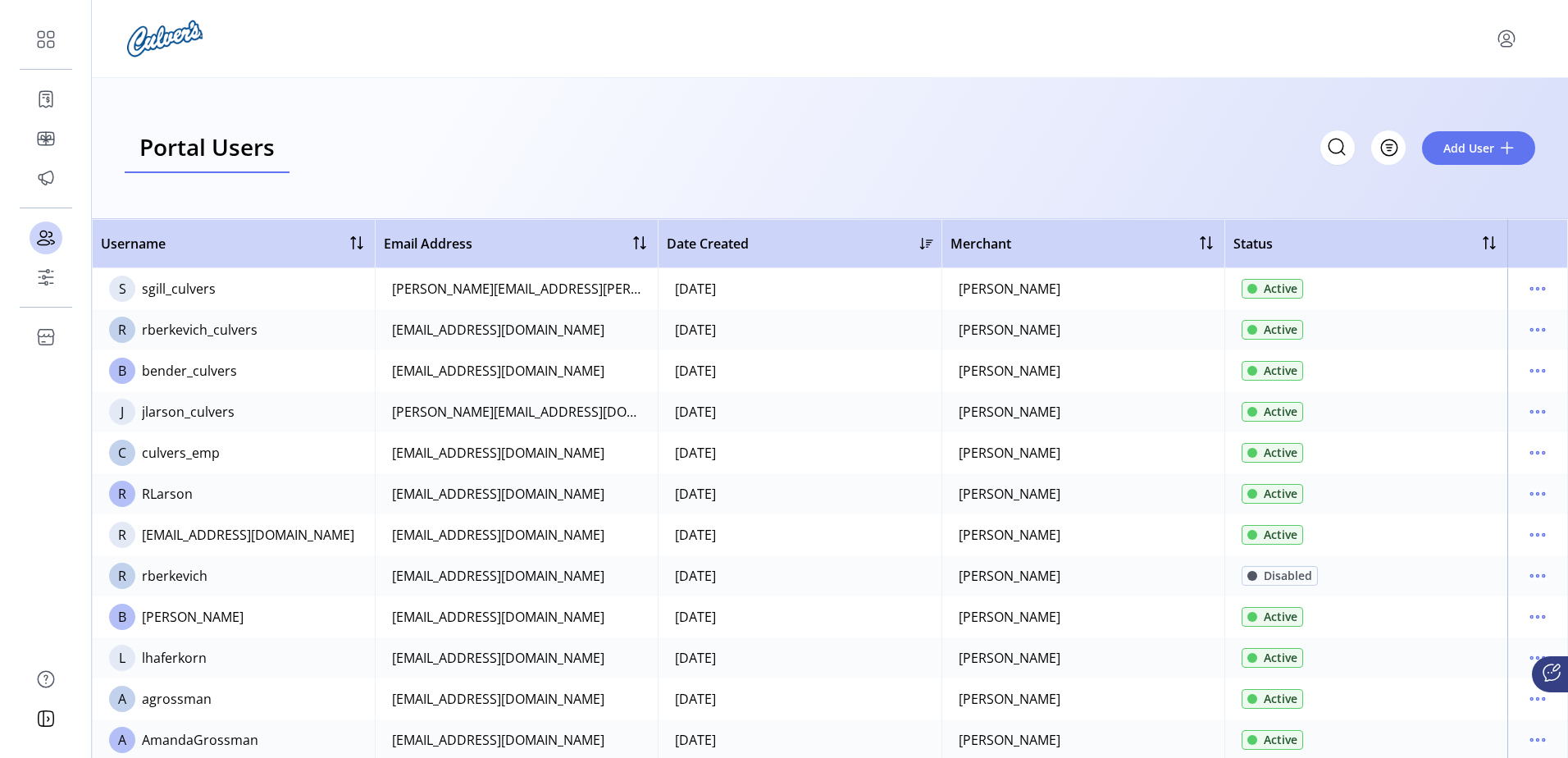
click at [280, 415] on td "J jlarson_culvers" at bounding box center [233, 412] width 283 height 41
drag, startPoint x: 761, startPoint y: 415, endPoint x: 658, endPoint y: 417, distance: 103.0
click at [658, 417] on td "[DATE]" at bounding box center [799, 412] width 283 height 41
drag, startPoint x: 658, startPoint y: 417, endPoint x: 531, endPoint y: 439, distance: 128.9
click at [531, 439] on td "[EMAIL_ADDRESS][DOMAIN_NAME]" at bounding box center [516, 453] width 283 height 41
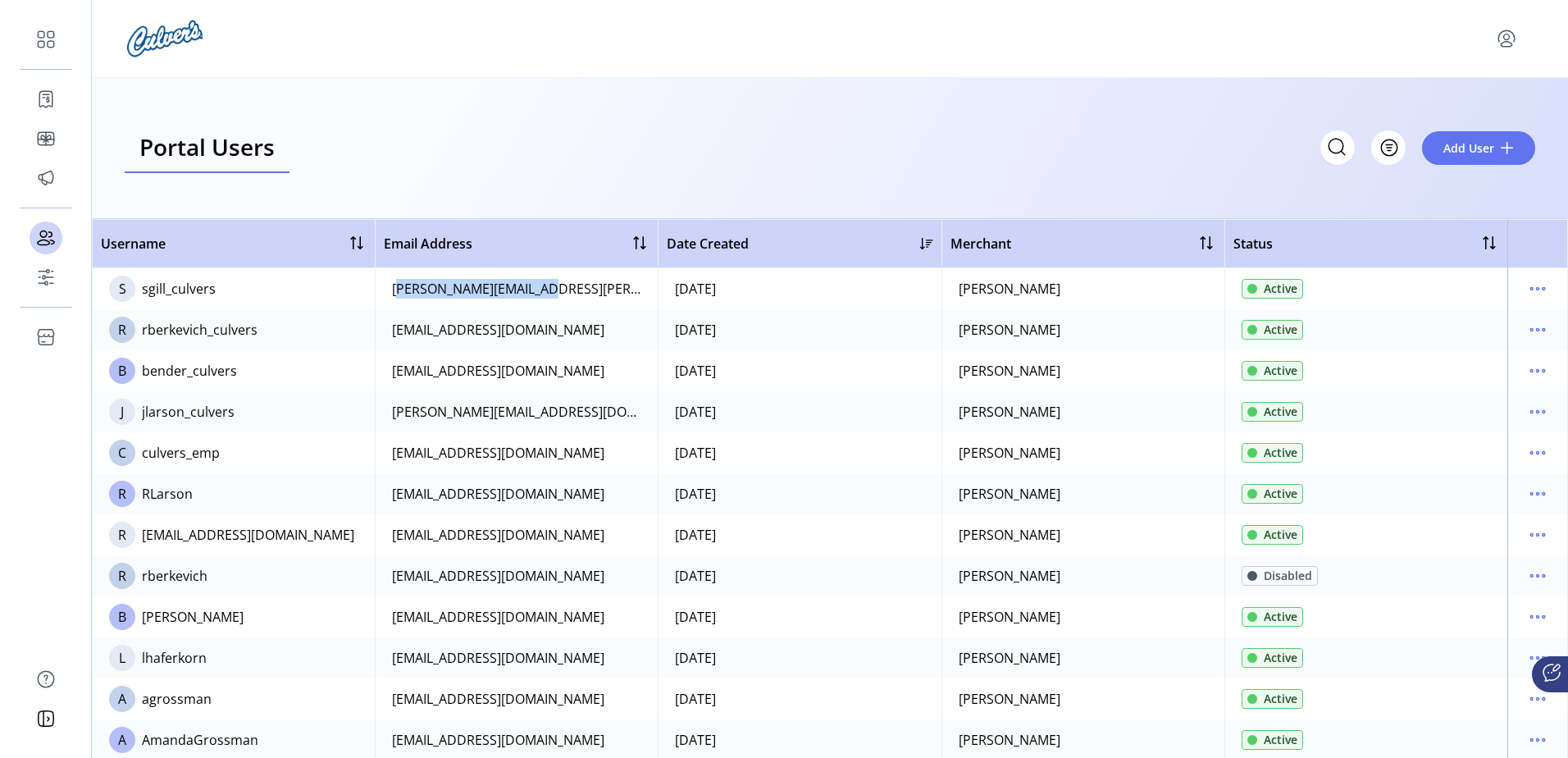
drag, startPoint x: 548, startPoint y: 286, endPoint x: 389, endPoint y: 306, distance: 160.3
click at [389, 306] on td "[PERSON_NAME][EMAIL_ADDRESS][PERSON_NAME][DOMAIN_NAME]" at bounding box center [516, 289] width 283 height 41
drag, startPoint x: 389, startPoint y: 306, endPoint x: 487, endPoint y: 403, distance: 137.9
click at [463, 383] on td "[EMAIL_ADDRESS][DOMAIN_NAME]" at bounding box center [516, 371] width 283 height 41
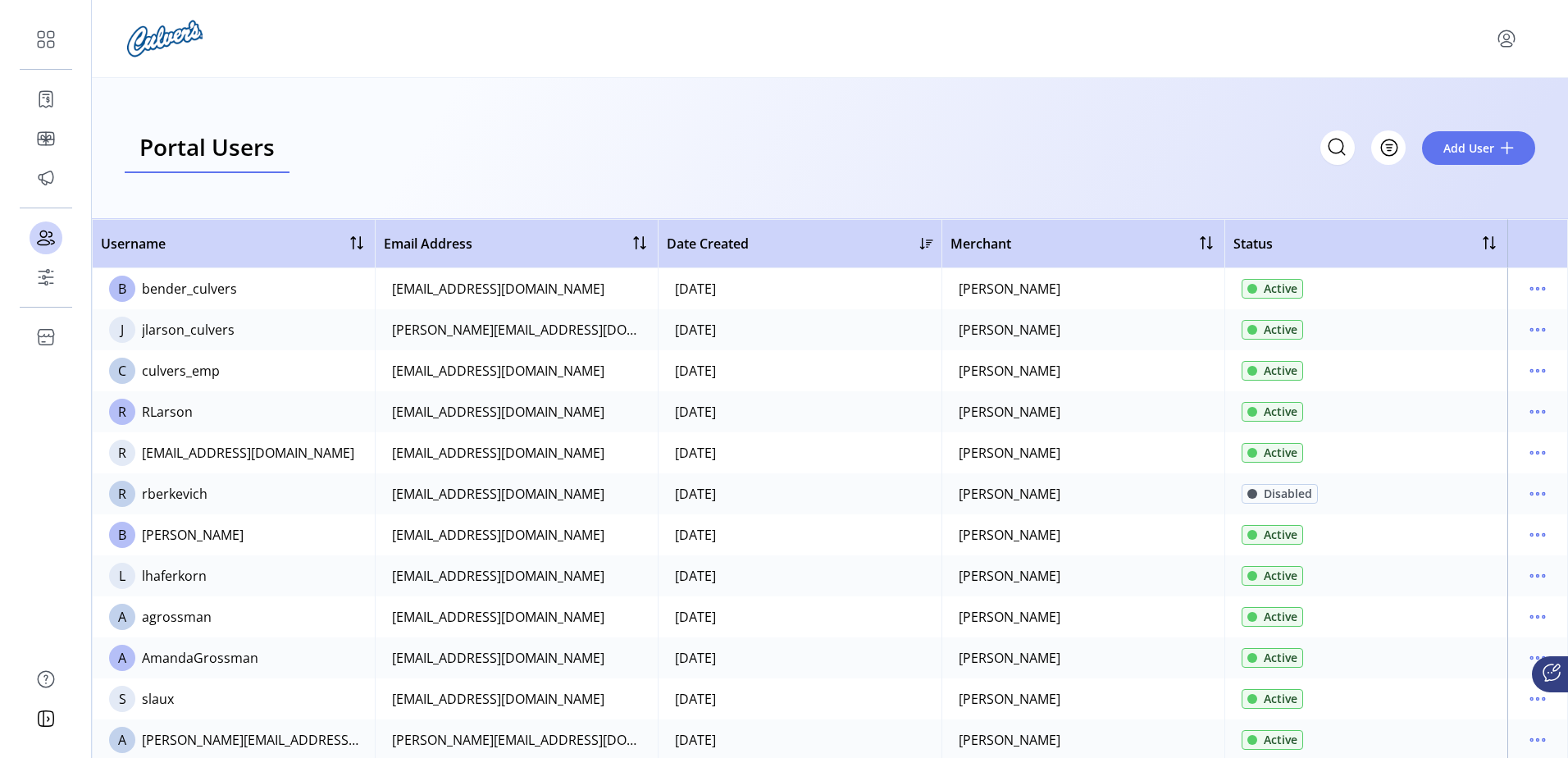
drag, startPoint x: 401, startPoint y: 536, endPoint x: 1444, endPoint y: 541, distance: 1043.0
click at [1444, 541] on tr "B [PERSON_NAME] [EMAIL_ADDRESS][DOMAIN_NAME] [DATE] [PERSON_NAME] Active" at bounding box center [830, 535] width 1476 height 41
drag, startPoint x: 1444, startPoint y: 541, endPoint x: 1524, endPoint y: 539, distance: 80.0
click at [1524, 539] on icon "menu" at bounding box center [1538, 535] width 27 height 27
click at [987, 117] on div "Portal Users Storefront Users Filter Add User" at bounding box center [830, 149] width 1476 height 141
